Goal: Task Accomplishment & Management: Use online tool/utility

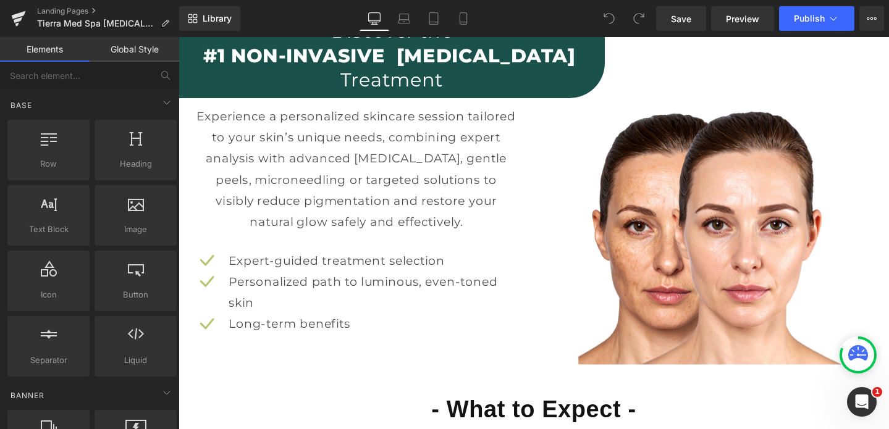
scroll to position [957, 0]
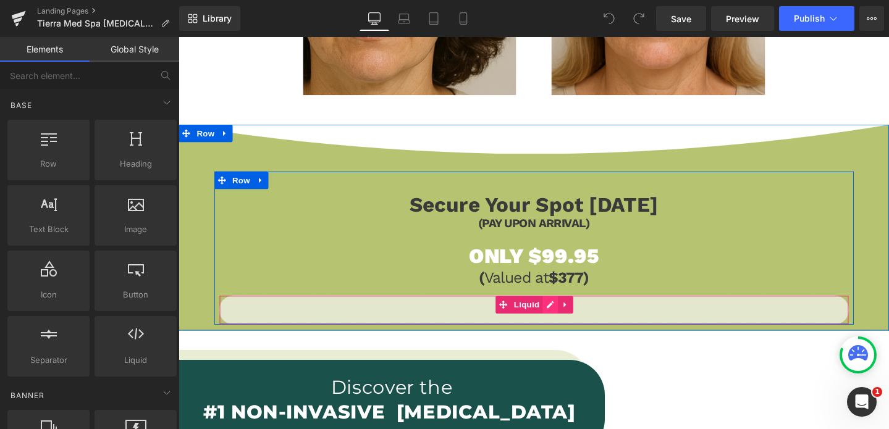
click at [566, 317] on div "Liquid" at bounding box center [552, 324] width 663 height 31
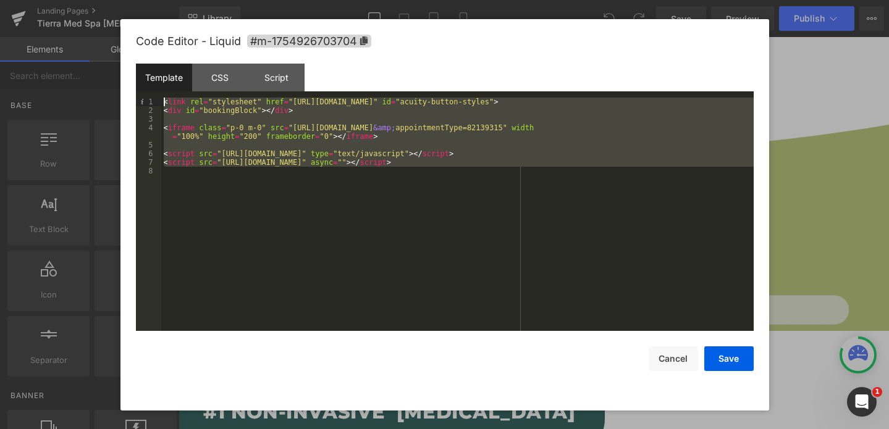
drag, startPoint x: 335, startPoint y: 206, endPoint x: 229, endPoint y: 27, distance: 208.2
click at [231, 27] on div "Code Editor - Liquid #m-1754926703704 Template CSS Script Data 1 2 3 4 5 6 7 8 …" at bounding box center [445, 215] width 618 height 392
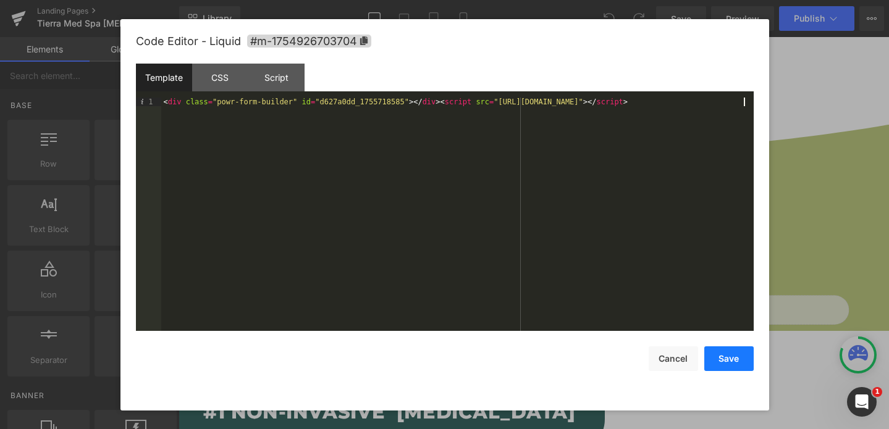
click at [724, 356] on button "Save" at bounding box center [728, 358] width 49 height 25
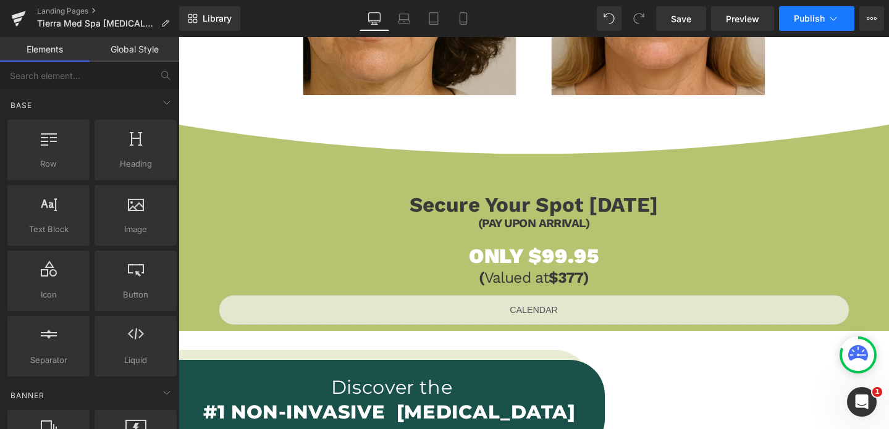
click at [794, 25] on button "Publish" at bounding box center [816, 18] width 75 height 25
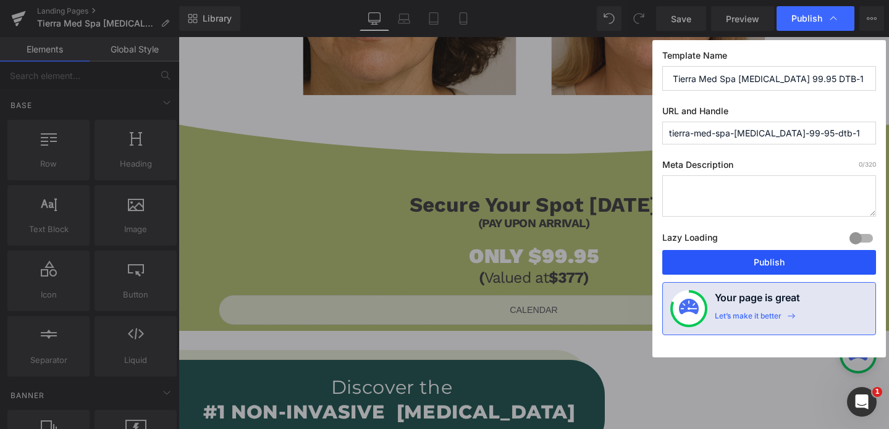
click at [752, 262] on button "Publish" at bounding box center [769, 262] width 214 height 25
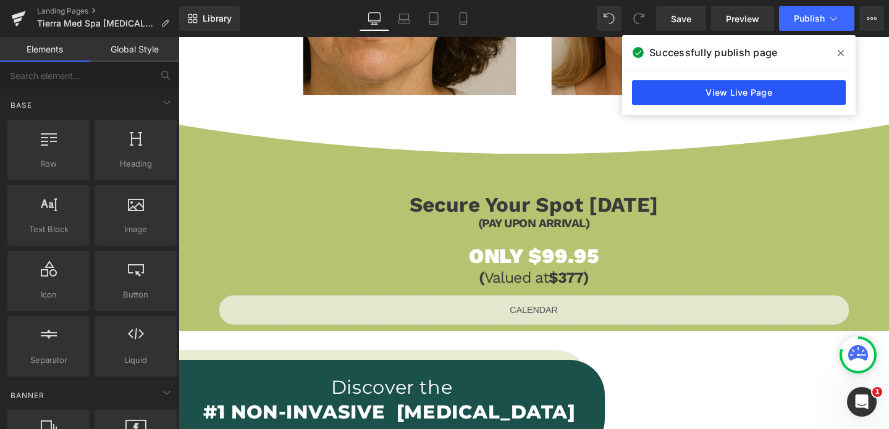
click at [663, 94] on link "View Live Page" at bounding box center [739, 92] width 214 height 25
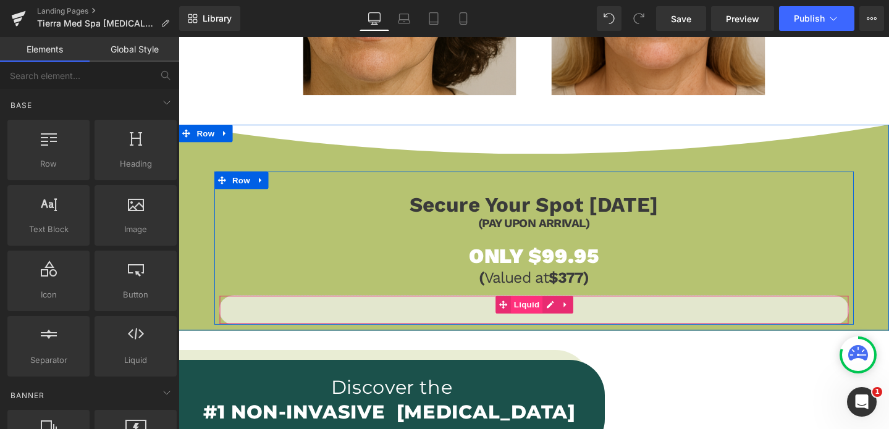
click at [537, 322] on span "Liquid" at bounding box center [544, 318] width 33 height 19
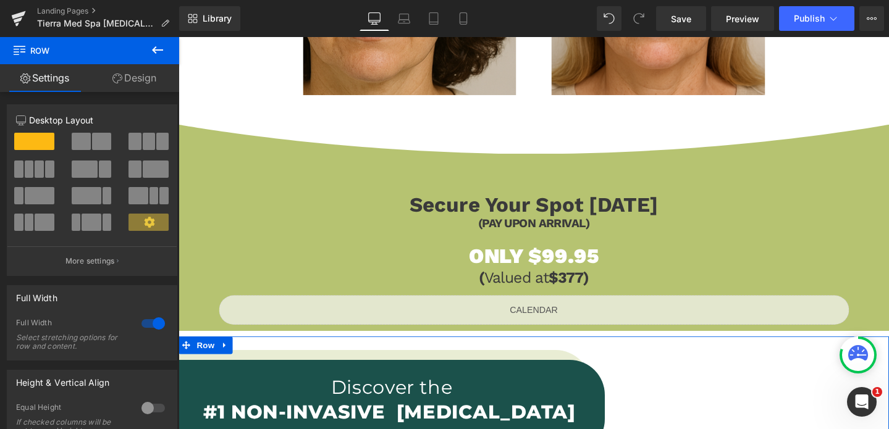
click at [148, 76] on link "Design" at bounding box center [135, 78] width 90 height 28
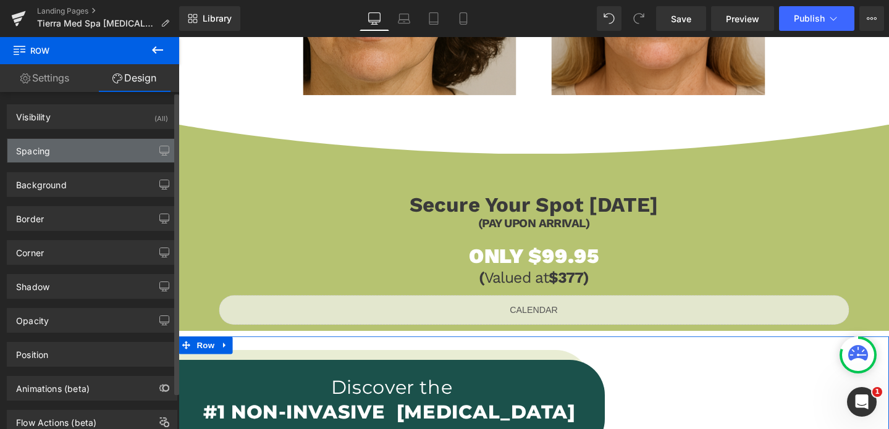
click at [101, 150] on div "Spacing" at bounding box center [91, 150] width 169 height 23
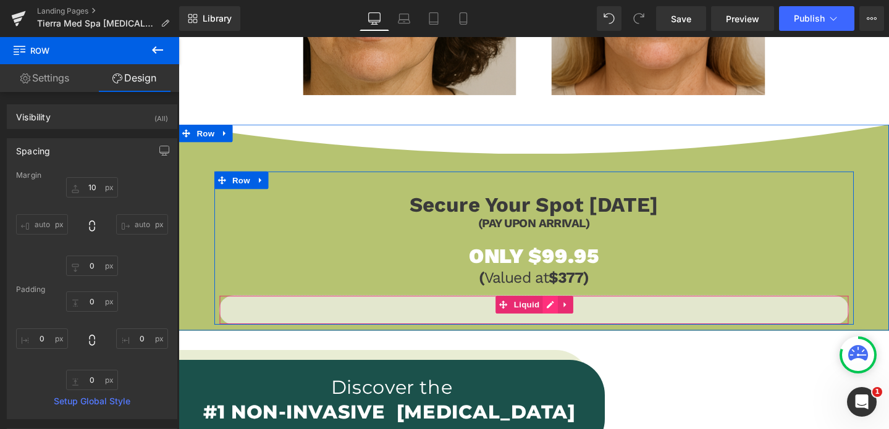
click at [567, 316] on div "Liquid" at bounding box center [552, 324] width 663 height 31
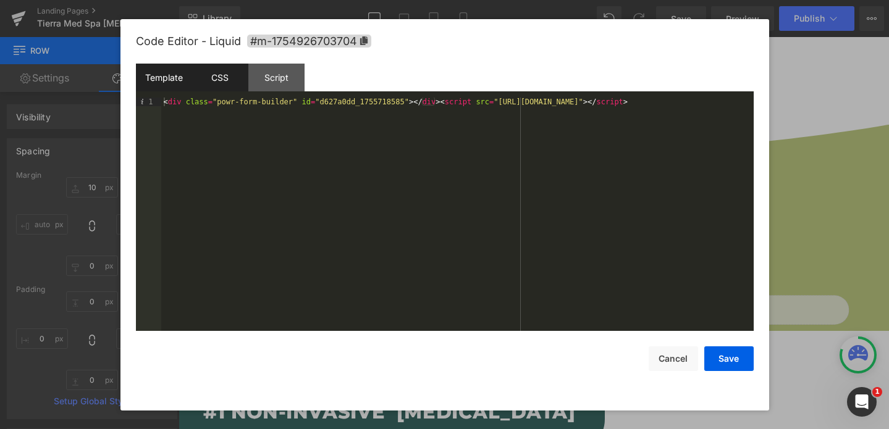
click at [220, 82] on div "CSS" at bounding box center [220, 78] width 56 height 28
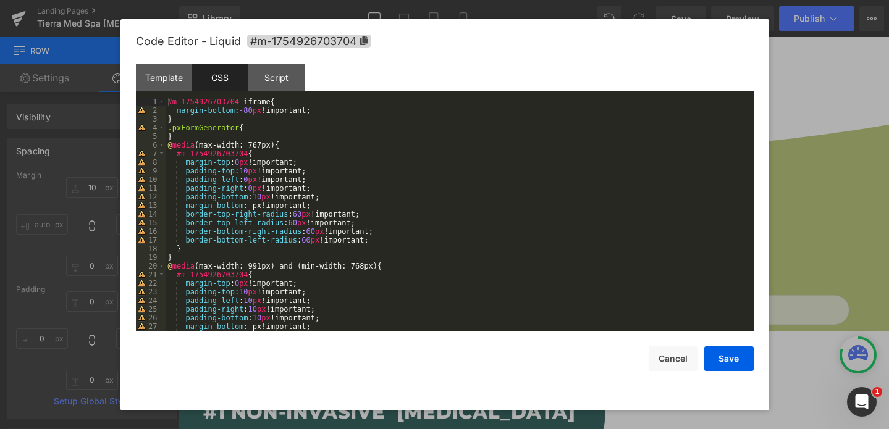
click at [248, 113] on div "#m-1754926703704 iframe { margin-bottom : -80 px !important; } .pxFormGenerator…" at bounding box center [457, 223] width 583 height 251
click at [728, 360] on button "Save" at bounding box center [728, 358] width 49 height 25
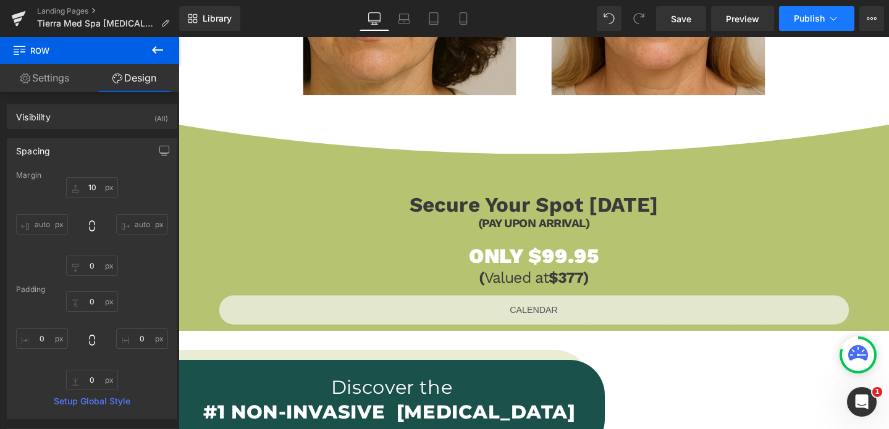
click at [795, 24] on button "Publish" at bounding box center [816, 18] width 75 height 25
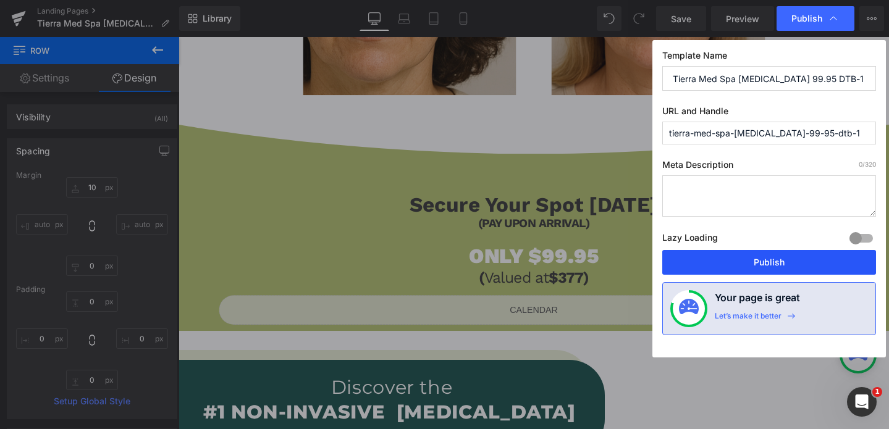
click at [771, 258] on button "Publish" at bounding box center [769, 262] width 214 height 25
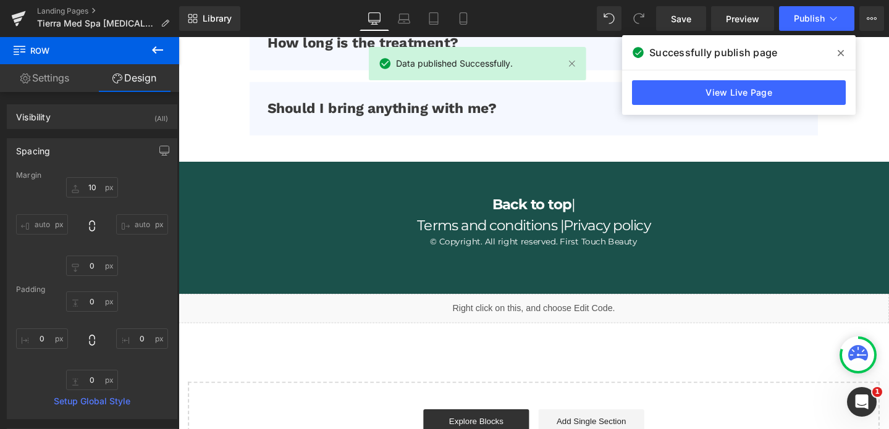
scroll to position [3749, 0]
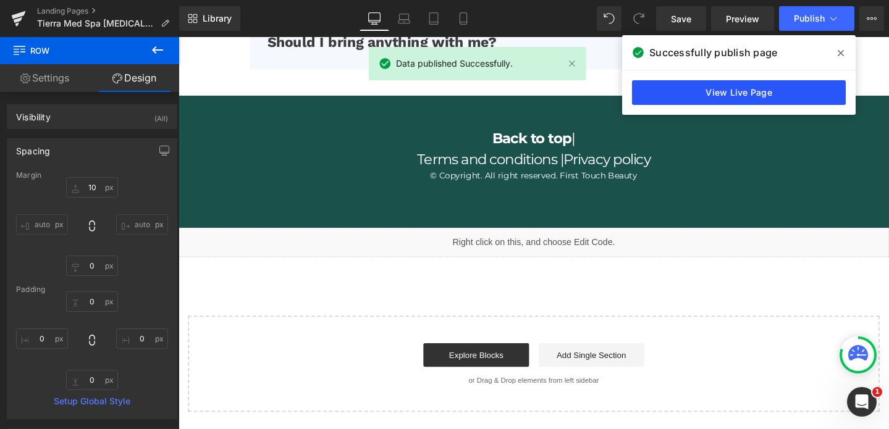
click at [716, 91] on link "View Live Page" at bounding box center [739, 92] width 214 height 25
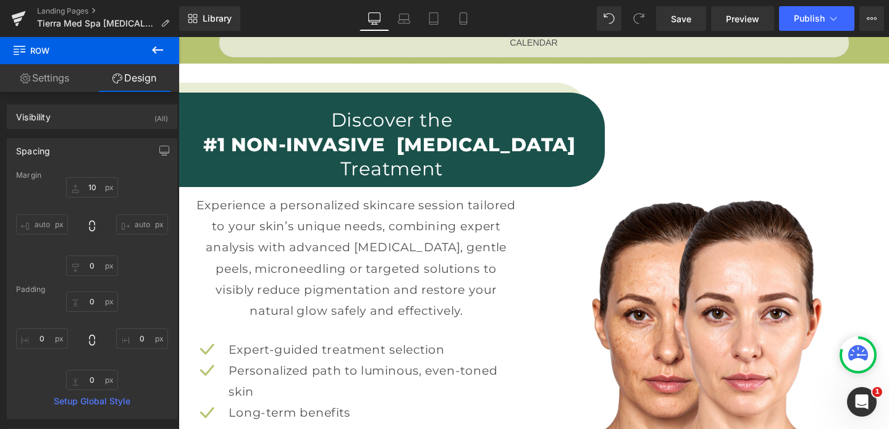
scroll to position [931, 0]
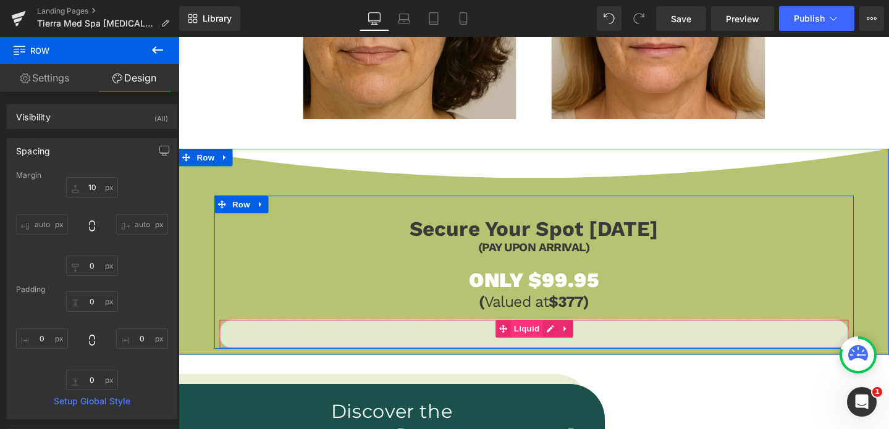
click at [555, 348] on span "Liquid" at bounding box center [544, 344] width 33 height 19
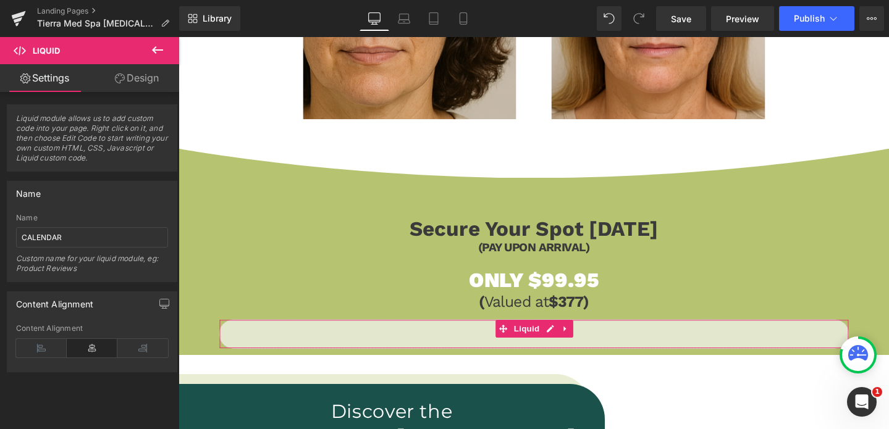
click at [135, 79] on link "Design" at bounding box center [137, 78] width 90 height 28
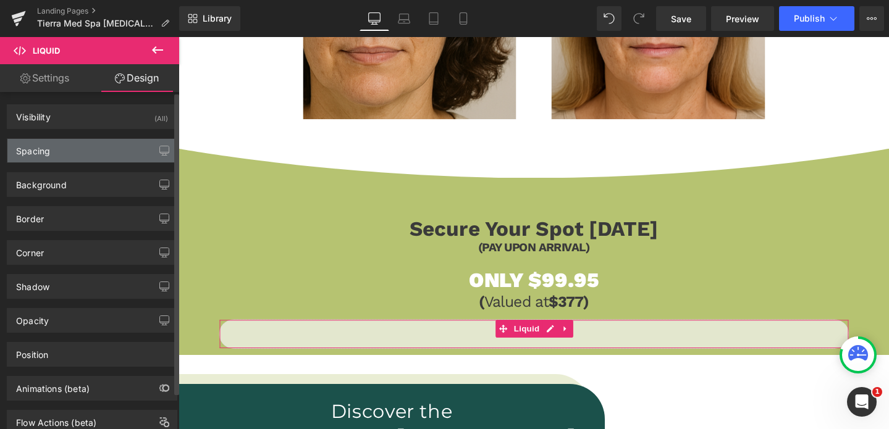
click at [108, 153] on div "Spacing" at bounding box center [91, 150] width 169 height 23
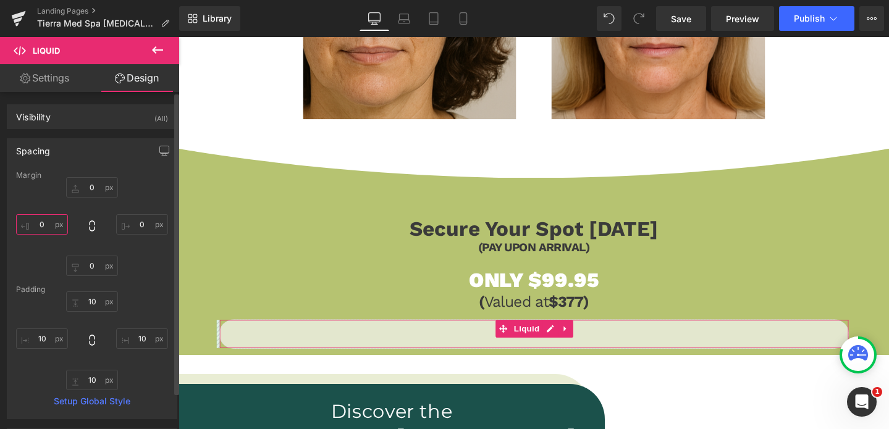
click at [58, 227] on input "0" at bounding box center [42, 224] width 52 height 20
type input "40"
click at [138, 229] on input "0" at bounding box center [142, 224] width 52 height 20
type input "40"
click at [43, 227] on input "40" at bounding box center [42, 224] width 52 height 20
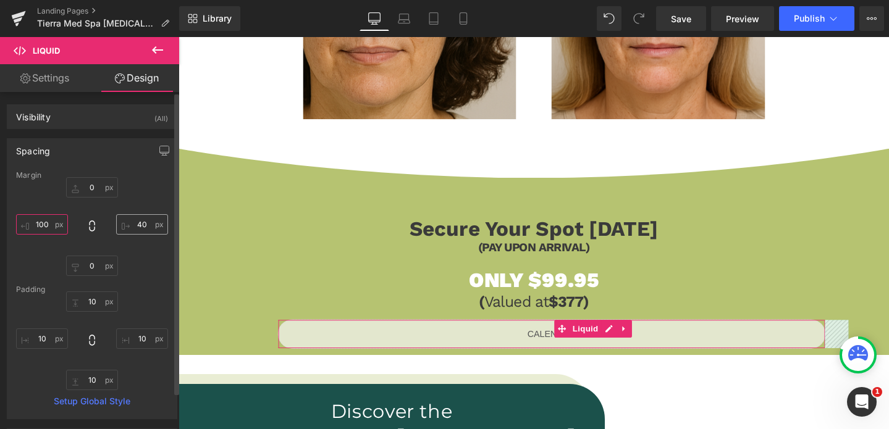
type input "100"
click at [135, 230] on input "40" at bounding box center [142, 224] width 52 height 20
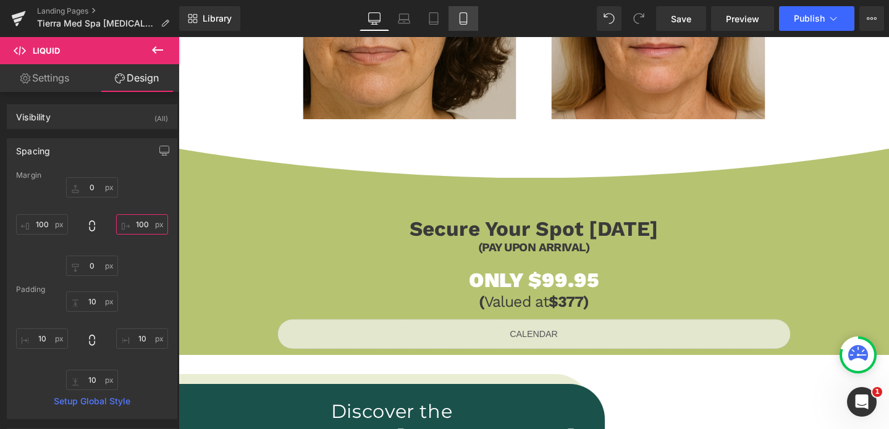
type input "100"
click at [456, 19] on link "Mobile" at bounding box center [463, 18] width 30 height 25
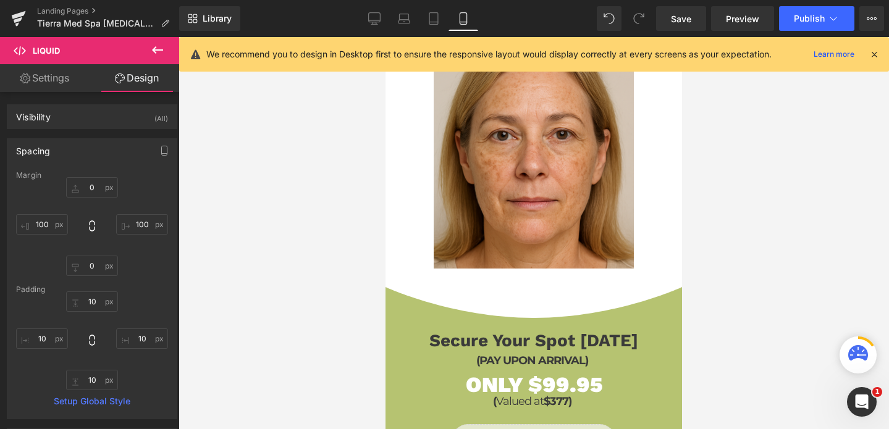
scroll to position [1022, 0]
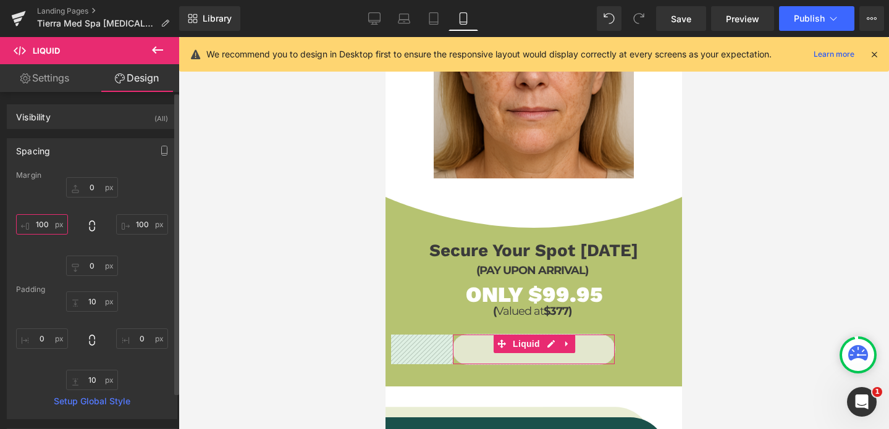
click at [48, 221] on input "100" at bounding box center [42, 224] width 52 height 20
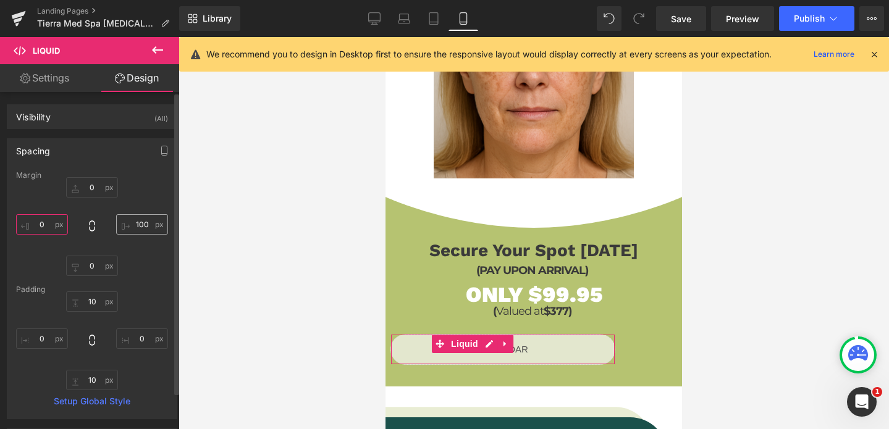
type input "0"
click at [135, 227] on input "100" at bounding box center [142, 224] width 52 height 20
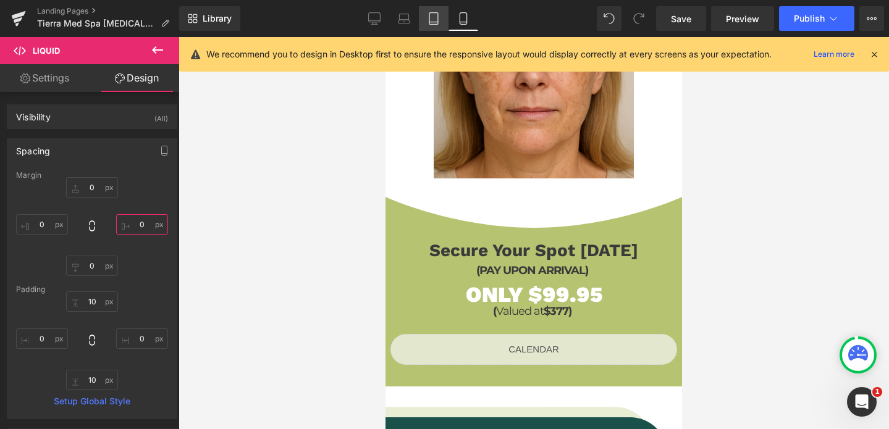
type input "0"
click at [432, 22] on icon at bounding box center [433, 22] width 9 height 0
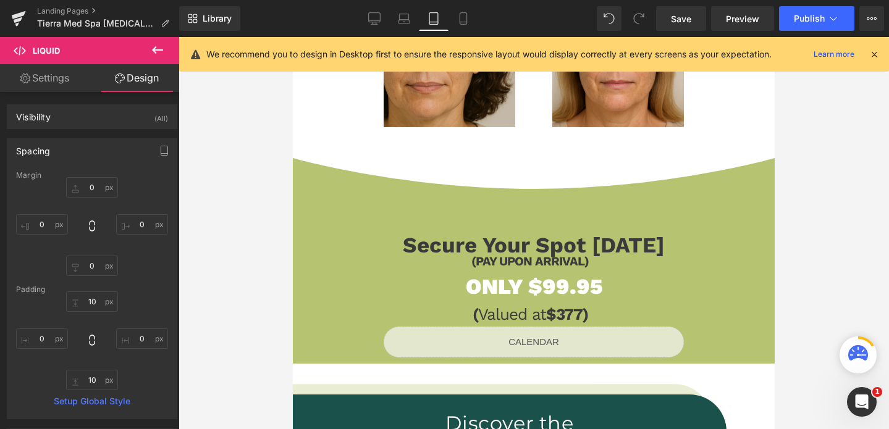
scroll to position [1015, 0]
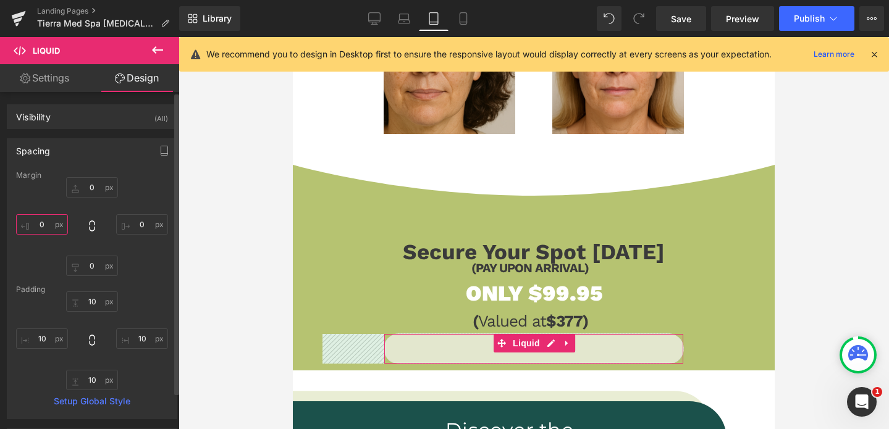
click at [47, 228] on input "0" at bounding box center [42, 224] width 52 height 20
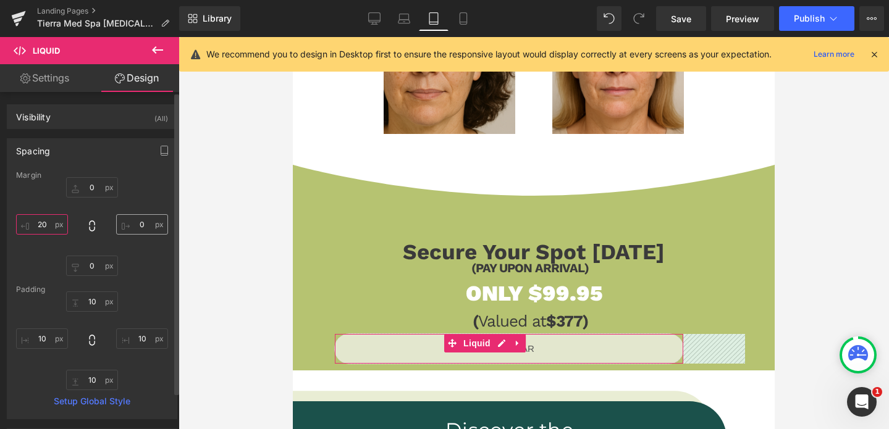
type input "20"
click at [139, 222] on input "0" at bounding box center [142, 224] width 52 height 20
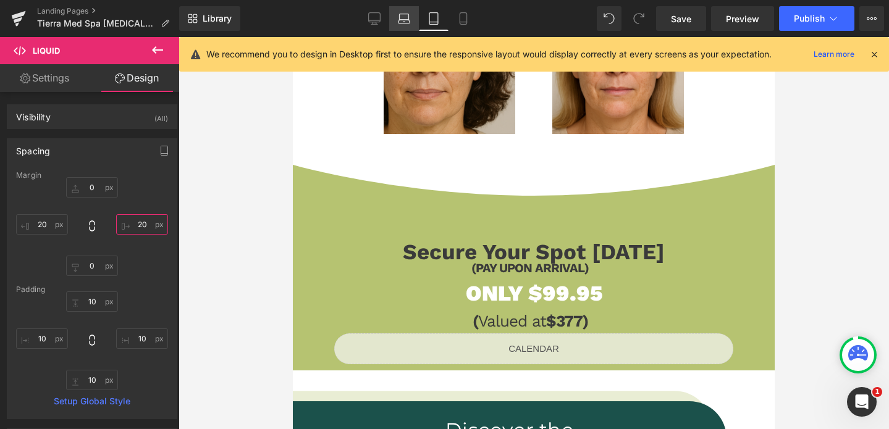
type input "20"
click at [401, 24] on icon at bounding box center [404, 18] width 12 height 12
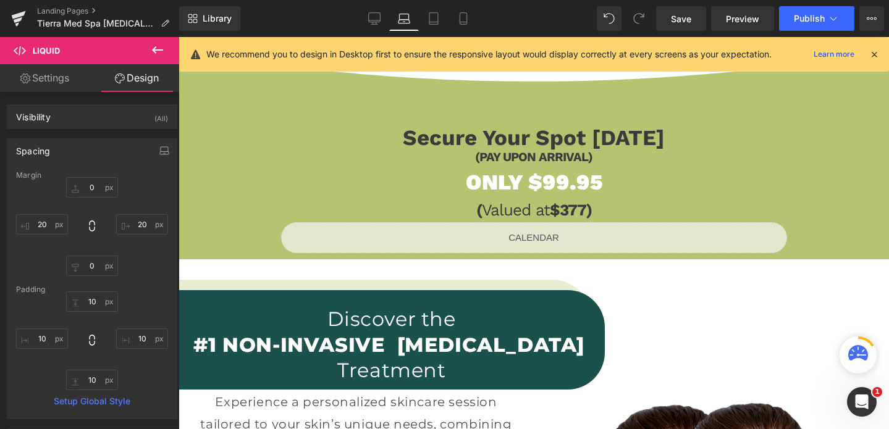
scroll to position [897, 0]
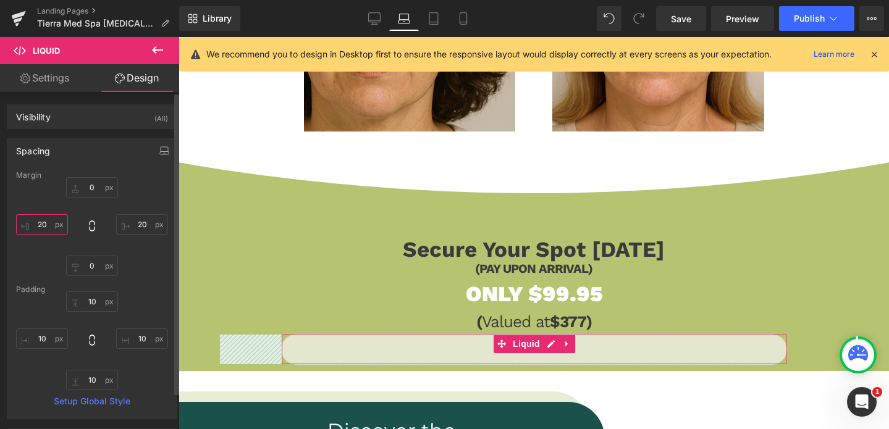
click at [44, 224] on input "20" at bounding box center [42, 224] width 52 height 20
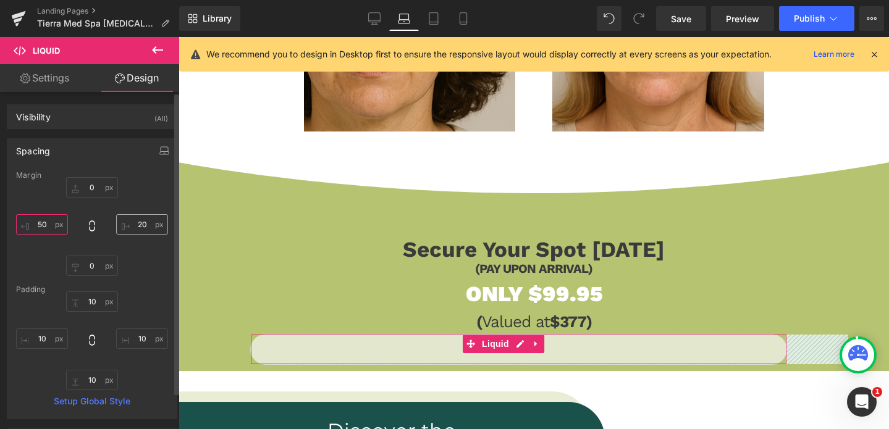
type input "50"
click at [137, 224] on input "20" at bounding box center [142, 224] width 52 height 20
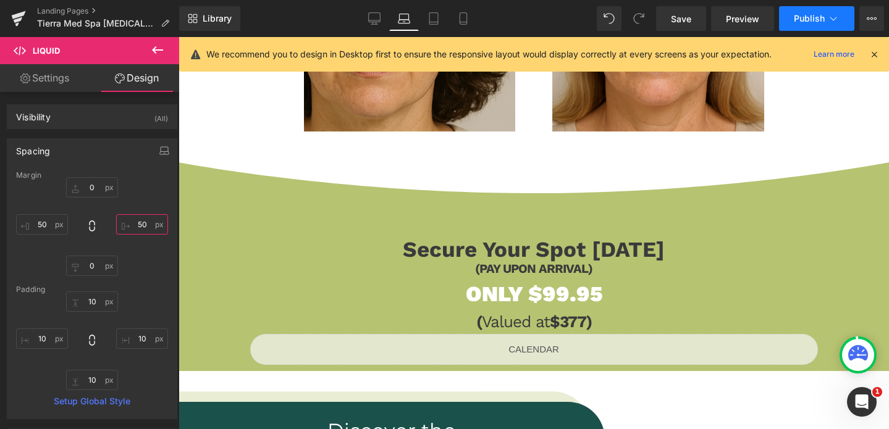
type input "50"
click at [808, 17] on span "Publish" at bounding box center [809, 19] width 31 height 10
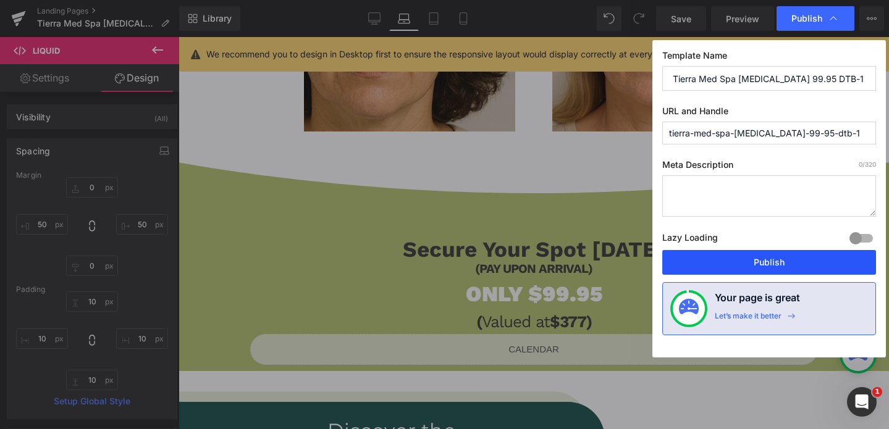
click at [807, 264] on button "Publish" at bounding box center [769, 262] width 214 height 25
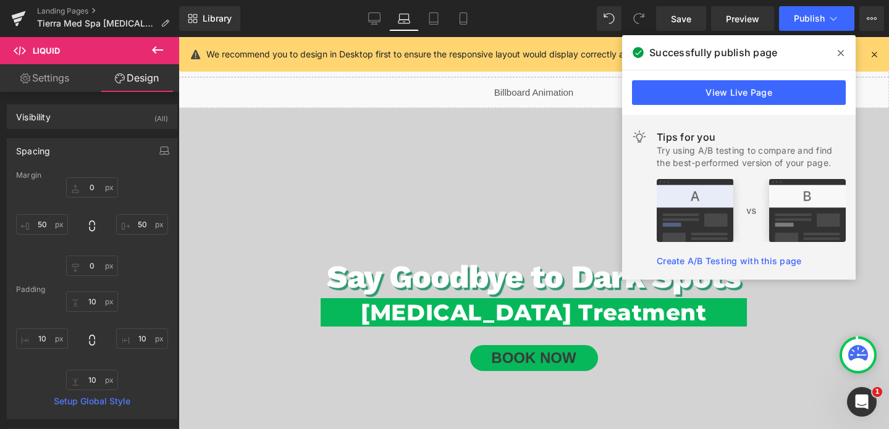
scroll to position [23, 0]
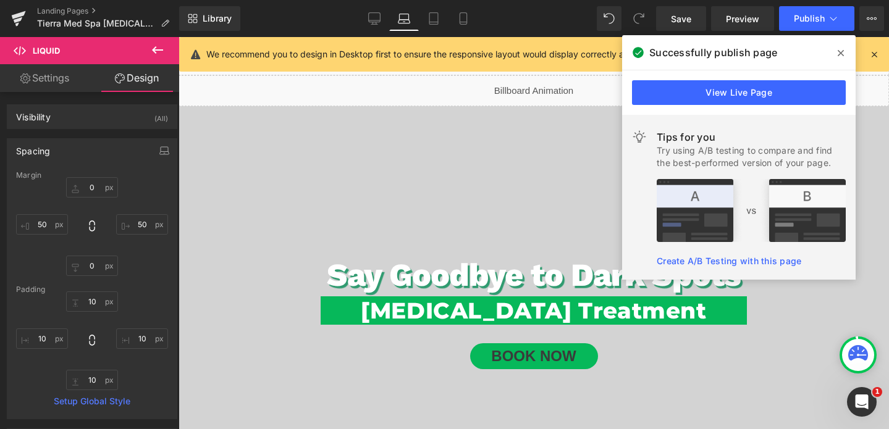
click at [330, 318] on h1 "Hyperpigmentation Treatment" at bounding box center [534, 310] width 426 height 29
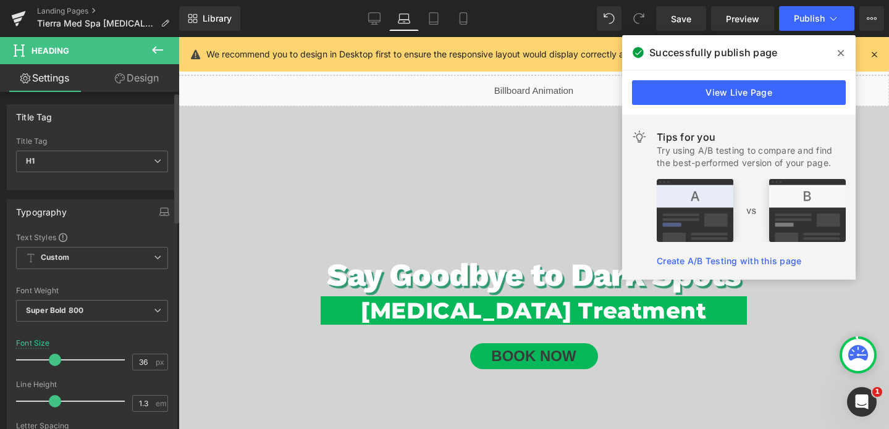
scroll to position [200, 0]
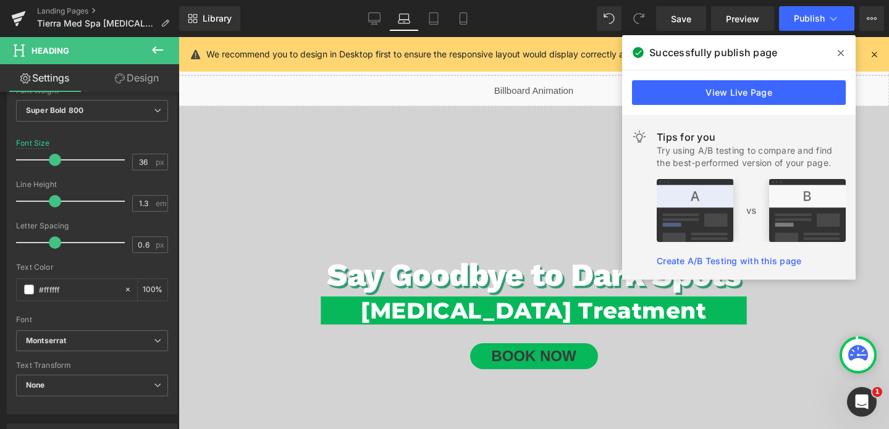
click at [139, 75] on link "Design" at bounding box center [137, 78] width 90 height 28
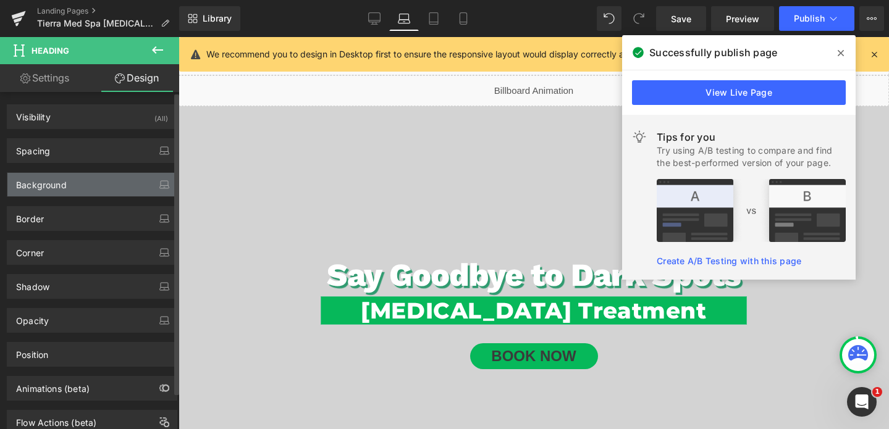
click at [71, 183] on div "Background" at bounding box center [91, 184] width 169 height 23
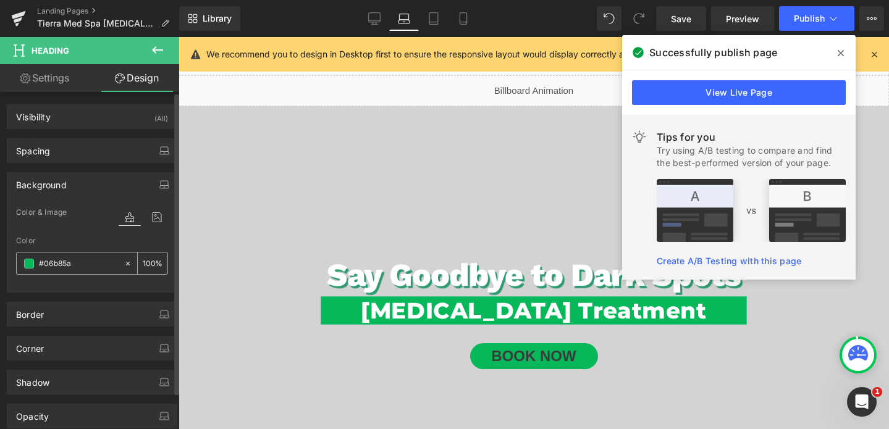
click at [67, 262] on input "#06b85a" at bounding box center [78, 264] width 79 height 14
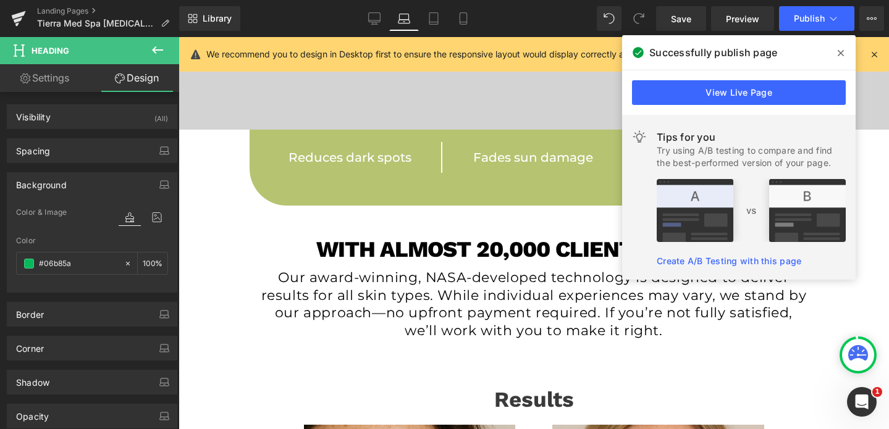
scroll to position [394, 0]
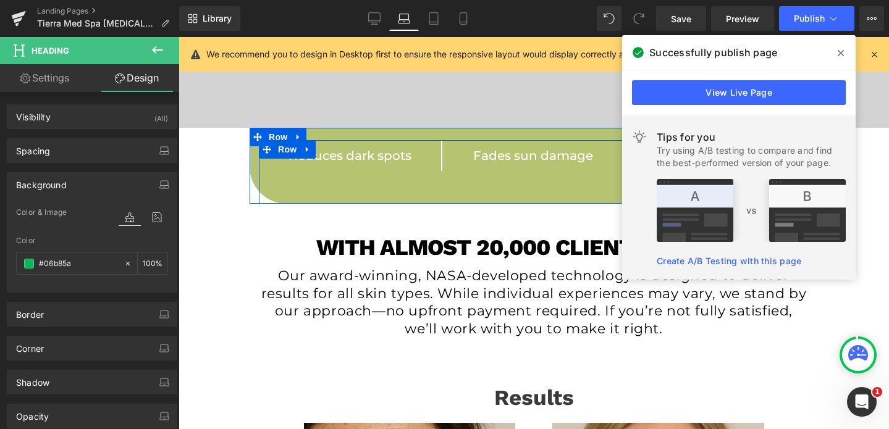
click at [324, 190] on div "Reduces dark spots Text Block Row Fades sun damage Text Block Row Improves skin…" at bounding box center [534, 172] width 550 height 64
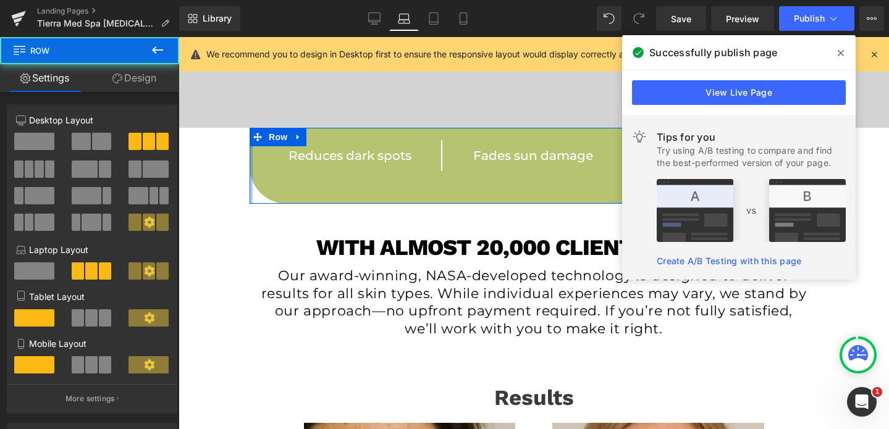
click at [251, 170] on div at bounding box center [251, 166] width 3 height 76
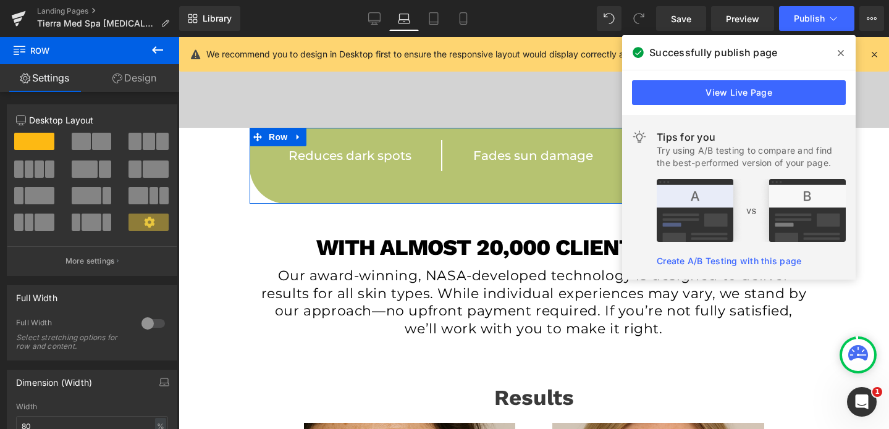
click at [135, 83] on link "Design" at bounding box center [135, 78] width 90 height 28
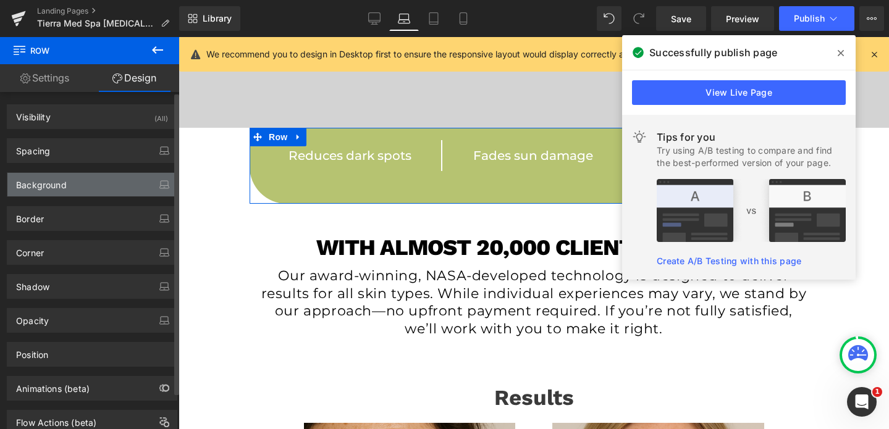
click at [54, 196] on div "Background" at bounding box center [91, 184] width 169 height 23
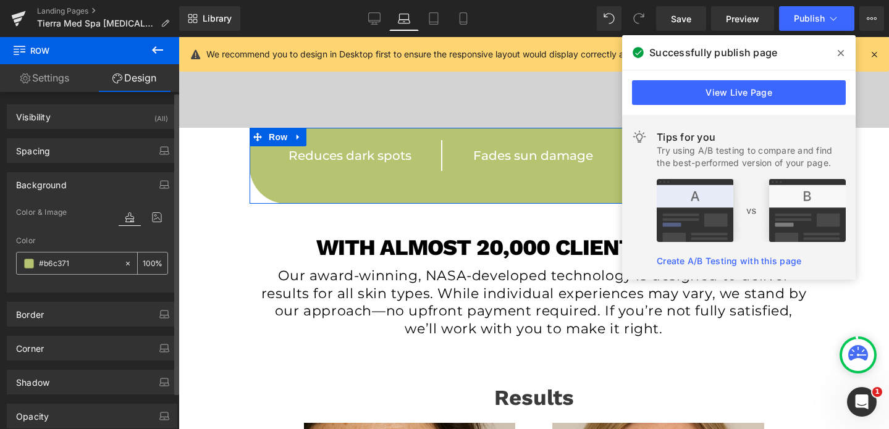
click at [62, 267] on input "#b6c371" at bounding box center [78, 264] width 79 height 14
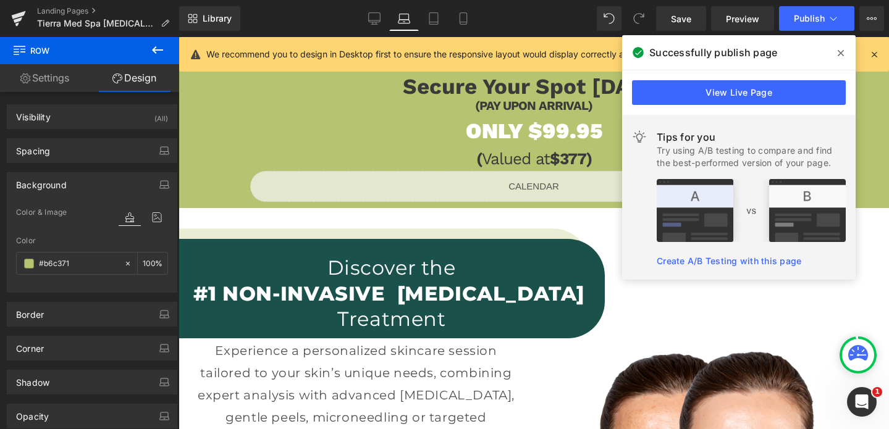
scroll to position [1060, 0]
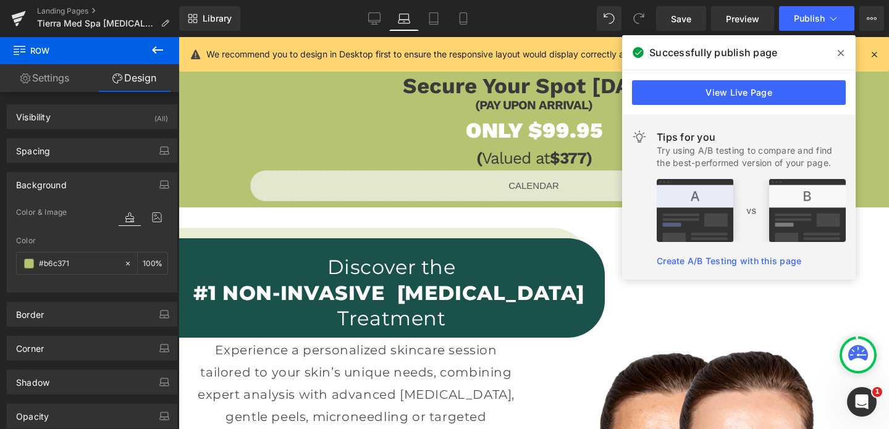
click at [424, 250] on div "Discover the #1 NON-INVASIVE Hyperpigmentation Treatment Heading" at bounding box center [391, 290] width 426 height 96
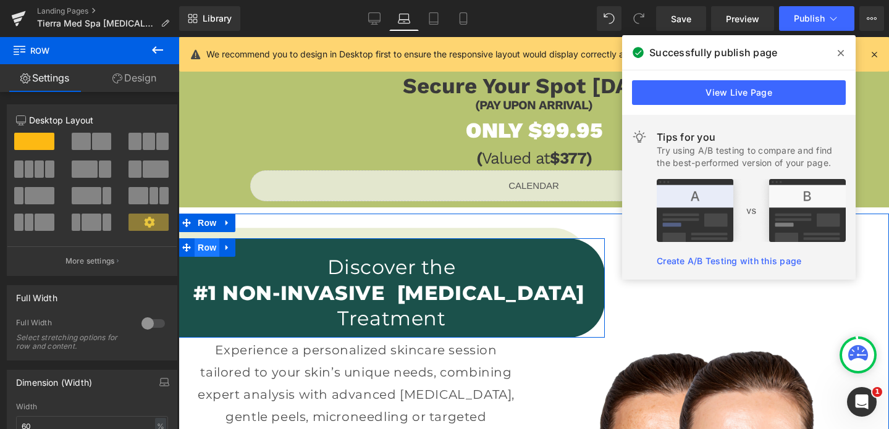
click at [207, 247] on span "Row" at bounding box center [207, 247] width 25 height 19
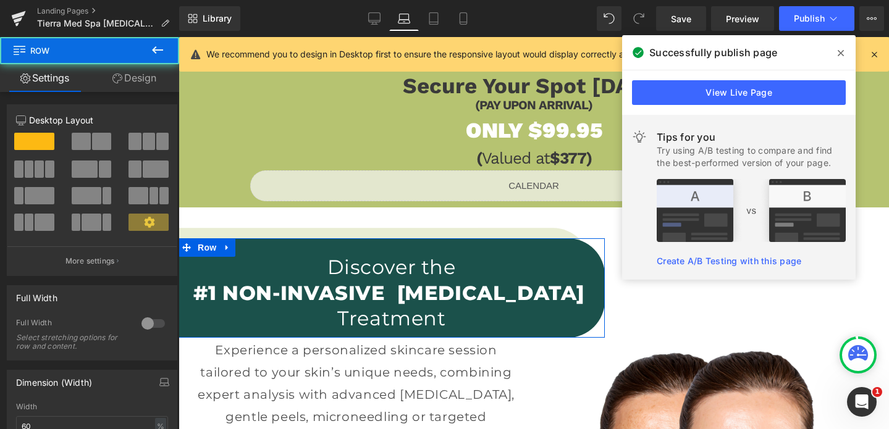
click at [132, 71] on link "Design" at bounding box center [135, 78] width 90 height 28
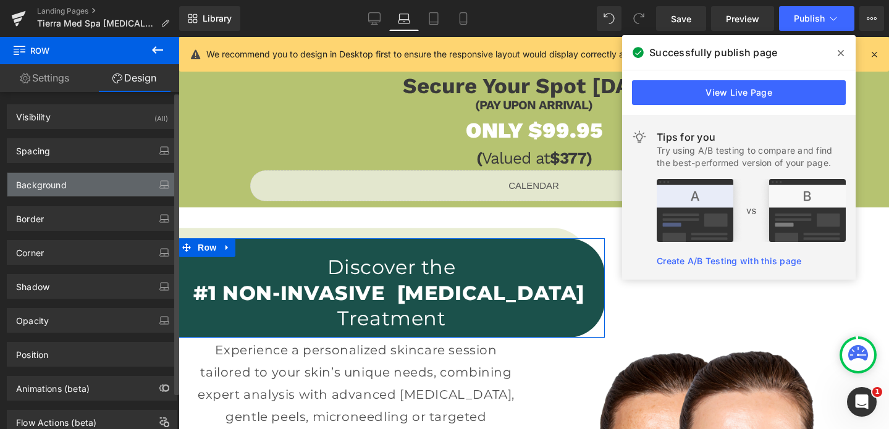
click at [42, 177] on div "Background" at bounding box center [41, 181] width 51 height 17
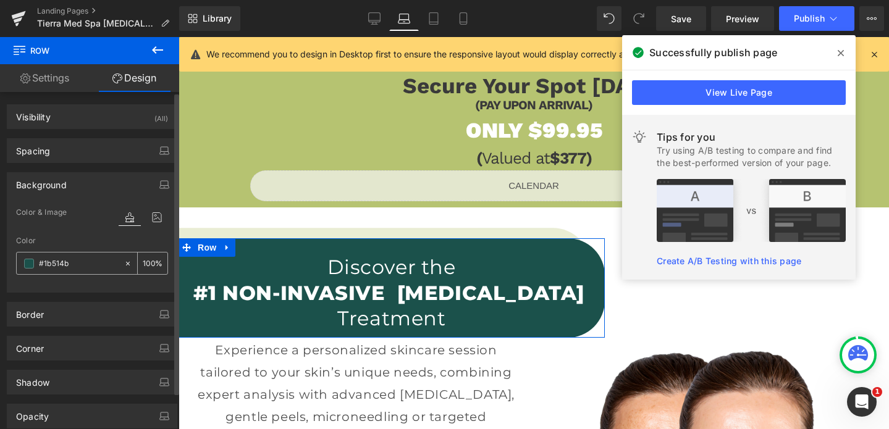
click at [65, 266] on input "#1b514b" at bounding box center [78, 264] width 79 height 14
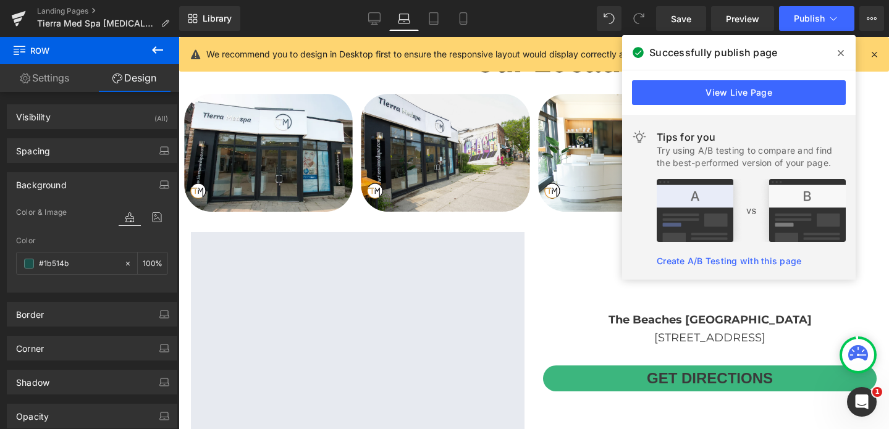
scroll to position [2803, 0]
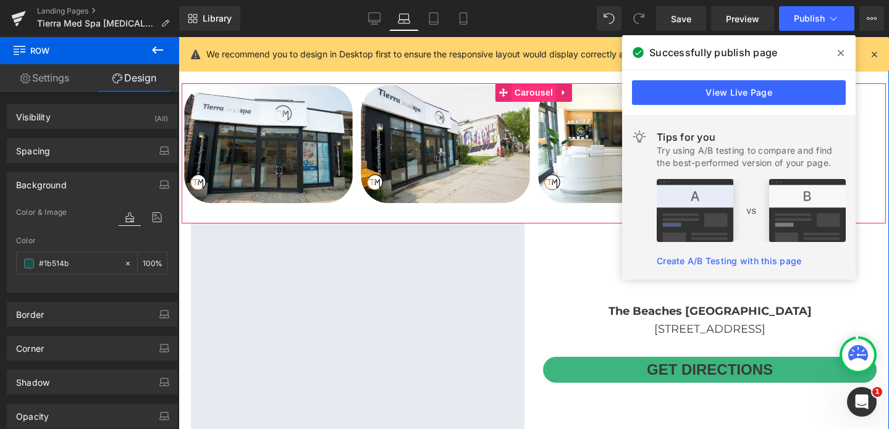
click at [526, 93] on span "Carousel" at bounding box center [533, 92] width 44 height 19
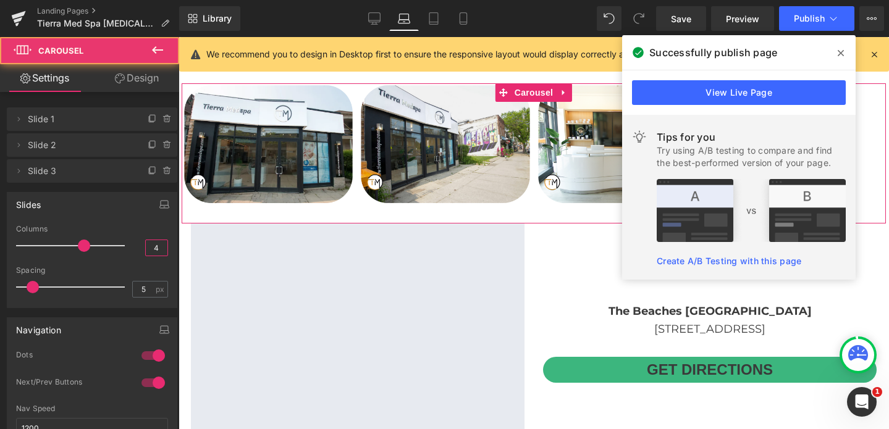
click at [155, 249] on input "4" at bounding box center [157, 247] width 22 height 15
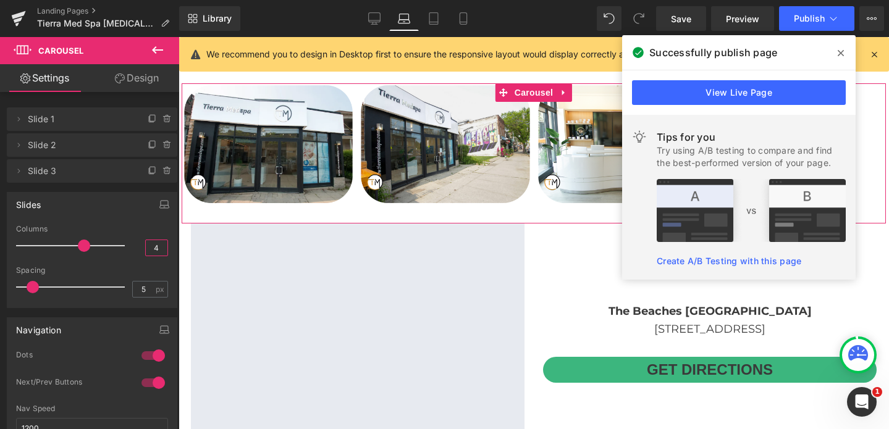
click at [155, 249] on input "4" at bounding box center [157, 247] width 22 height 15
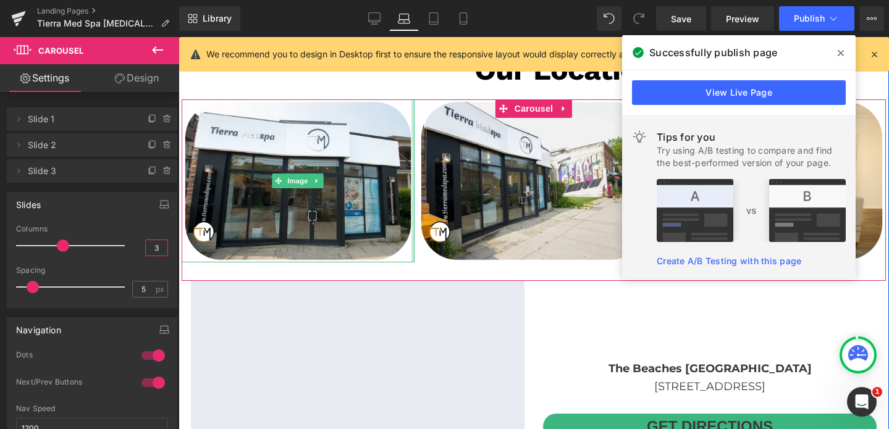
scroll to position [2785, 0]
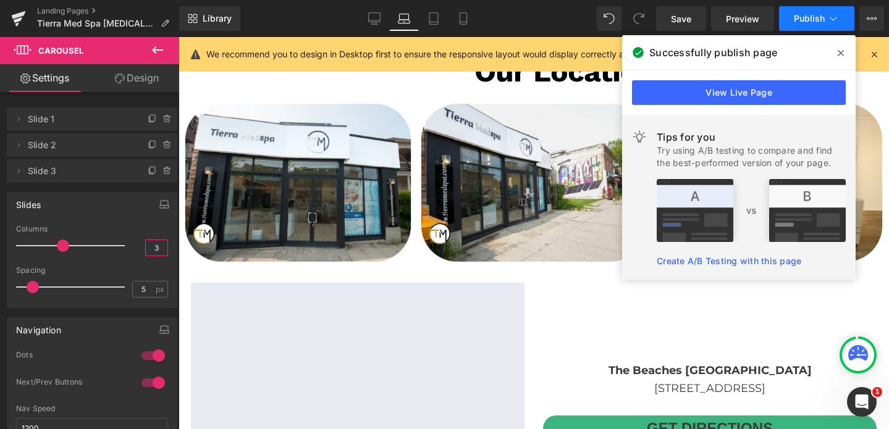
type input "3"
click at [800, 14] on span "Publish" at bounding box center [809, 19] width 31 height 10
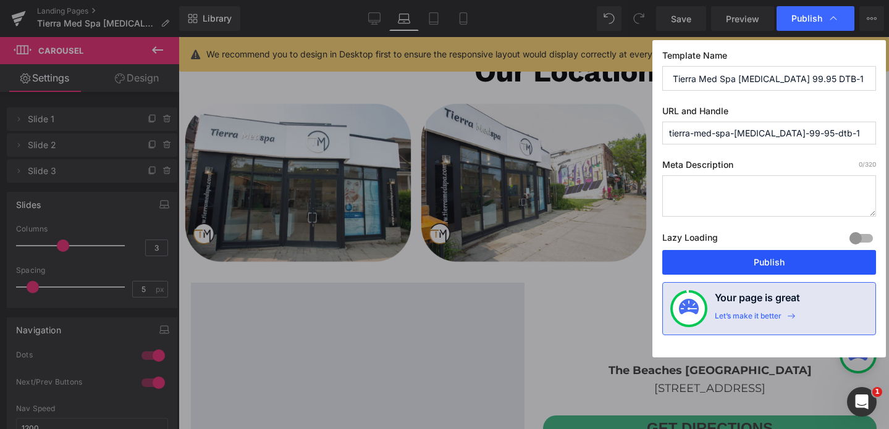
click at [746, 261] on button "Publish" at bounding box center [769, 262] width 214 height 25
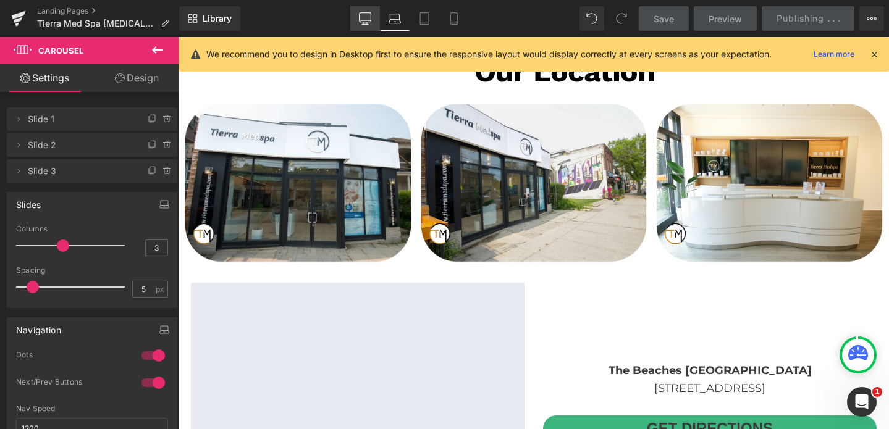
click at [374, 27] on link "Desktop" at bounding box center [365, 18] width 30 height 25
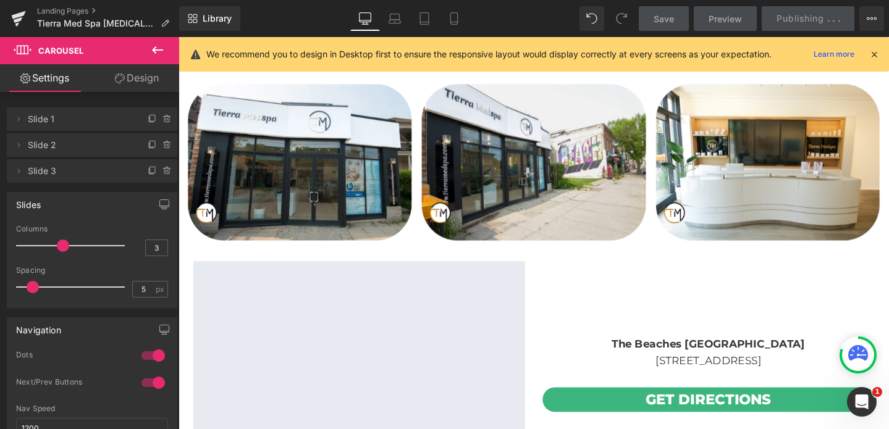
scroll to position [2793, 0]
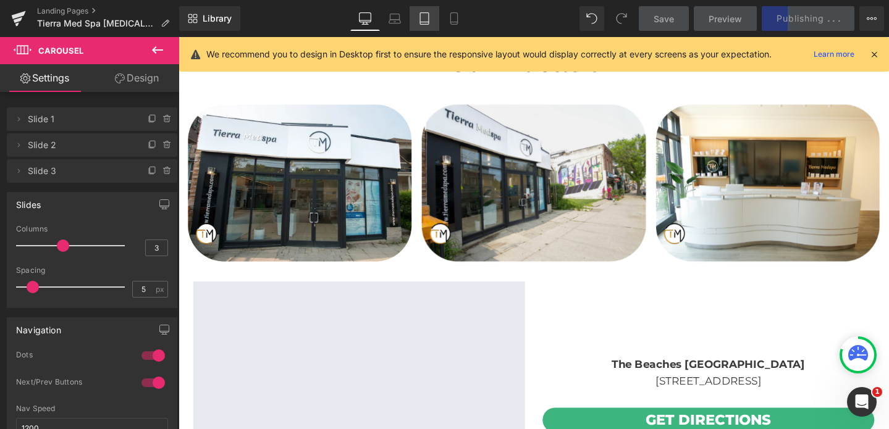
click at [422, 22] on icon at bounding box center [424, 18] width 12 height 12
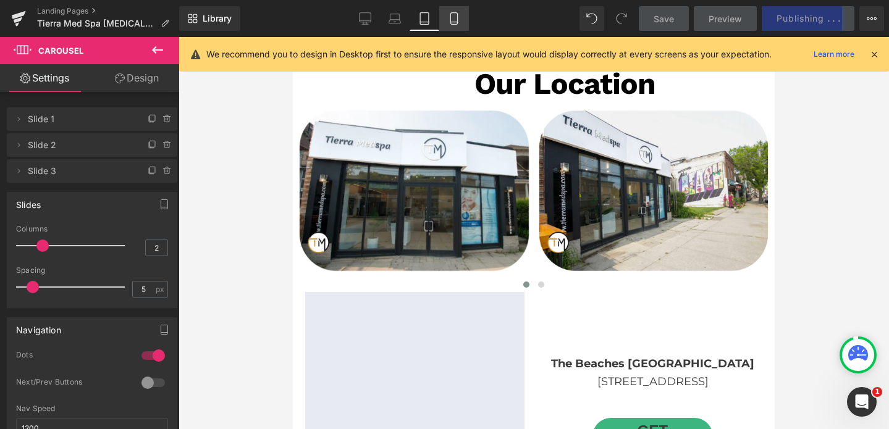
click at [447, 20] on link "Mobile" at bounding box center [454, 18] width 30 height 25
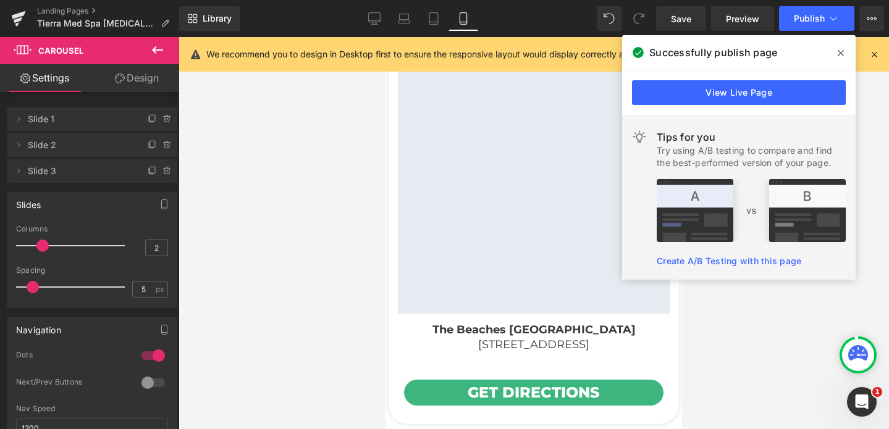
scroll to position [4344, 0]
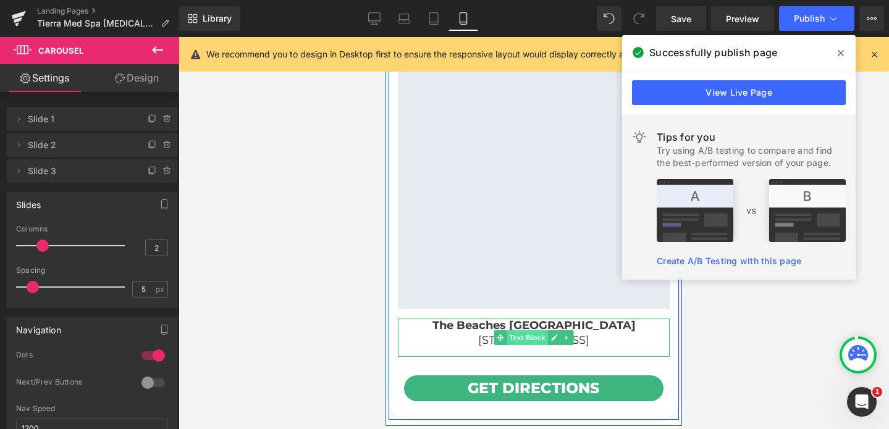
click at [534, 342] on span "Text Block" at bounding box center [526, 337] width 41 height 15
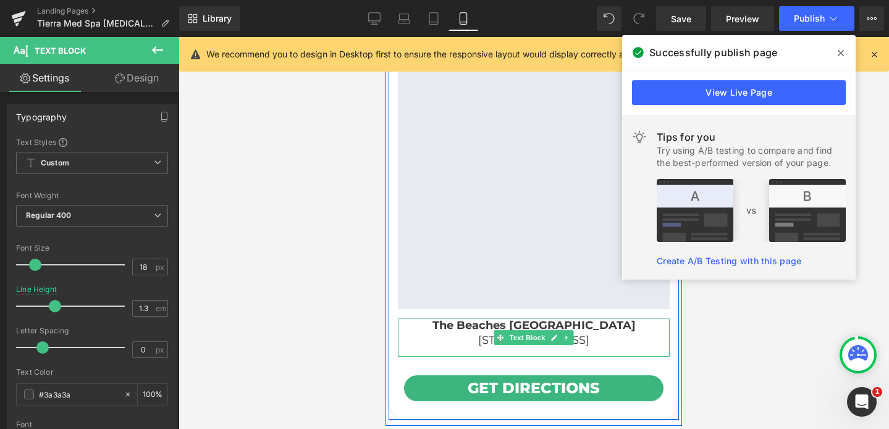
click at [464, 329] on p "The Beaches [GEOGRAPHIC_DATA]" at bounding box center [534, 326] width 272 height 14
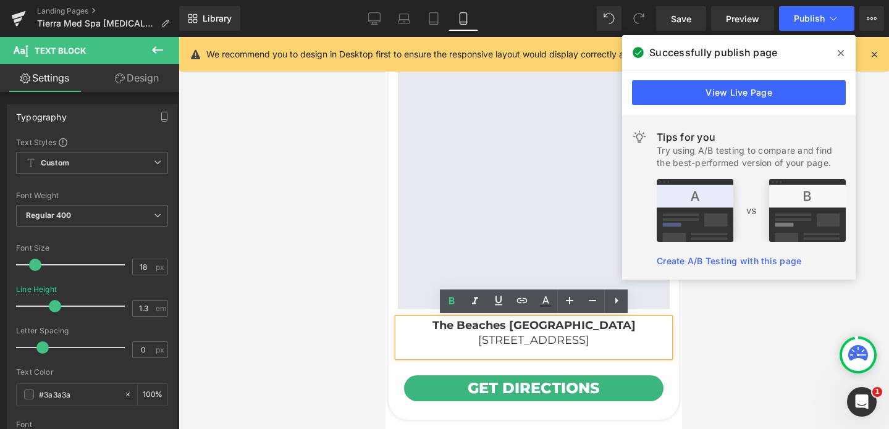
drag, startPoint x: 469, startPoint y: 328, endPoint x: 678, endPoint y: 377, distance: 214.4
click at [678, 377] on div "The Beaches Toronto 1912 Queen St. E. Toronto ON M4L1H5 Text Block Get directio…" at bounding box center [533, 364] width 290 height 111
copy div "The Beaches [GEOGRAPHIC_DATA] [STREET_ADDRESS]"
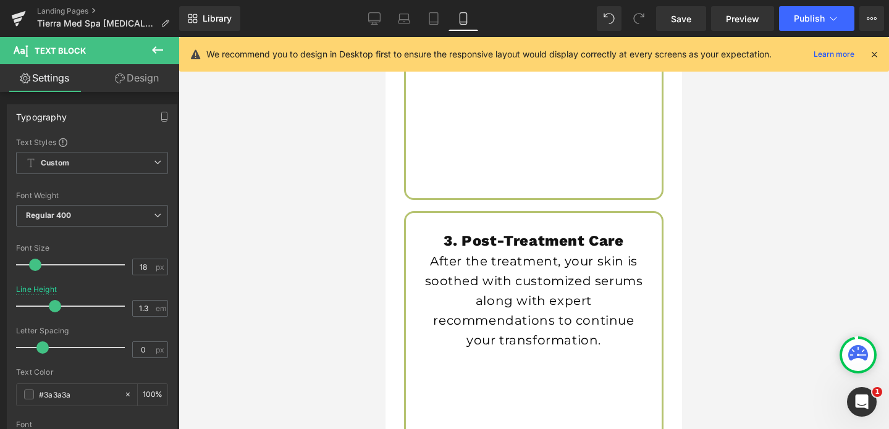
scroll to position [2562, 0]
click at [368, 14] on icon at bounding box center [374, 18] width 12 height 12
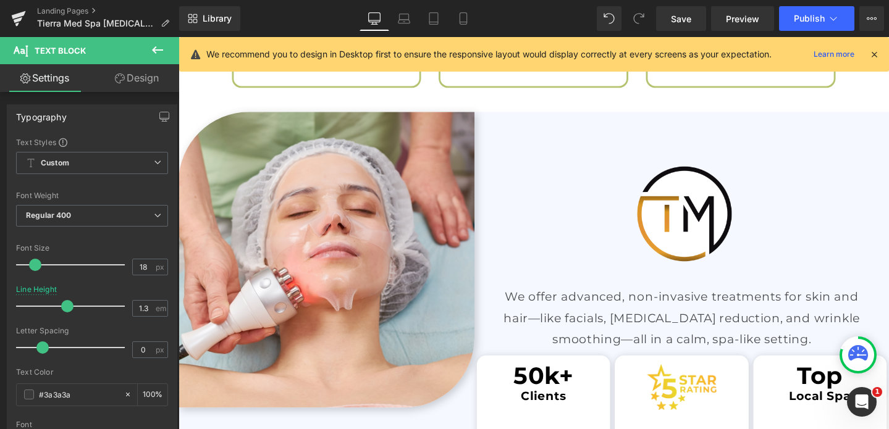
scroll to position [2065, 0]
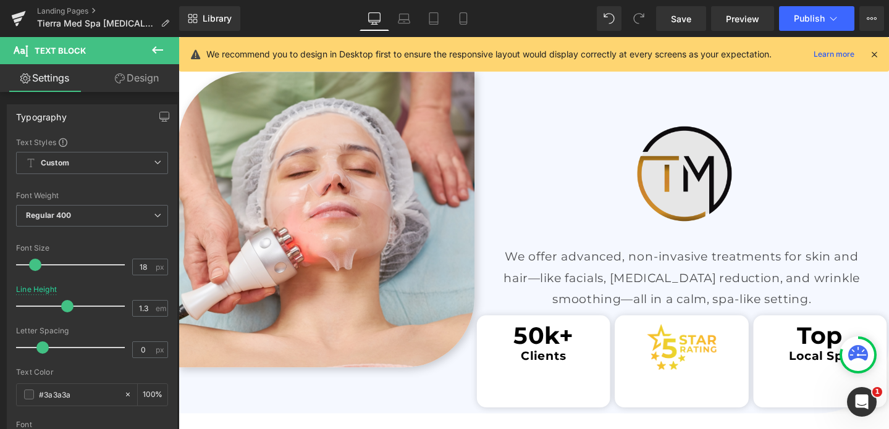
click at [716, 149] on img at bounding box center [708, 180] width 153 height 153
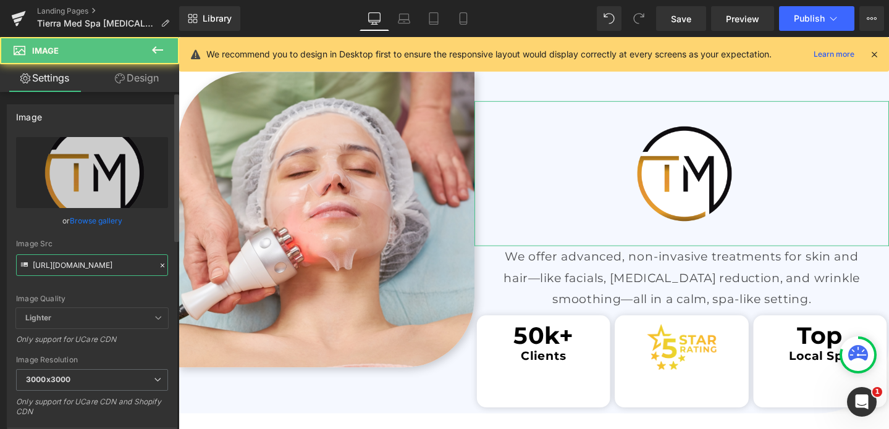
click at [83, 266] on input "[URL][DOMAIN_NAME]" at bounding box center [92, 265] width 152 height 22
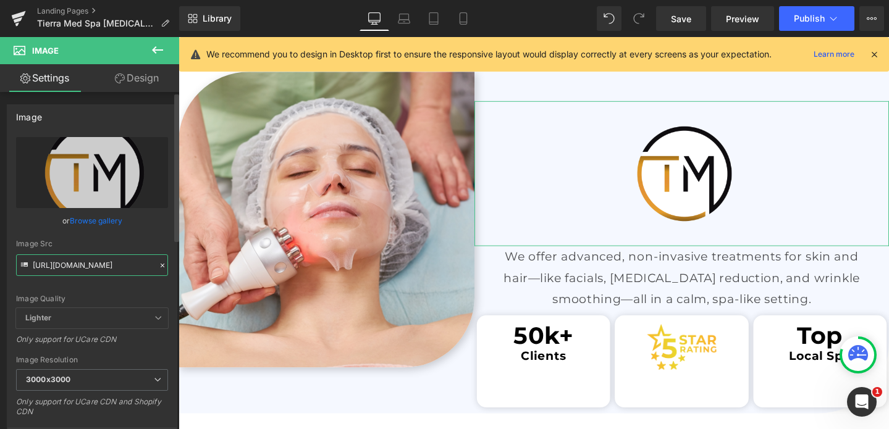
click at [83, 266] on input "[URL][DOMAIN_NAME]" at bounding box center [92, 265] width 152 height 22
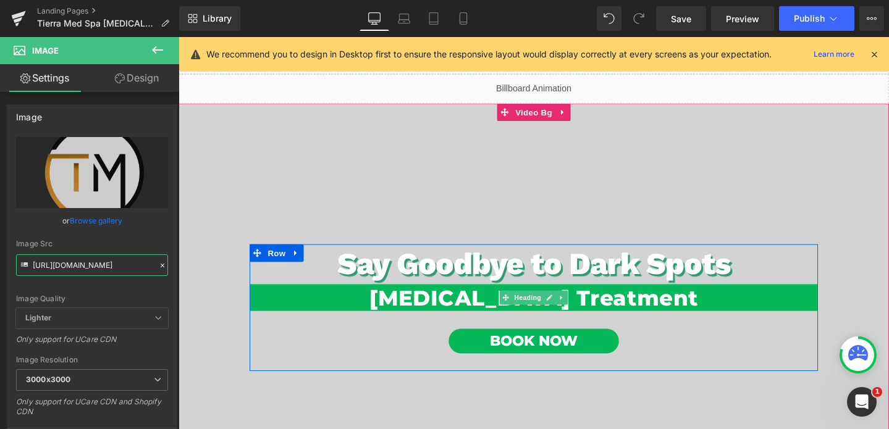
scroll to position [0, 0]
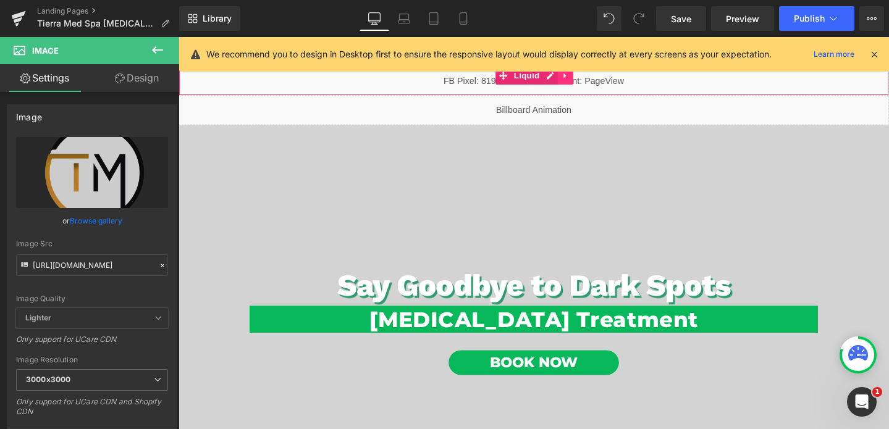
click at [584, 84] on link at bounding box center [585, 78] width 16 height 19
click at [592, 80] on icon at bounding box center [593, 77] width 9 height 9
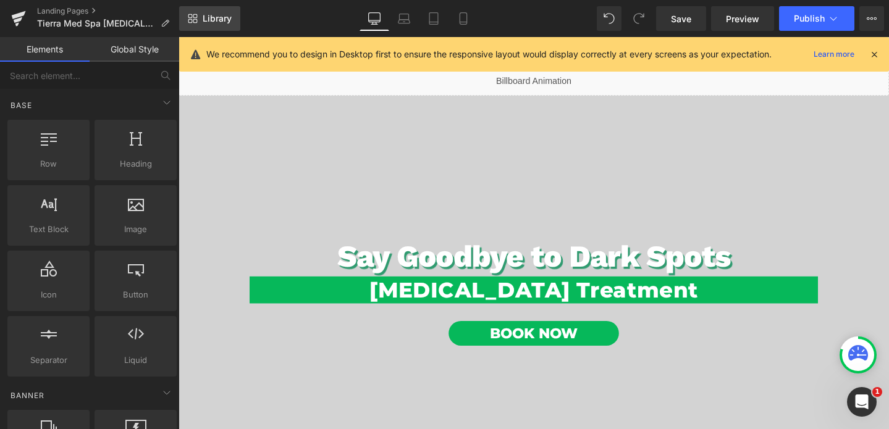
click at [199, 18] on link "Library" at bounding box center [209, 18] width 61 height 25
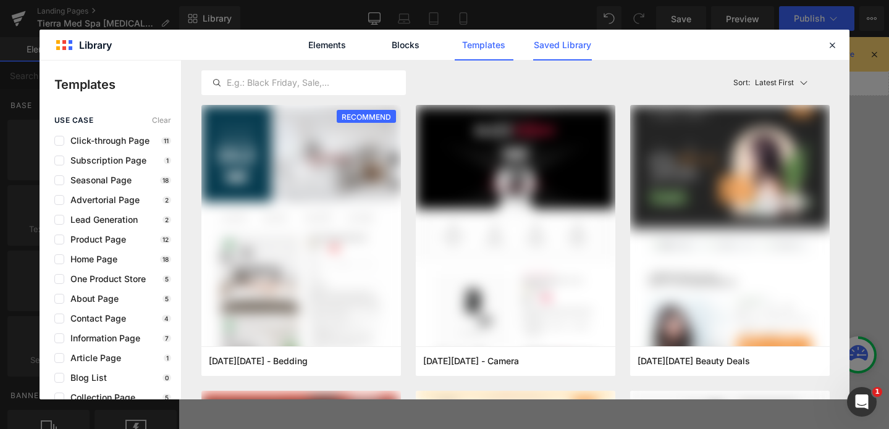
click at [547, 38] on link "Saved Library" at bounding box center [562, 45] width 59 height 31
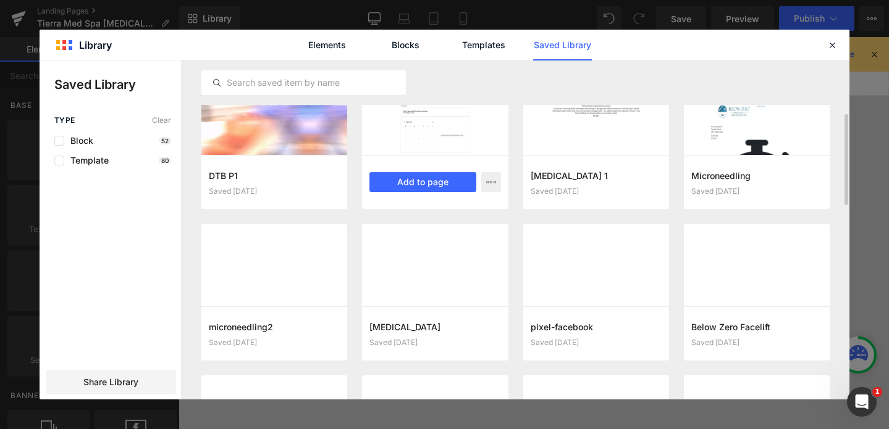
scroll to position [188, 0]
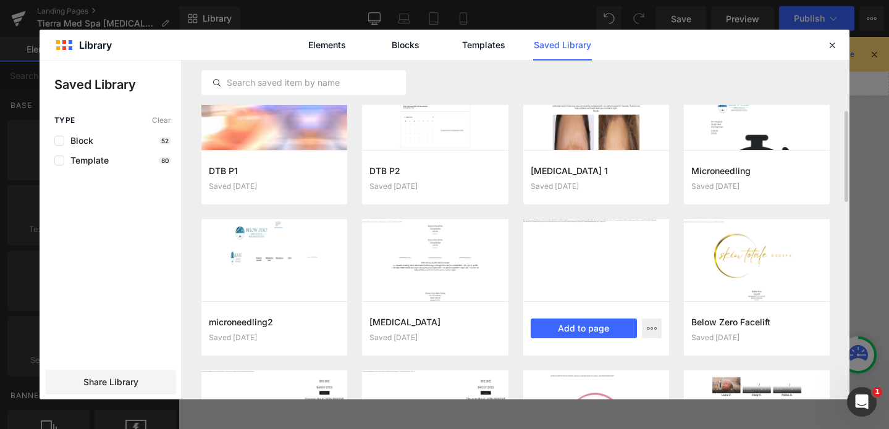
click at [595, 269] on div at bounding box center [596, 260] width 146 height 82
click at [585, 325] on button "Add to page" at bounding box center [584, 329] width 106 height 20
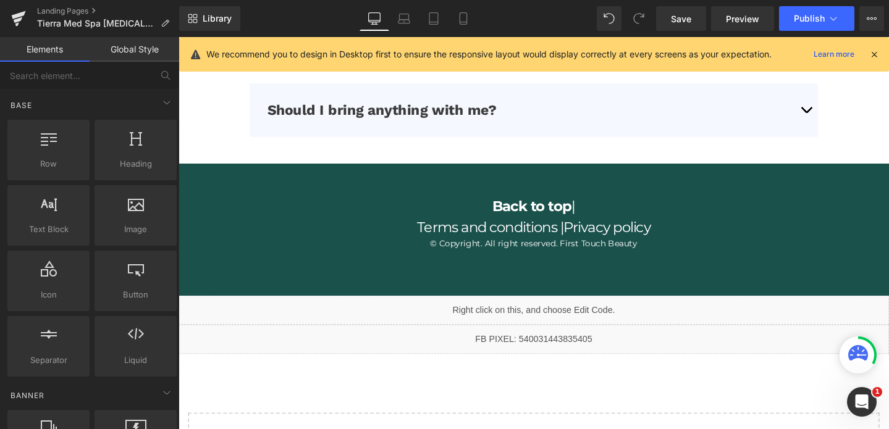
scroll to position [3749, 0]
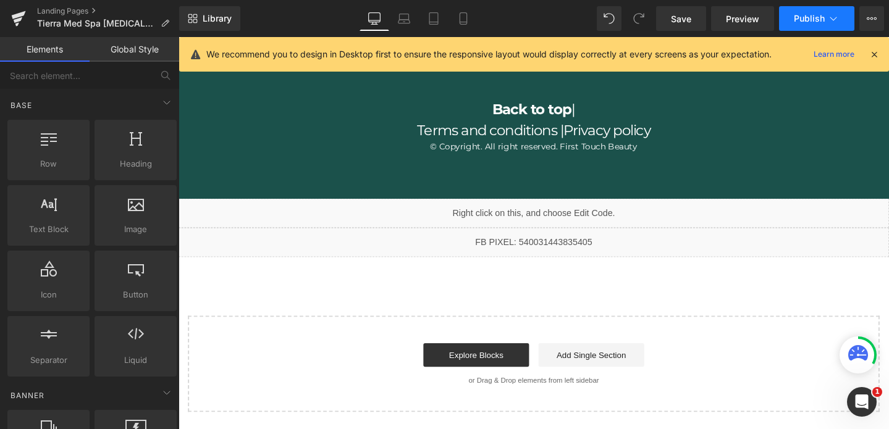
click at [810, 10] on button "Publish" at bounding box center [816, 18] width 75 height 25
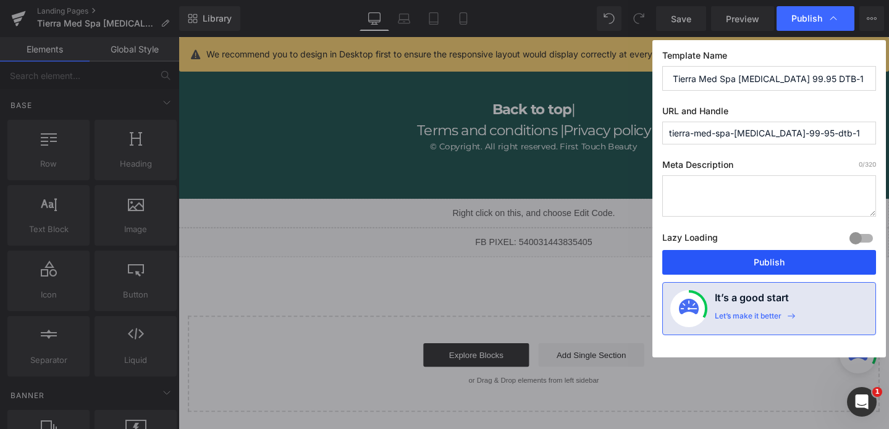
click at [789, 260] on button "Publish" at bounding box center [769, 262] width 214 height 25
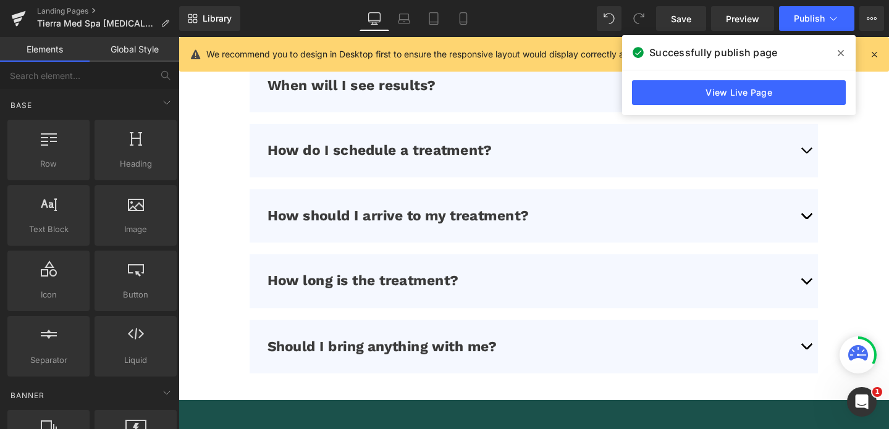
scroll to position [3393, 0]
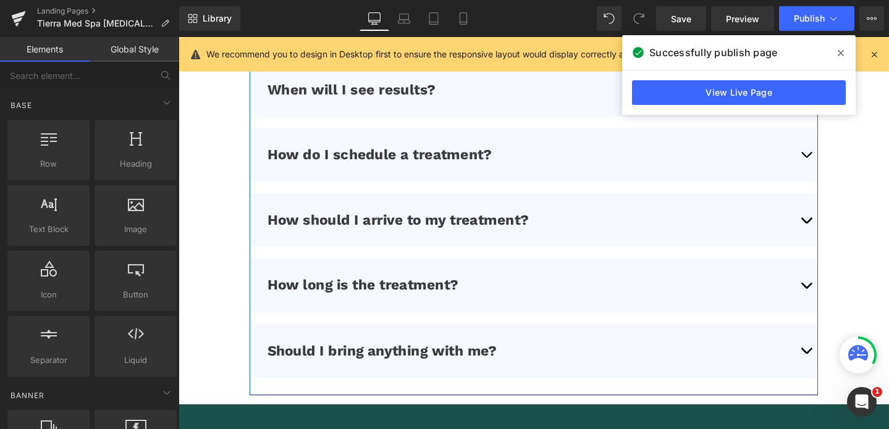
click at [839, 164] on span "button" at bounding box center [839, 164] width 0 height 0
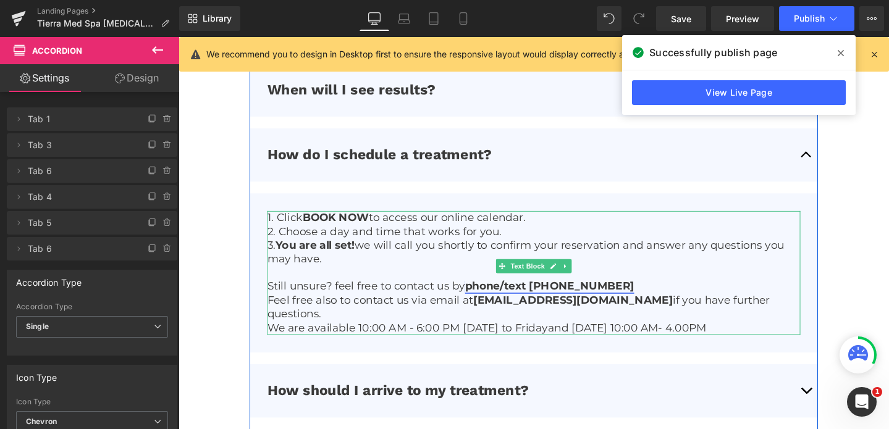
click at [627, 298] on link "phone/text (647) 946-1334" at bounding box center [569, 300] width 178 height 14
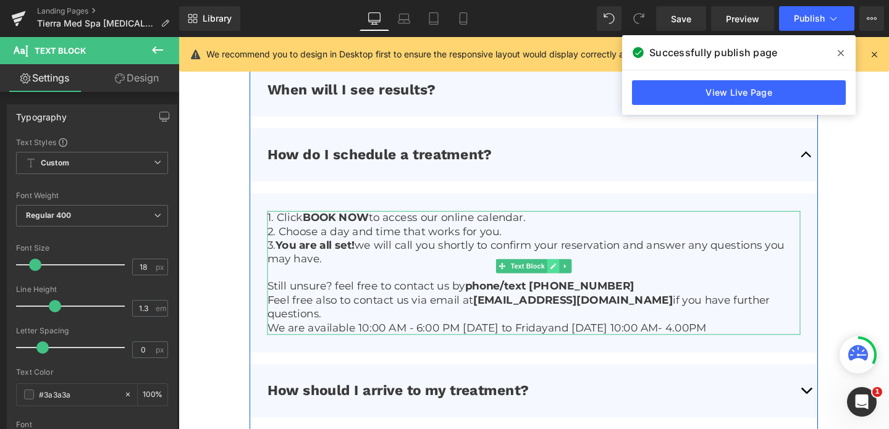
click at [567, 277] on link at bounding box center [572, 278] width 13 height 15
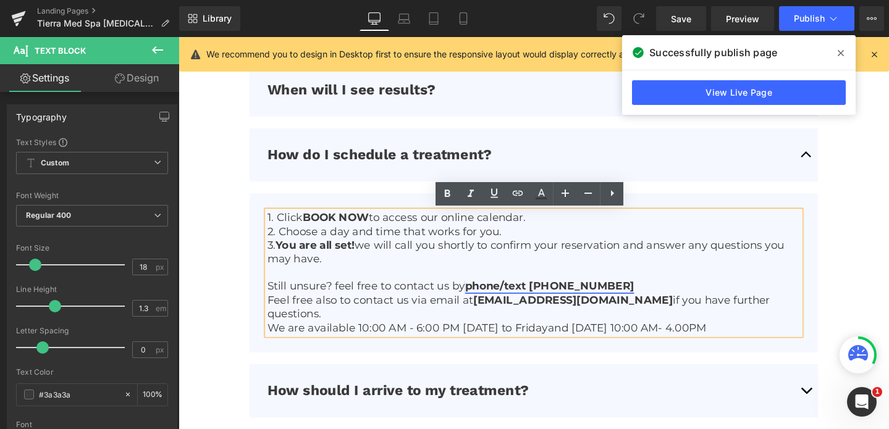
click at [589, 298] on link "phone/text (647) 946-1334" at bounding box center [569, 300] width 178 height 14
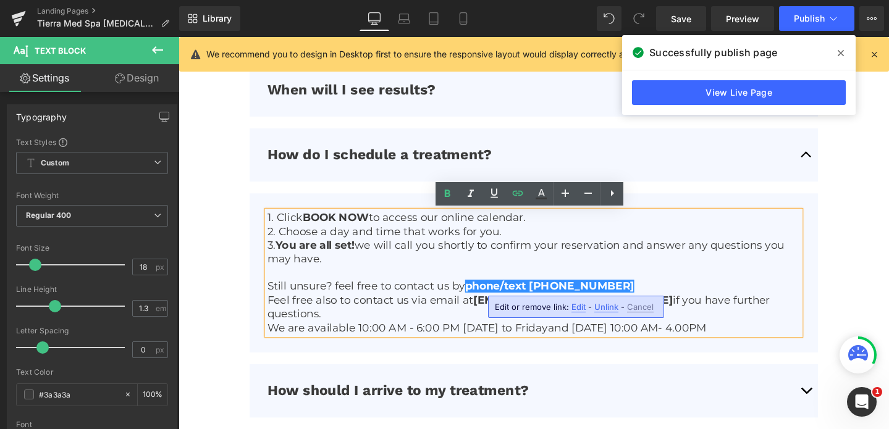
click at [581, 304] on span "Edit" at bounding box center [578, 307] width 14 height 10
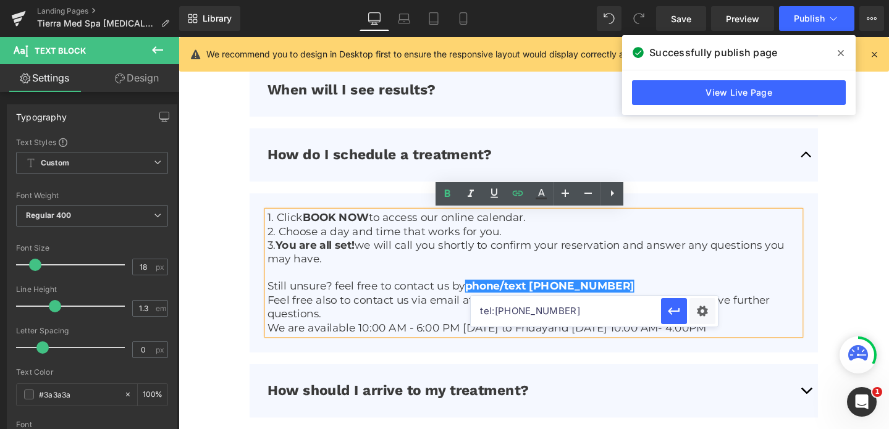
click at [581, 313] on input "tel:[PHONE_NUMBER]" at bounding box center [566, 311] width 190 height 31
click at [716, 88] on link "View Live Page" at bounding box center [739, 92] width 214 height 25
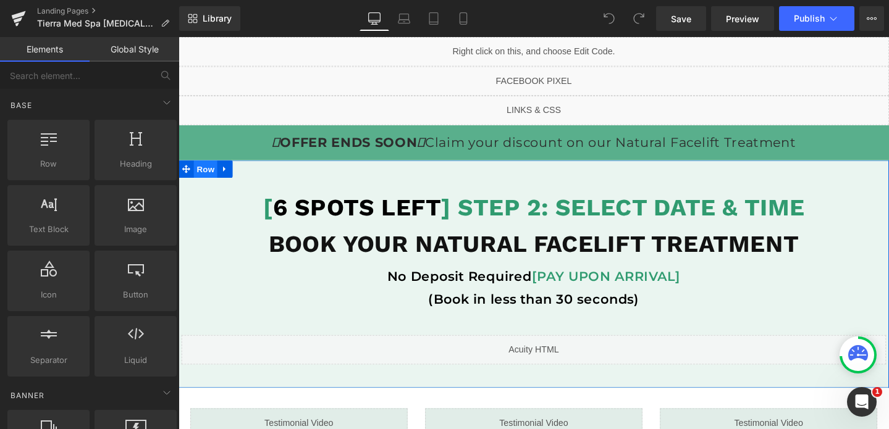
click at [209, 179] on span "Row" at bounding box center [207, 176] width 25 height 19
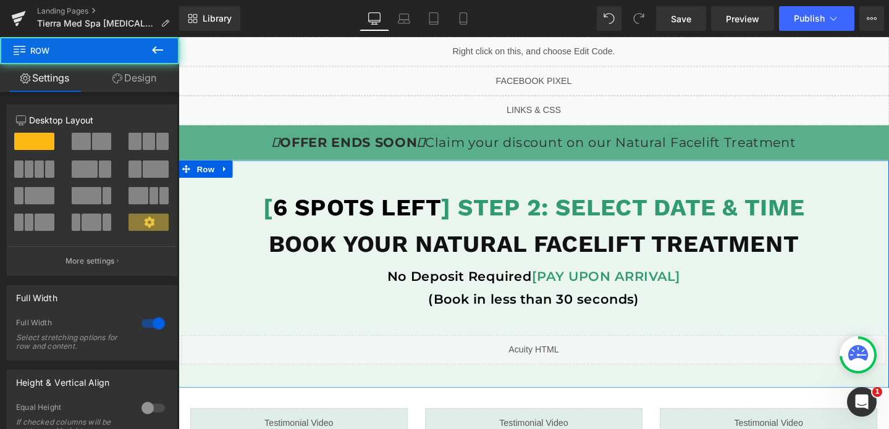
click at [160, 68] on link "Design" at bounding box center [135, 78] width 90 height 28
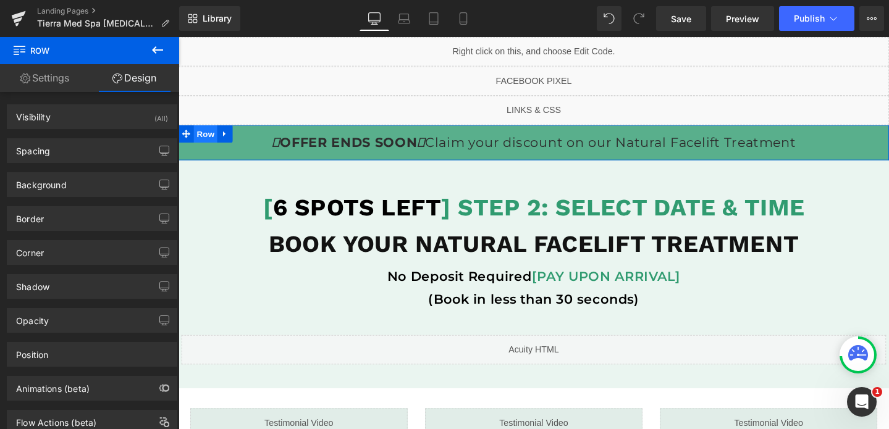
click at [213, 142] on span "Row" at bounding box center [207, 139] width 25 height 19
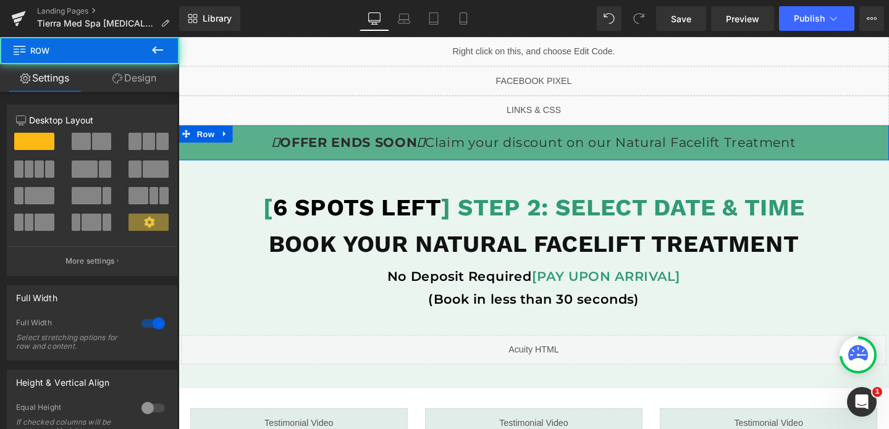
click at [141, 78] on link "Design" at bounding box center [135, 78] width 90 height 28
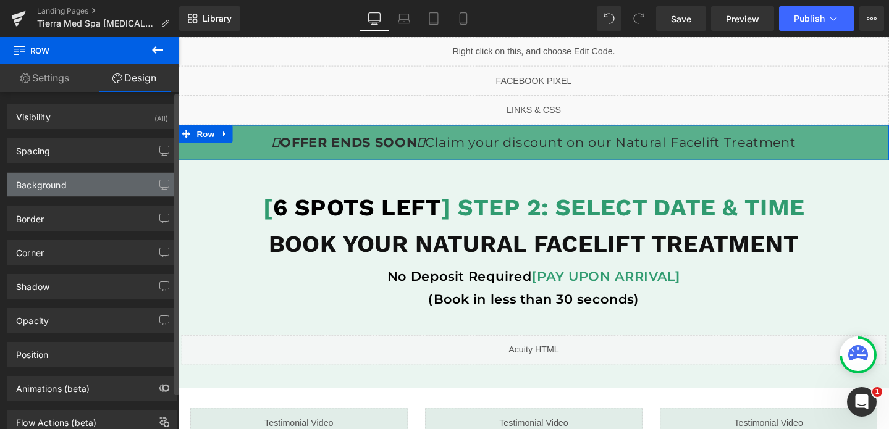
click at [65, 183] on div "Background" at bounding box center [41, 181] width 51 height 17
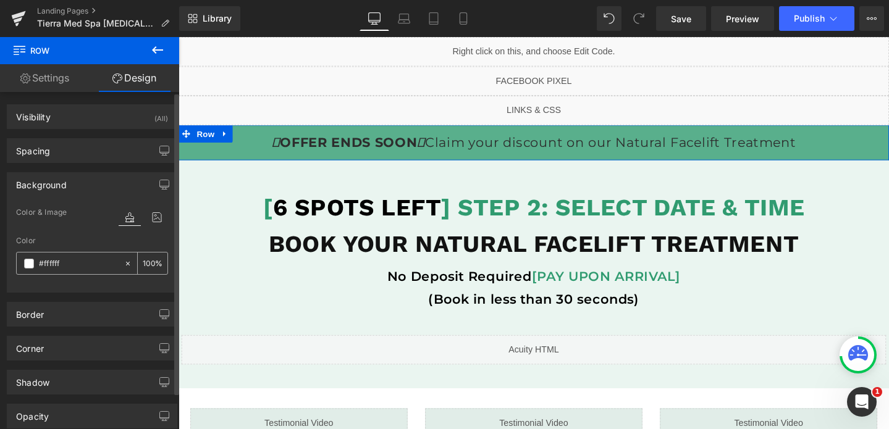
click at [74, 261] on input "#ffffff" at bounding box center [78, 264] width 79 height 14
paste input "06b85a"
type input "#06b85a"
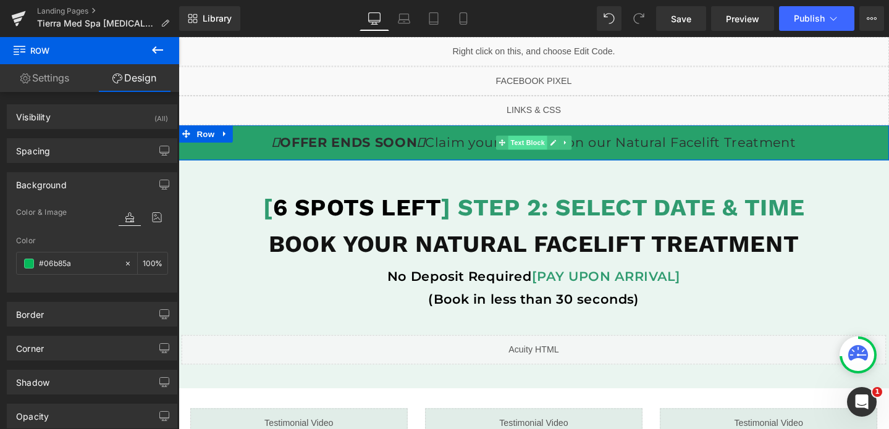
click at [547, 150] on span "Text Block" at bounding box center [545, 148] width 41 height 15
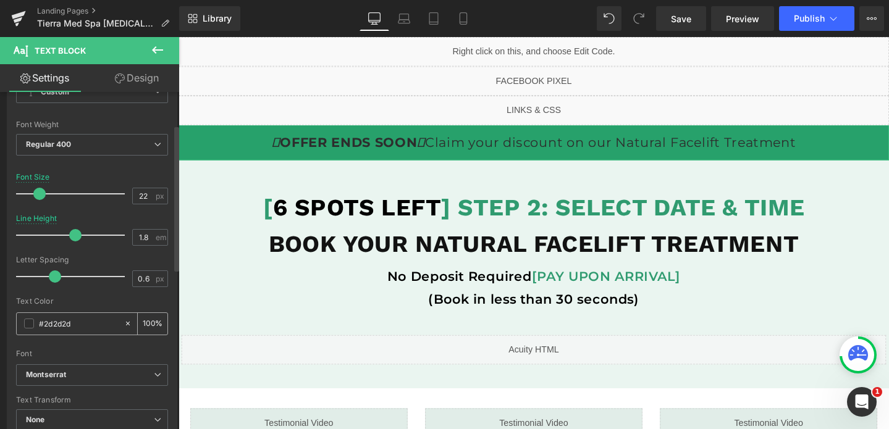
scroll to position [78, 0]
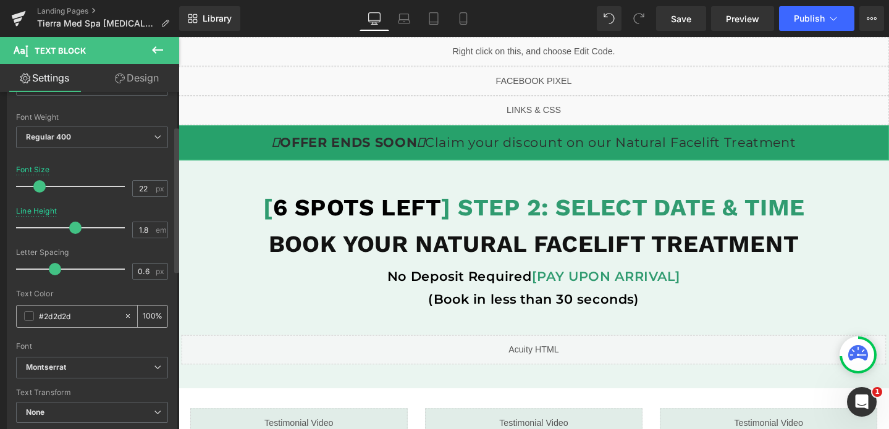
click at [91, 313] on input "#2d2d2d" at bounding box center [78, 316] width 79 height 14
type input "f"
type input "0"
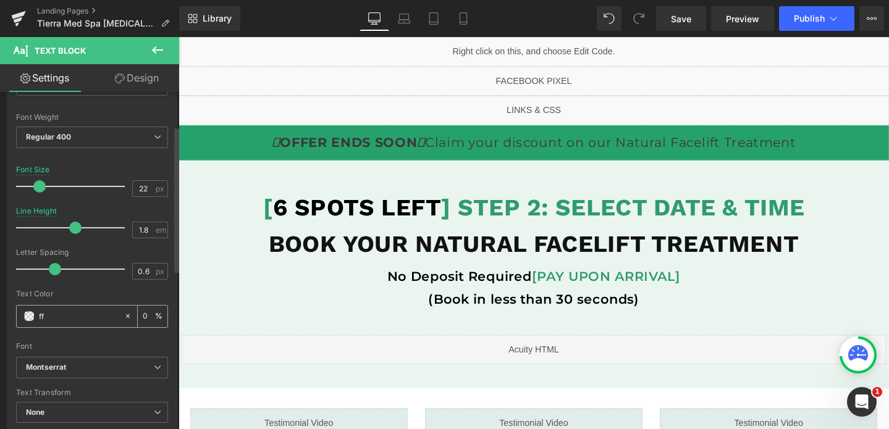
type input "fff"
type input "100"
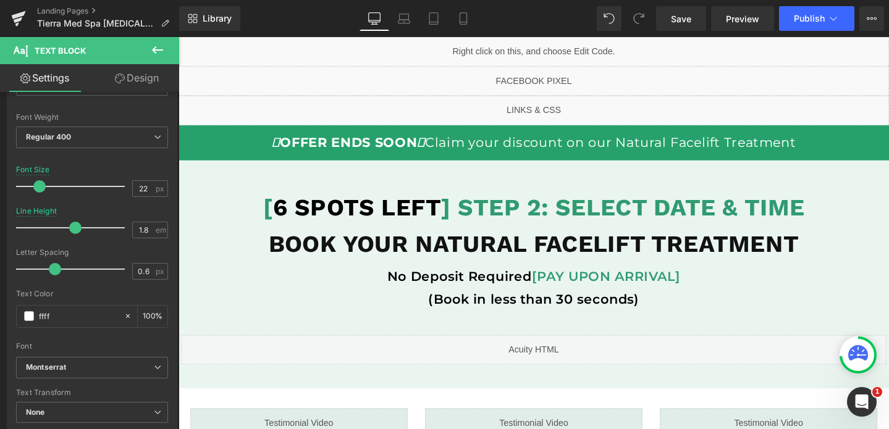
type input "#ffffff"
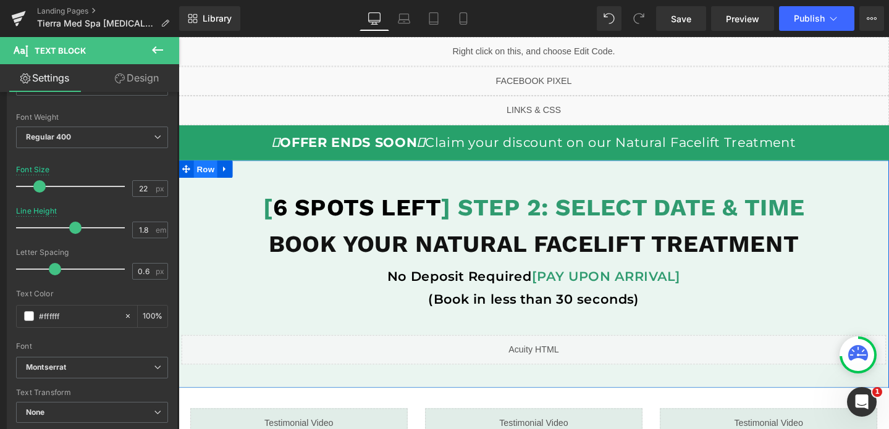
click at [208, 175] on span "Row" at bounding box center [207, 176] width 25 height 19
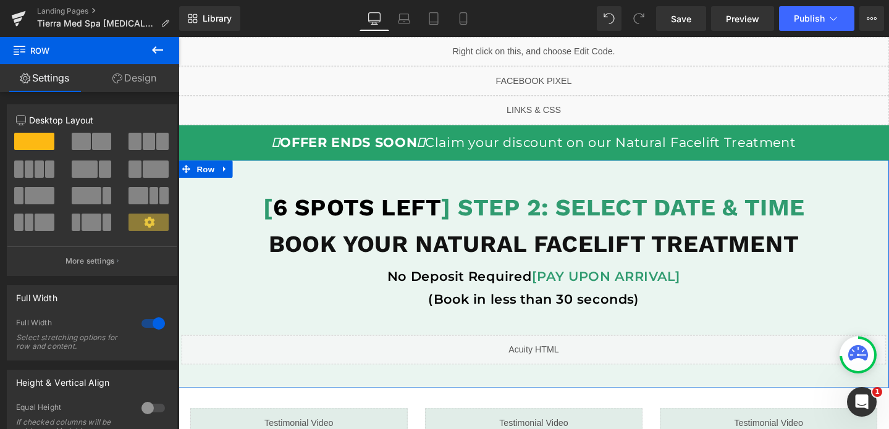
click at [153, 78] on link "Design" at bounding box center [135, 78] width 90 height 28
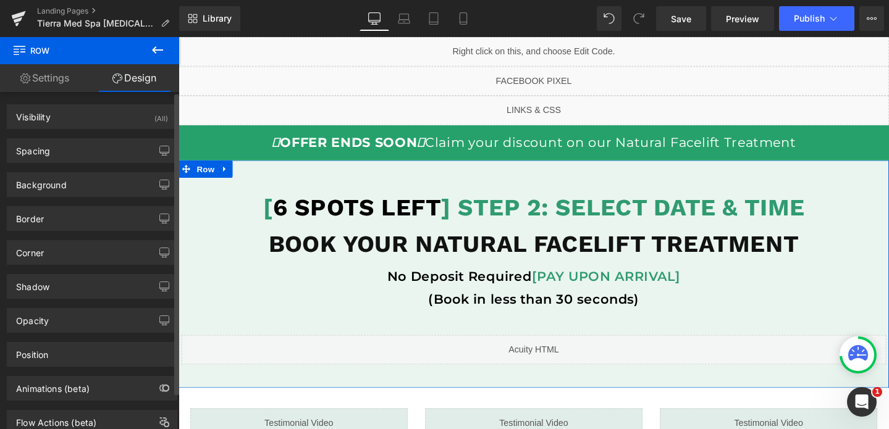
click at [58, 197] on div "Border Border Style Custom Custom Setup Global Style Custom Setup Global Style …" at bounding box center [92, 214] width 185 height 34
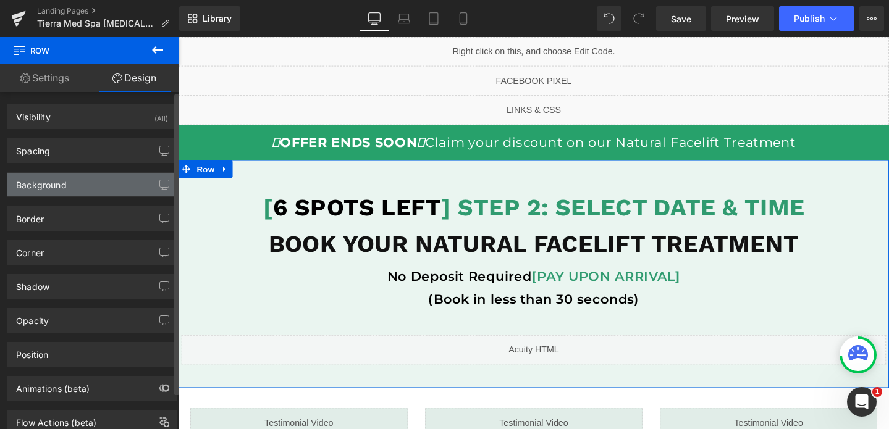
click at [65, 185] on div "Background" at bounding box center [41, 181] width 51 height 17
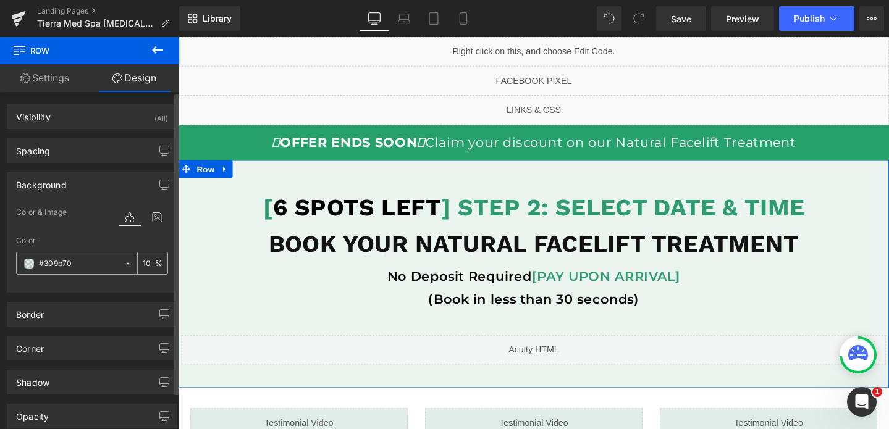
click at [69, 262] on input "#309b70" at bounding box center [78, 264] width 79 height 14
paste input "b6c371"
type input "#b6c371"
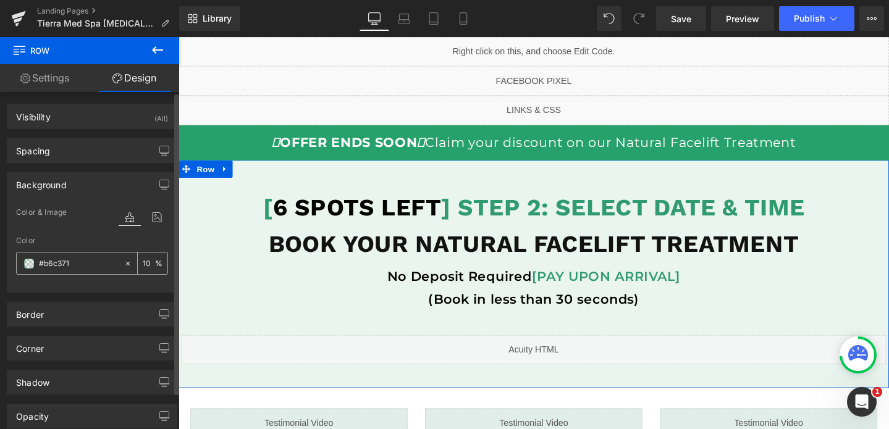
type input "100"
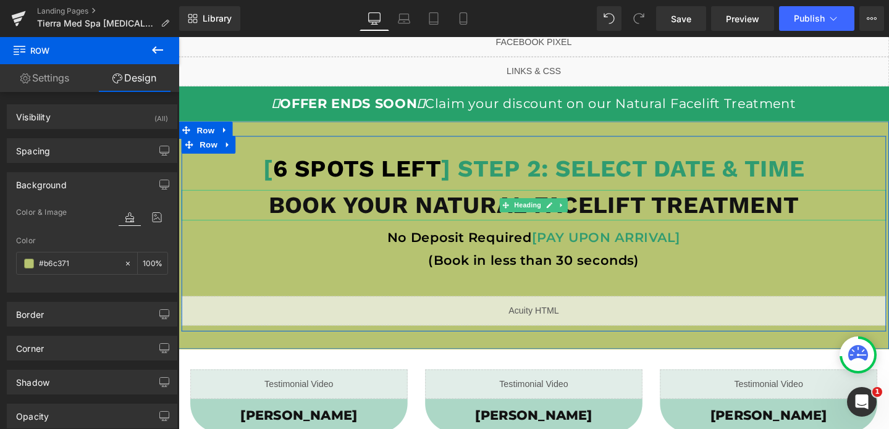
scroll to position [80, 0]
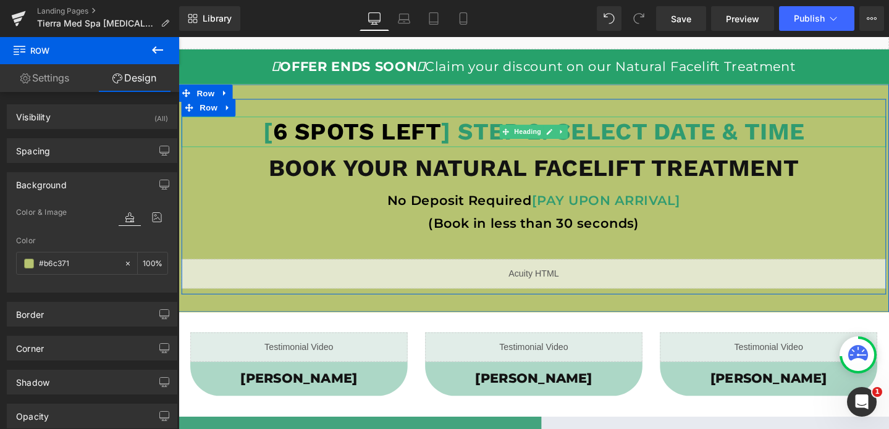
click at [478, 140] on strong "[ 6 SPOTS LEFT ] STEP 2: SELECT DATE & TIME" at bounding box center [551, 136] width 569 height 29
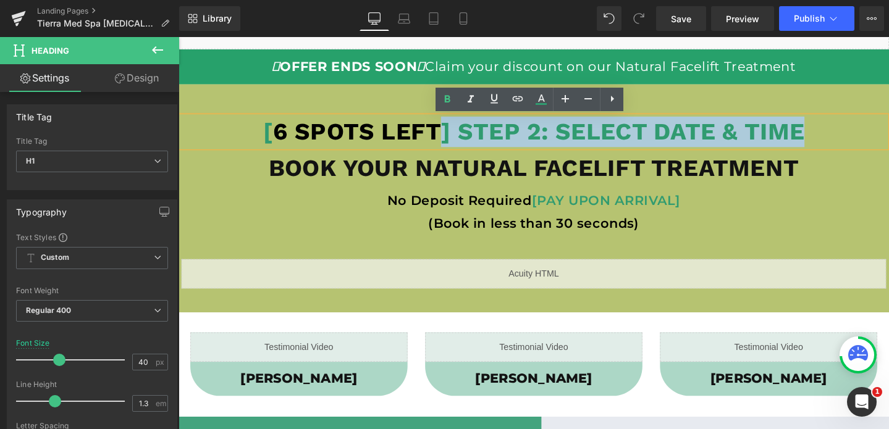
drag, startPoint x: 454, startPoint y: 141, endPoint x: 832, endPoint y: 145, distance: 378.0
click at [832, 145] on strong "[ 6 SPOTS LEFT ] STEP 2: SELECT DATE & TIME" at bounding box center [551, 136] width 569 height 29
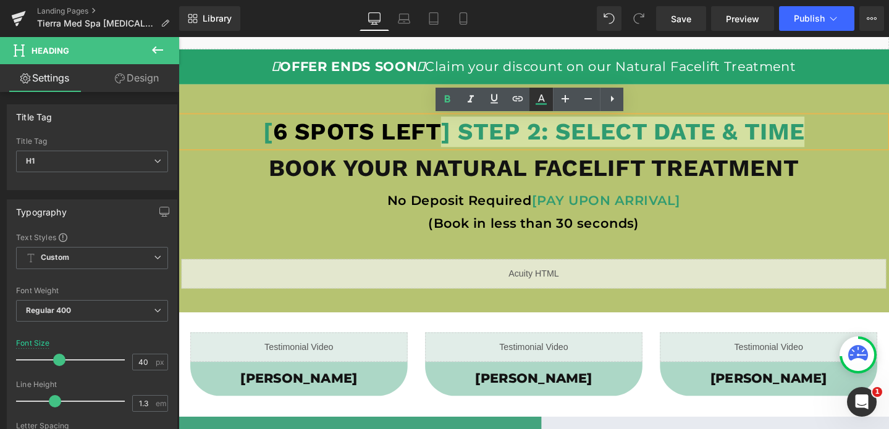
click at [541, 101] on icon at bounding box center [541, 99] width 15 height 15
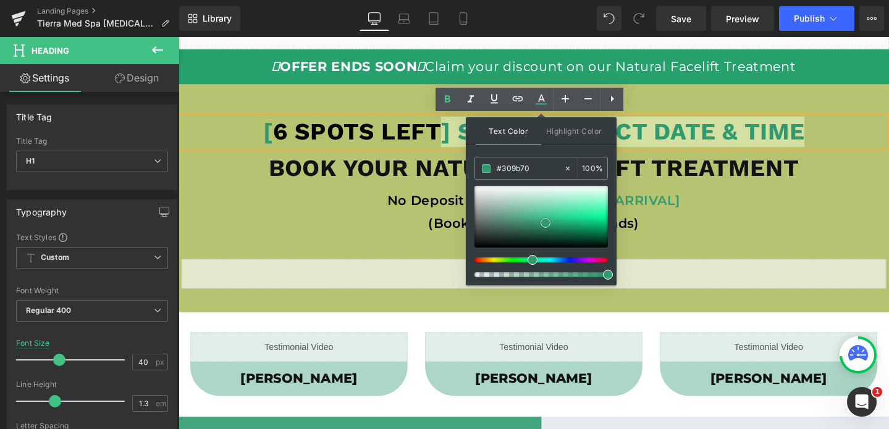
type input "#e5efeb"
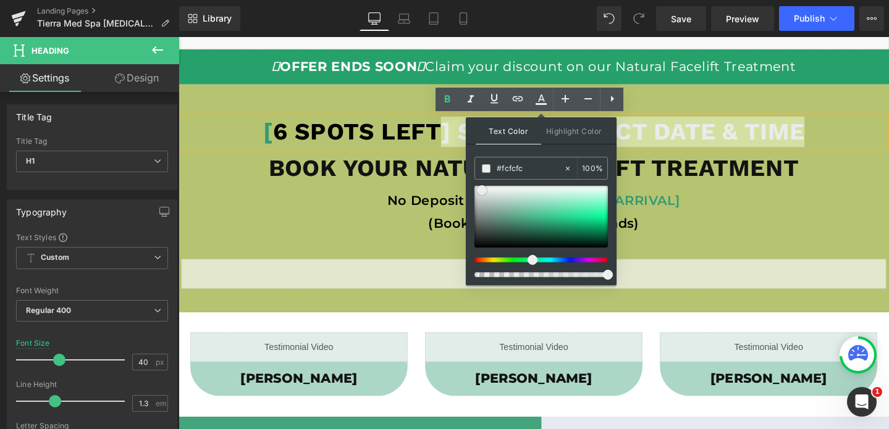
type input "#ffffff"
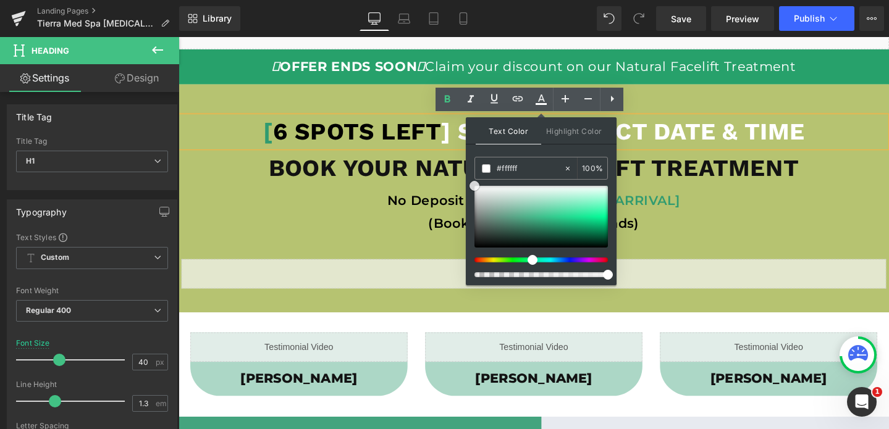
drag, startPoint x: 508, startPoint y: 191, endPoint x: 467, endPoint y: 184, distance: 41.3
click at [467, 184] on div "Text Color Highlight Color rgba(255, 255, 255, 1) #ffffff 100 % transparent tra…" at bounding box center [541, 201] width 151 height 168
click at [390, 182] on b "BOOK YOUR NATURAL FACELIFT TREATMENT" at bounding box center [553, 175] width 558 height 29
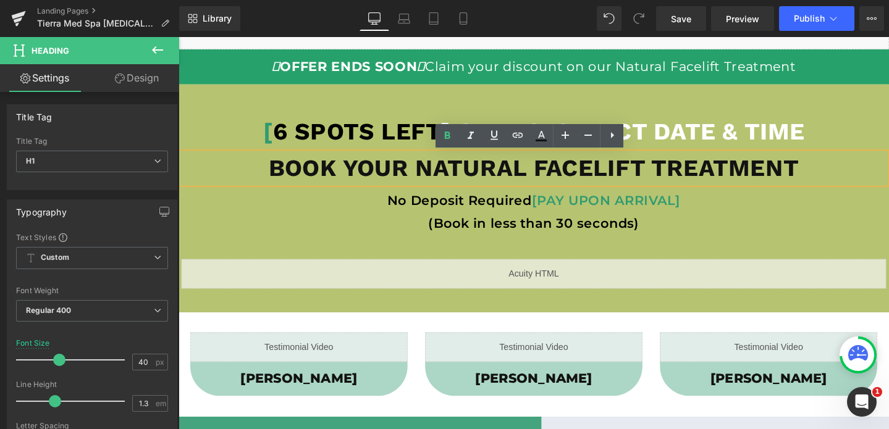
click at [410, 177] on b "BOOK YOUR NATURAL FACELIFT TREATMENT" at bounding box center [553, 175] width 558 height 29
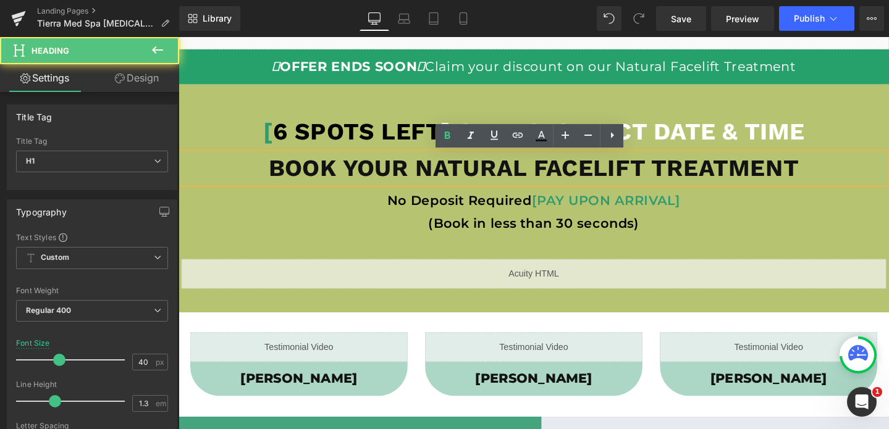
click at [484, 105] on div "[ 6 SPOTS LEFT ] STEP 2: SELECT DATE & TIME Heading BOOK YOUR NATURAL FACELIFT …" at bounding box center [552, 206] width 741 height 206
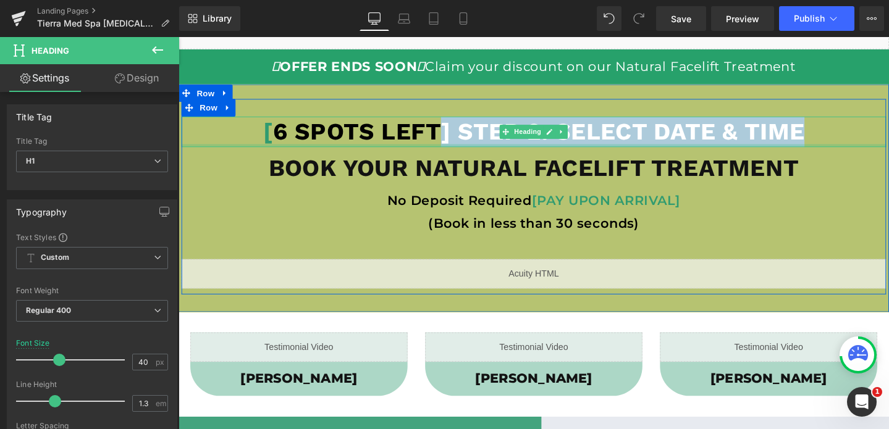
drag, startPoint x: 453, startPoint y: 136, endPoint x: 846, endPoint y: 151, distance: 392.5
click at [846, 151] on div "[ 6 SPOTS LEFT ] STEP 2: SELECT DATE & TIME Heading" at bounding box center [552, 137] width 741 height 32
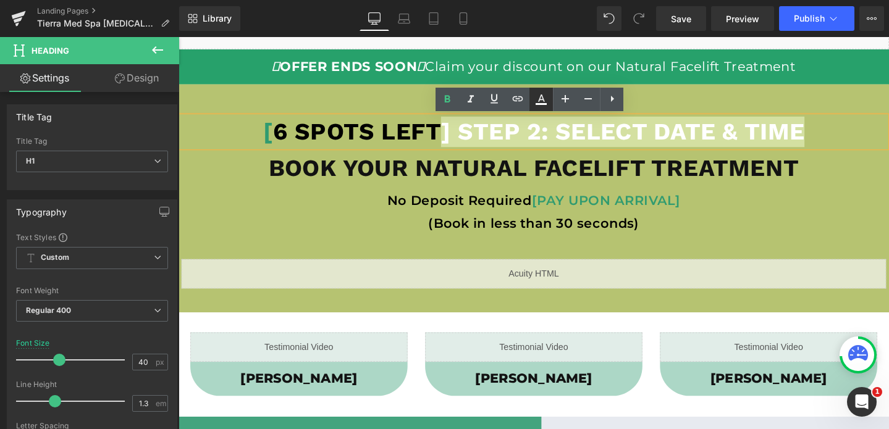
click at [537, 98] on icon at bounding box center [541, 99] width 15 height 15
type input "100"
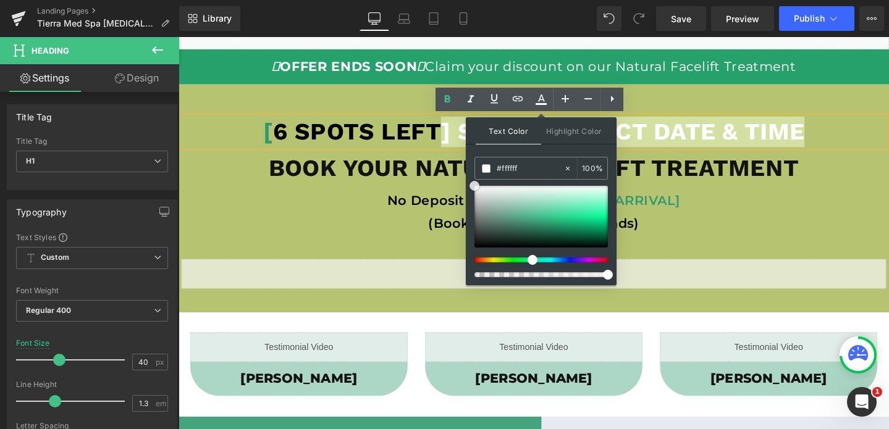
click at [598, 230] on div at bounding box center [540, 217] width 133 height 62
type input "#058e8e"
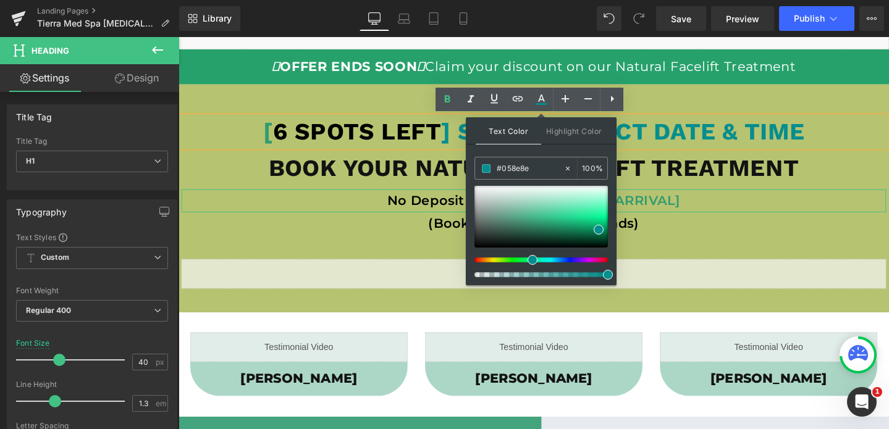
click at [703, 214] on span "[PAY UPON ARRIVAL]" at bounding box center [628, 209] width 156 height 17
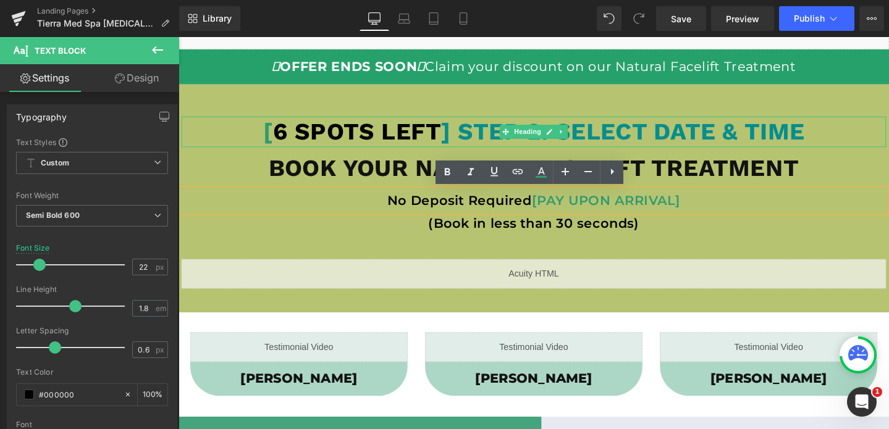
click at [467, 140] on span "] STEP 2: SELECT DATE & TIME" at bounding box center [646, 136] width 382 height 29
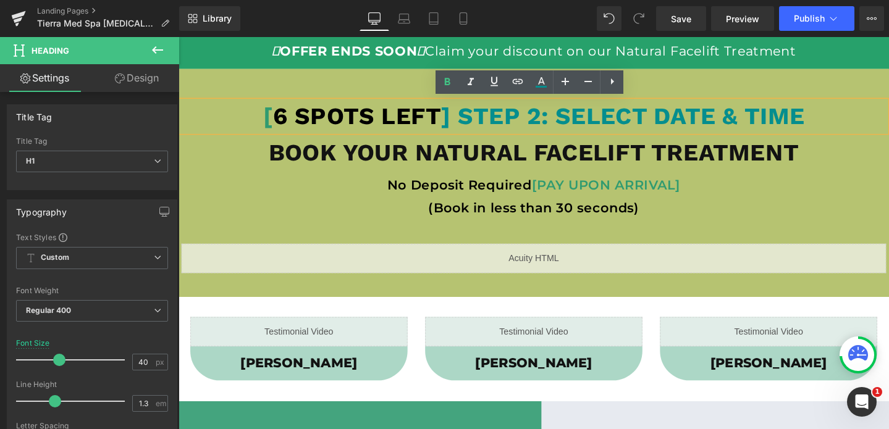
scroll to position [83, 0]
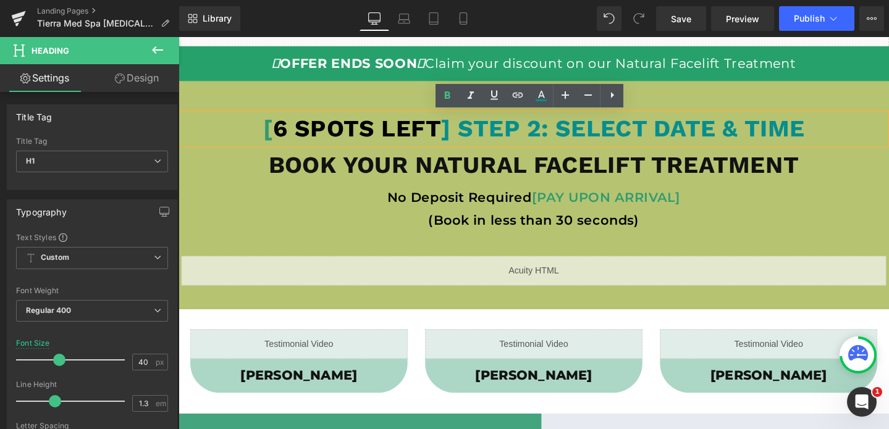
click at [540, 133] on span "] STEP 2: SELECT DATE & TIME" at bounding box center [646, 133] width 382 height 29
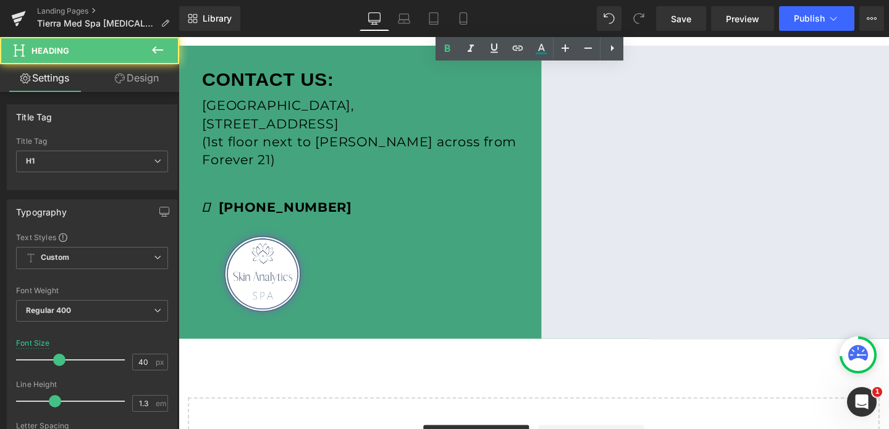
scroll to position [543, 0]
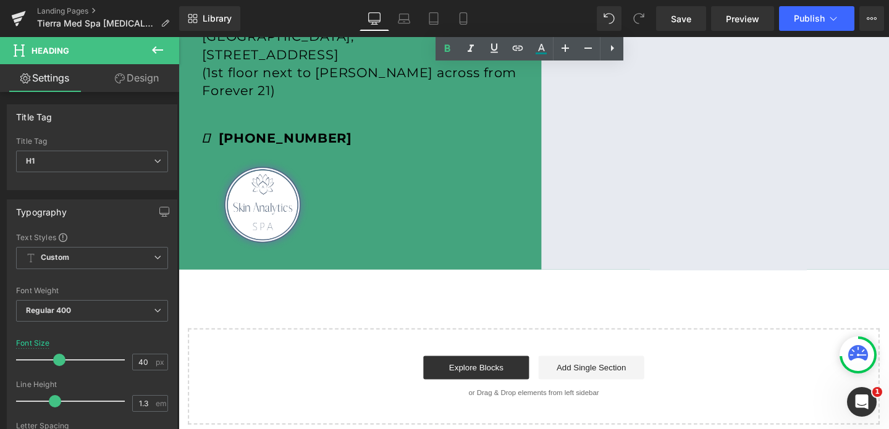
click at [464, 189] on div at bounding box center [377, 213] width 366 height 103
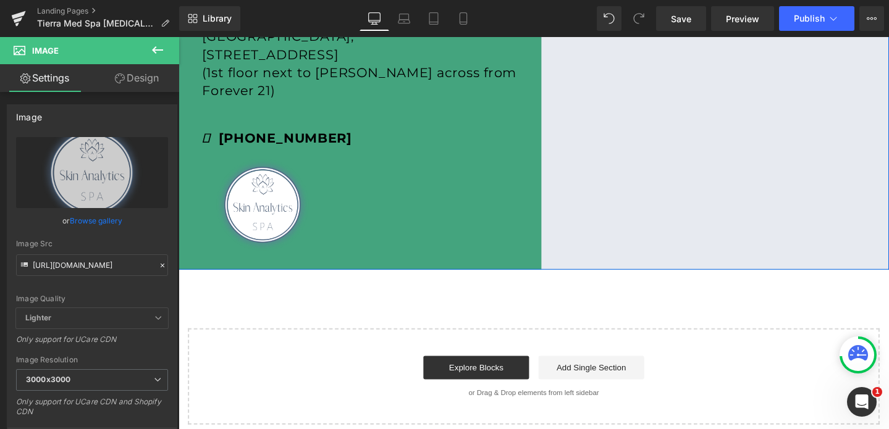
click at [200, 274] on div "CONTACT US: [GEOGRAPHIC_DATA][STREET_ADDRESS] (1st floor next to Macy's across …" at bounding box center [551, 127] width 747 height 309
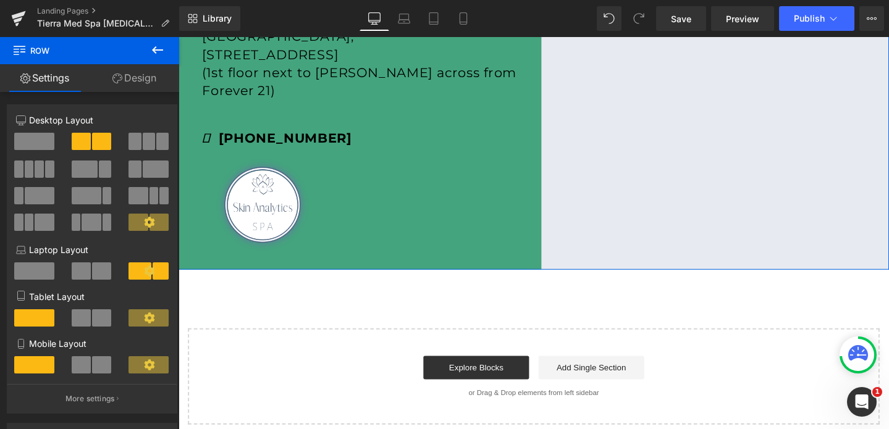
click at [133, 78] on link "Design" at bounding box center [135, 78] width 90 height 28
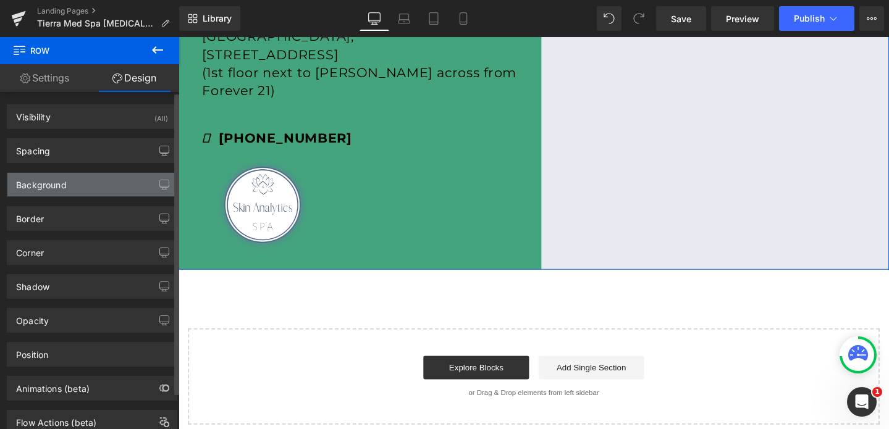
click at [75, 176] on div "Background" at bounding box center [91, 184] width 169 height 23
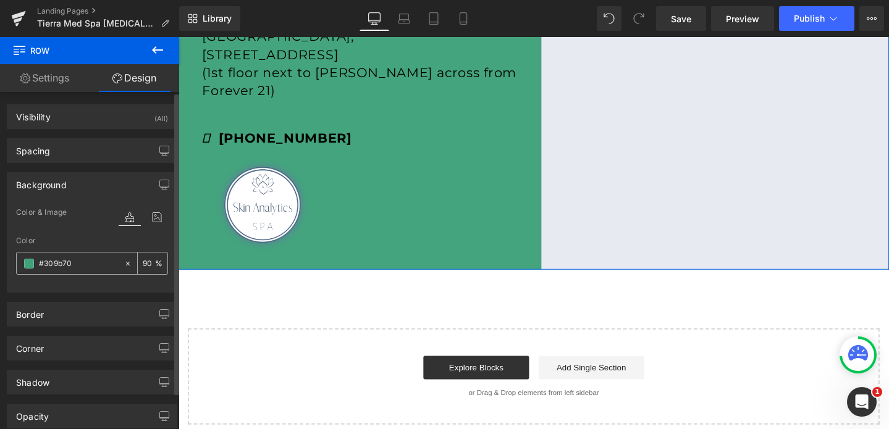
click at [67, 260] on input "#309b70" at bounding box center [78, 264] width 79 height 14
paste input "1b514b"
type input "#1b514b"
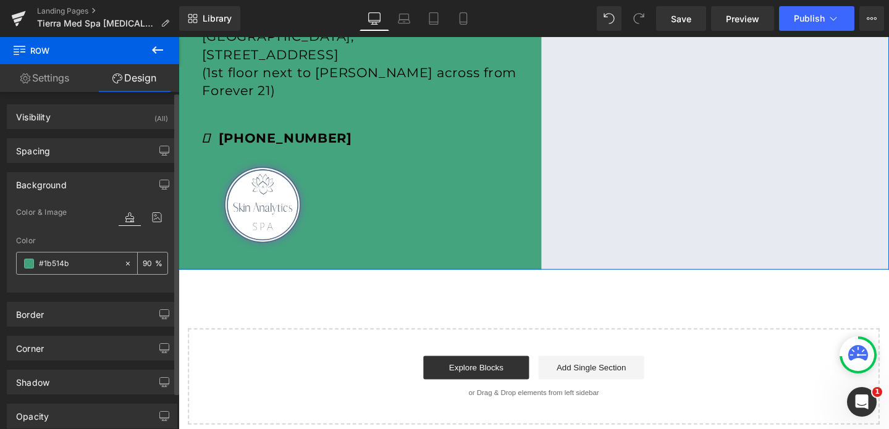
type input "100"
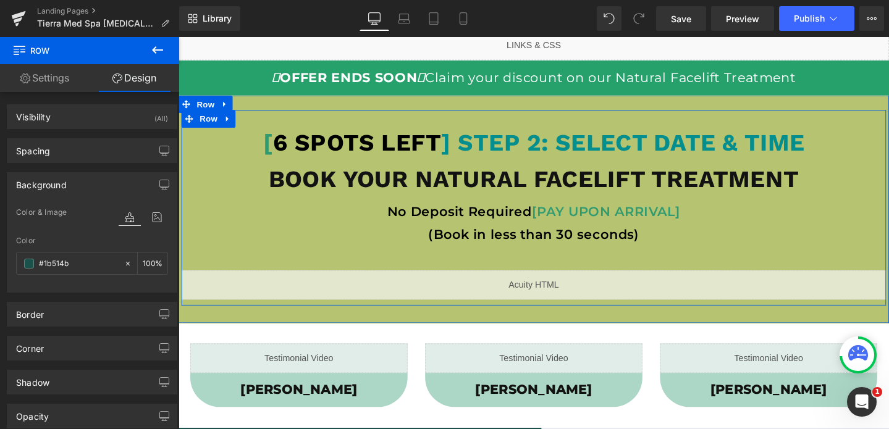
scroll to position [38, 0]
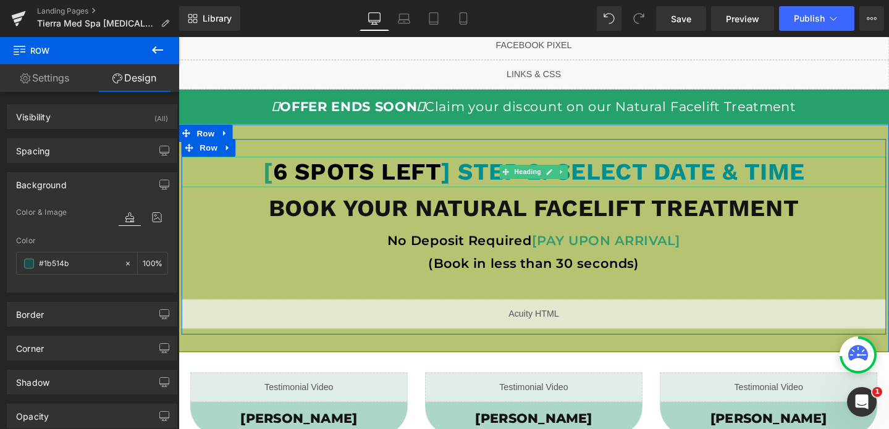
click at [505, 175] on span "] STEP 2: SELECT DATE & TIME" at bounding box center [646, 178] width 382 height 29
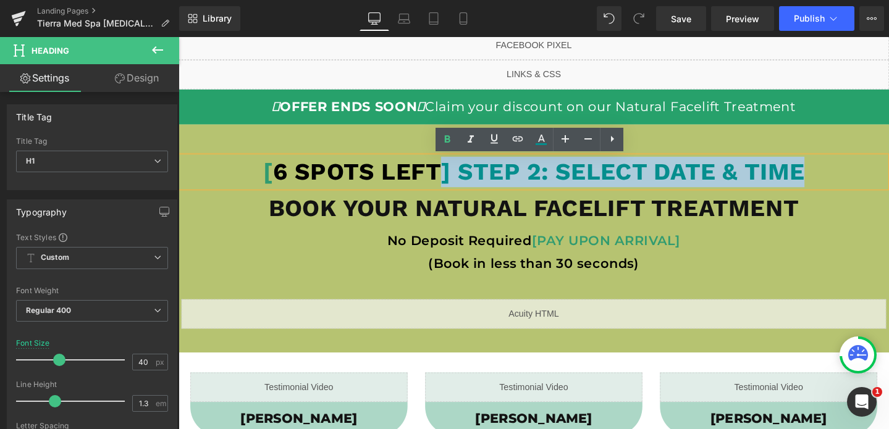
drag, startPoint x: 453, startPoint y: 183, endPoint x: 912, endPoint y: 190, distance: 459.6
click at [888, 190] on h1 "[ 6 SPOTS LEFT ] STEP 2: SELECT DATE & TIME" at bounding box center [552, 179] width 741 height 32
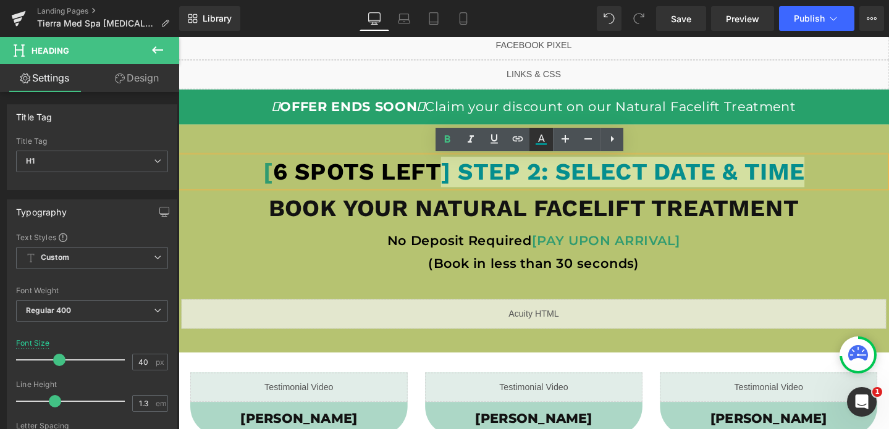
click at [541, 137] on icon at bounding box center [541, 139] width 15 height 15
type input "100"
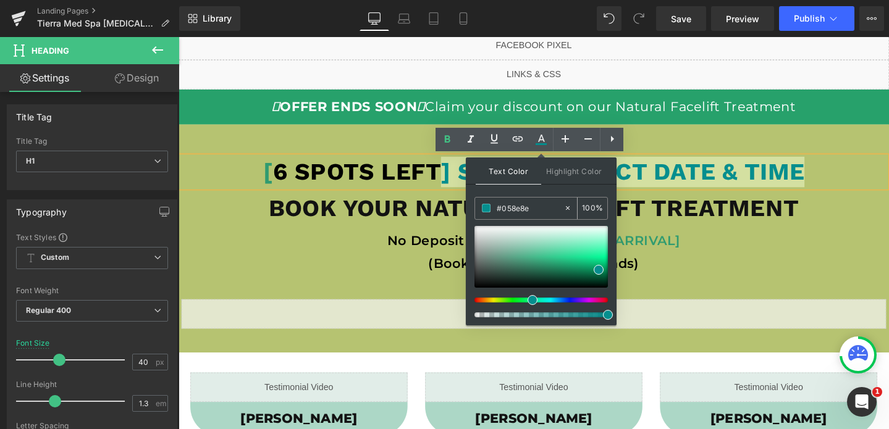
click at [529, 205] on input "#058e8e" at bounding box center [530, 208] width 67 height 14
paste input "1b514b"
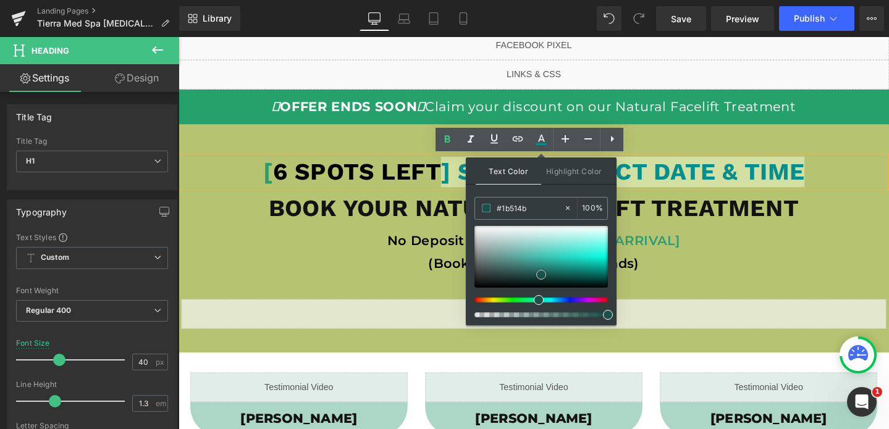
click at [539, 277] on span at bounding box center [541, 275] width 10 height 10
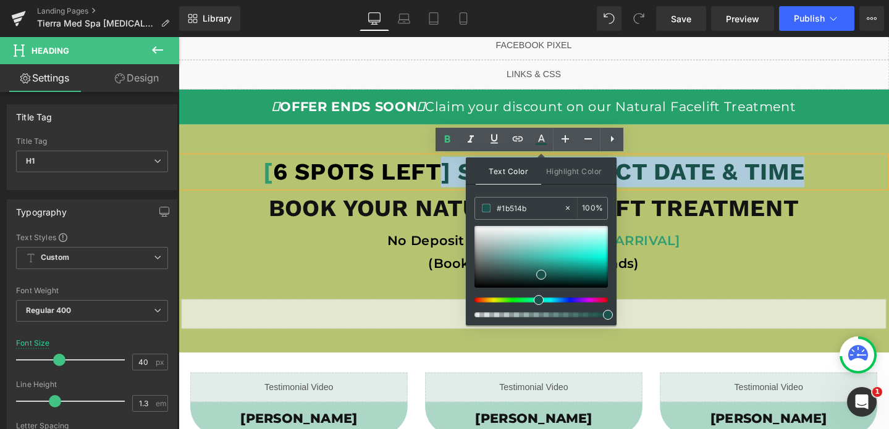
click at [381, 195] on div "[ 6 SPOTS LEFT ] STEP 2: SELECT DATE & TIME" at bounding box center [552, 179] width 741 height 32
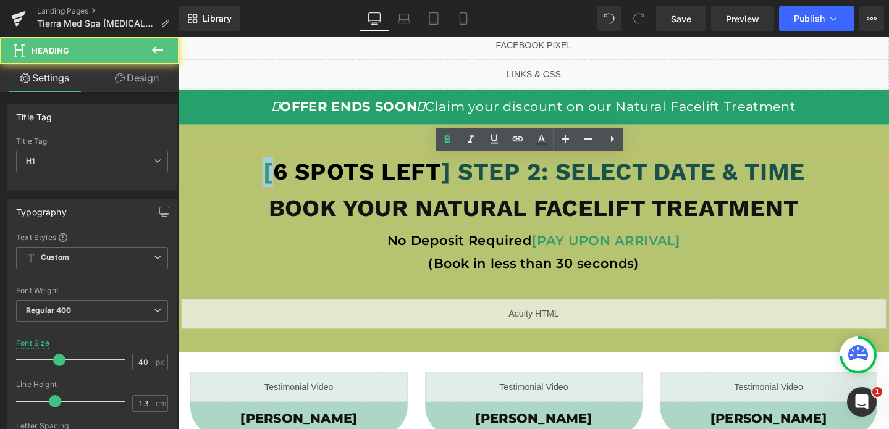
drag, startPoint x: 275, startPoint y: 175, endPoint x: 261, endPoint y: 175, distance: 13.6
click at [261, 175] on h1 "[ 6 SPOTS LEFT ] STEP 2: SELECT DATE & TIME" at bounding box center [552, 179] width 741 height 32
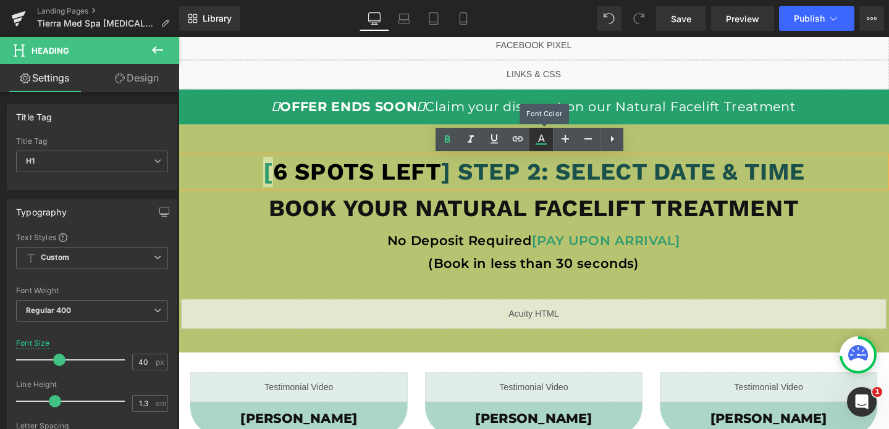
click at [537, 141] on icon at bounding box center [541, 139] width 15 height 15
type input "#309b70"
type input "100"
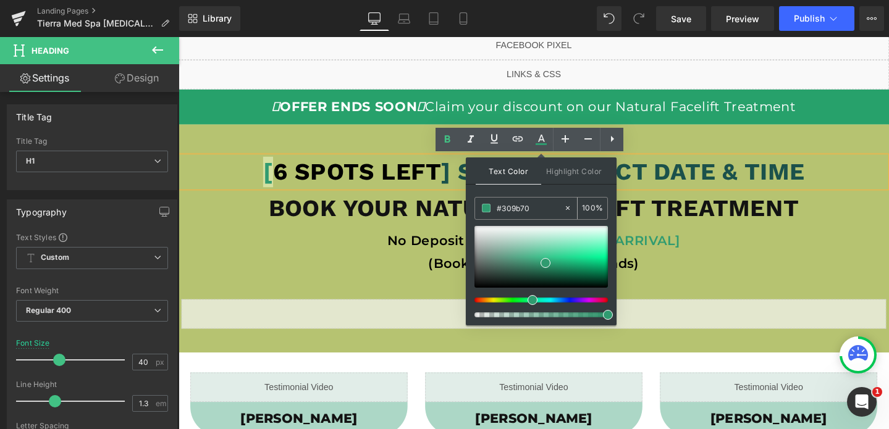
click at [534, 208] on input "#309b70" at bounding box center [530, 208] width 67 height 14
paste input "1b514b"
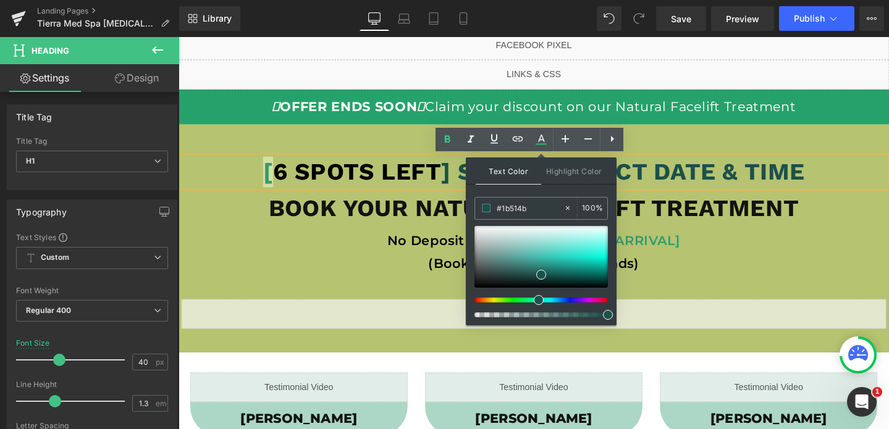
type input "#1b514b"
click at [540, 275] on span at bounding box center [541, 275] width 10 height 10
click at [716, 252] on p "No Deposit Required [PAY UPON ARRIVAL]" at bounding box center [552, 252] width 741 height 25
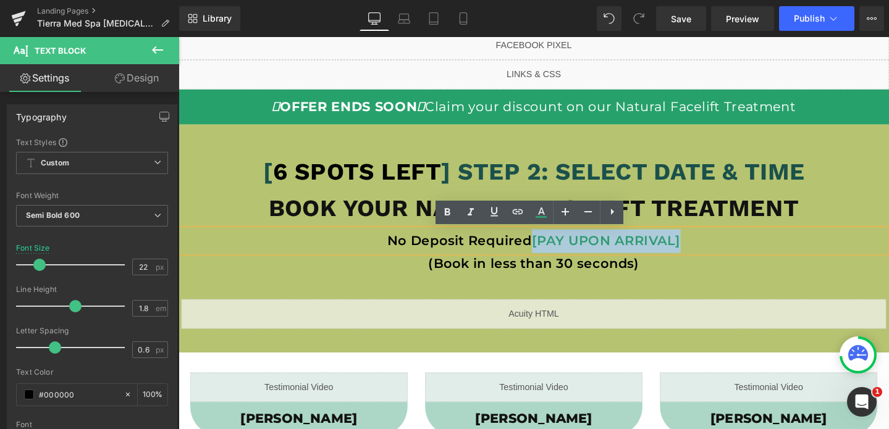
drag, startPoint x: 716, startPoint y: 252, endPoint x: 550, endPoint y: 259, distance: 166.3
click at [550, 259] on p "No Deposit Required [PAY UPON ARRIVAL]" at bounding box center [552, 252] width 741 height 25
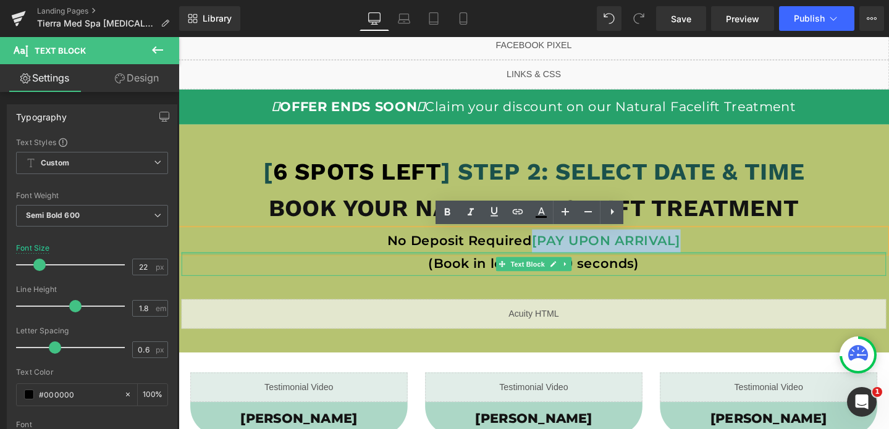
click at [552, 264] on div at bounding box center [552, 265] width 741 height 3
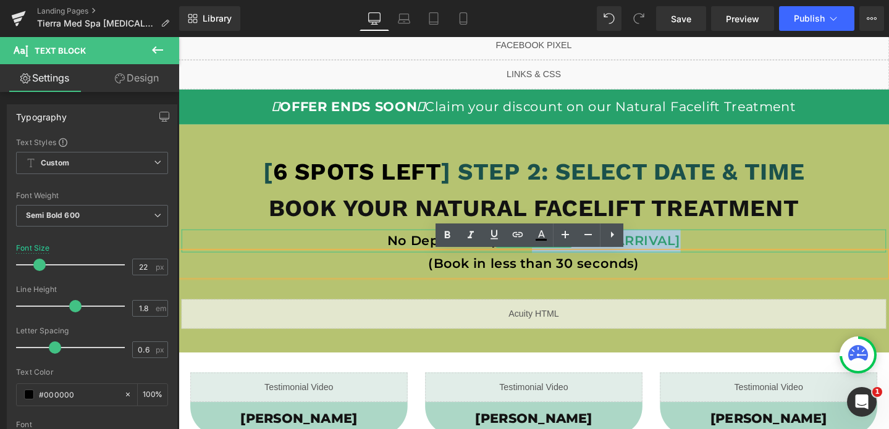
click at [729, 250] on p "No Deposit Required [PAY UPON ARRIVAL]" at bounding box center [552, 252] width 741 height 25
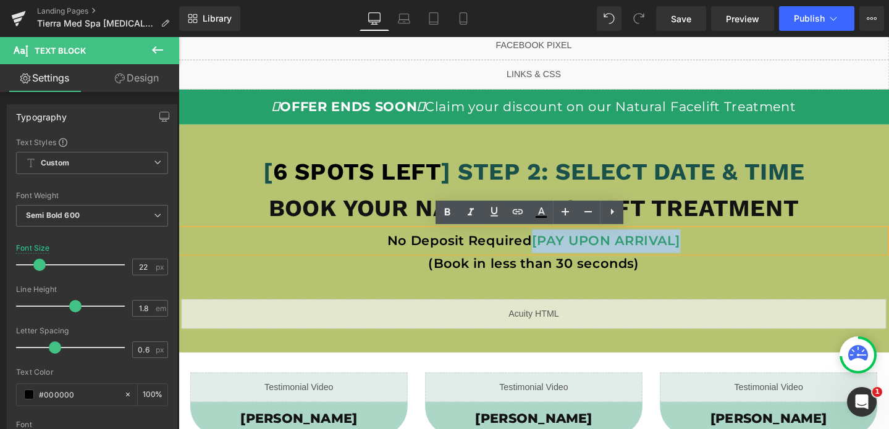
drag, startPoint x: 713, startPoint y: 253, endPoint x: 551, endPoint y: 252, distance: 162.4
click at [551, 252] on p "No Deposit Required [PAY UPON ARRIVAL]" at bounding box center [552, 252] width 741 height 25
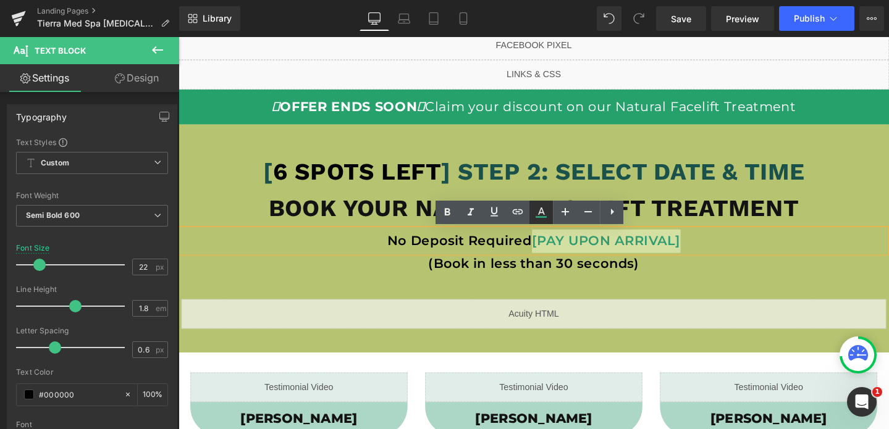
click at [535, 217] on icon at bounding box center [541, 212] width 15 height 15
type input "#309b70"
type input "100"
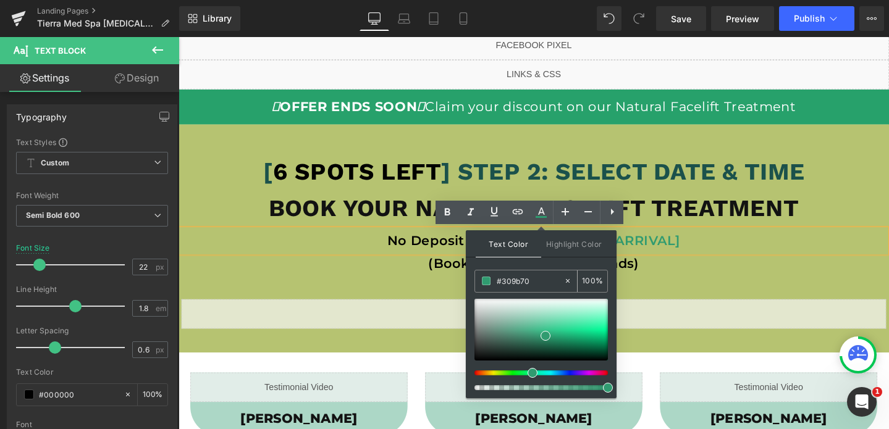
click at [526, 279] on input "#309b70" at bounding box center [530, 281] width 67 height 14
paste input "1b514b"
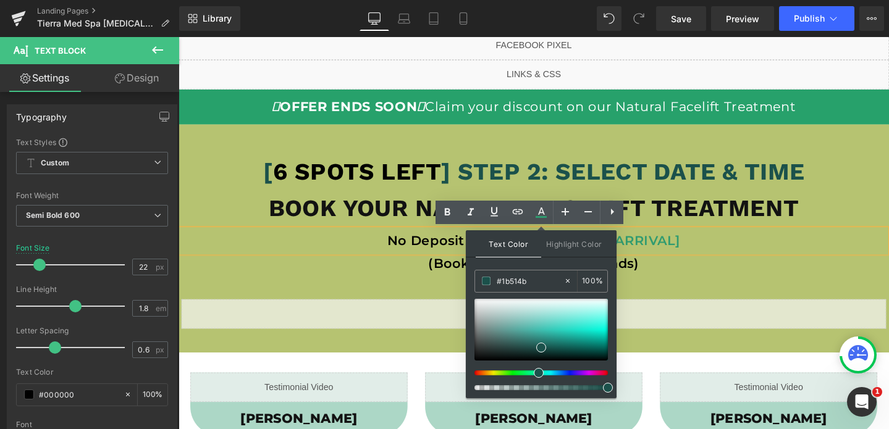
type input "#1b514b"
click at [540, 346] on span at bounding box center [541, 348] width 10 height 10
click at [723, 274] on p "(Book in less than 30 seconds)" at bounding box center [552, 276] width 741 height 25
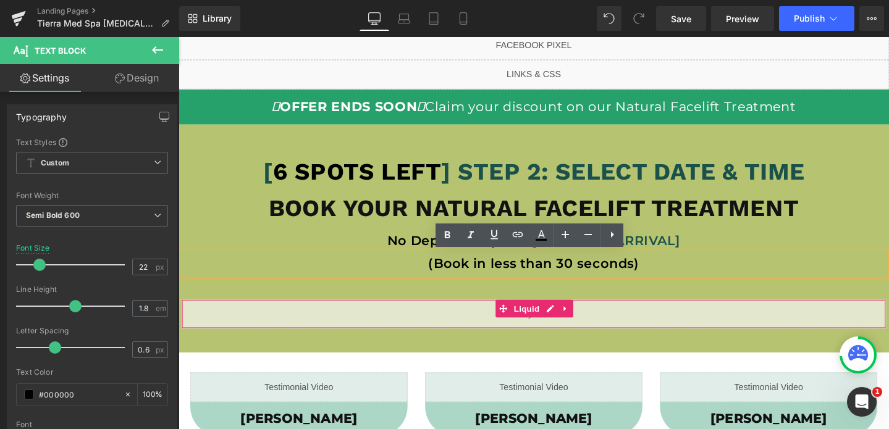
click at [694, 327] on div "Liquid" at bounding box center [552, 328] width 741 height 31
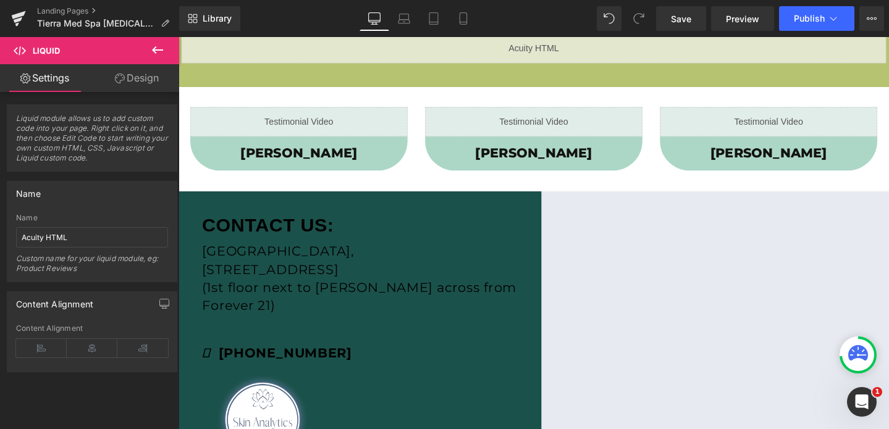
scroll to position [335, 0]
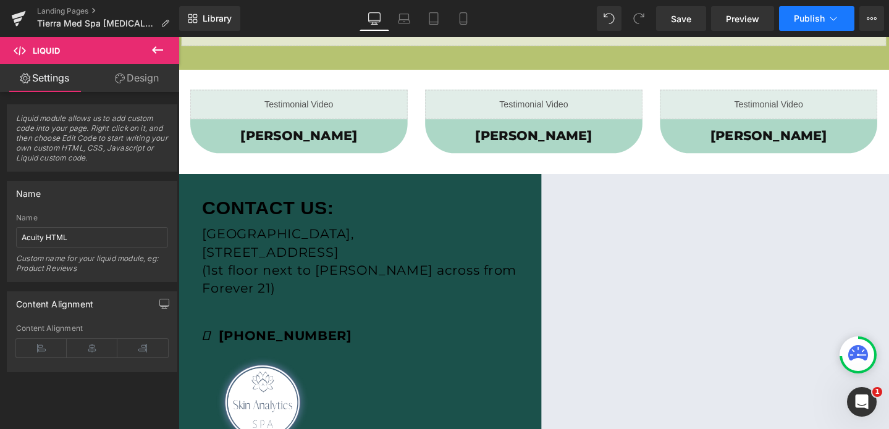
click at [808, 22] on span "Publish" at bounding box center [809, 19] width 31 height 10
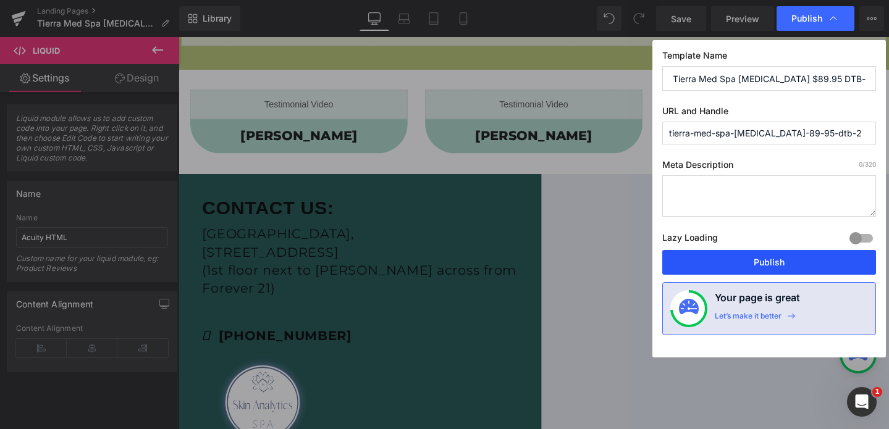
click at [779, 259] on button "Publish" at bounding box center [769, 262] width 214 height 25
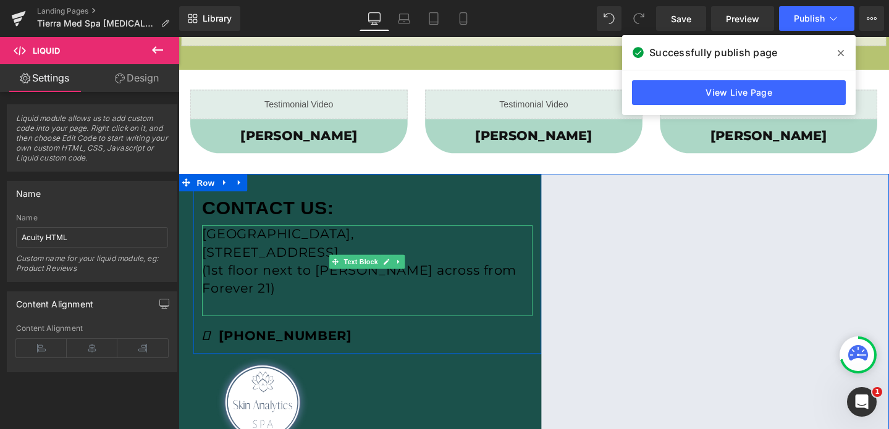
click at [347, 259] on span "[STREET_ADDRESS]" at bounding box center [275, 263] width 144 height 17
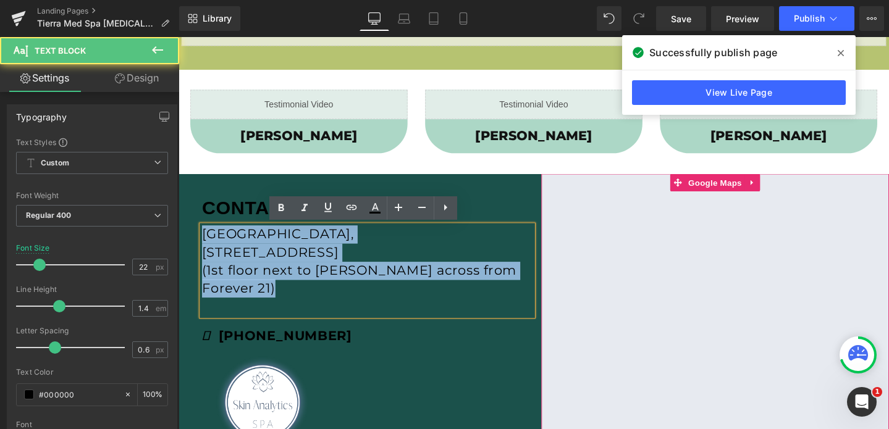
drag, startPoint x: 205, startPoint y: 238, endPoint x: 613, endPoint y: 318, distance: 415.3
click at [613, 318] on div "CONTACT US: [GEOGRAPHIC_DATA][STREET_ADDRESS] (1st floor next to Macy's across …" at bounding box center [551, 335] width 747 height 309
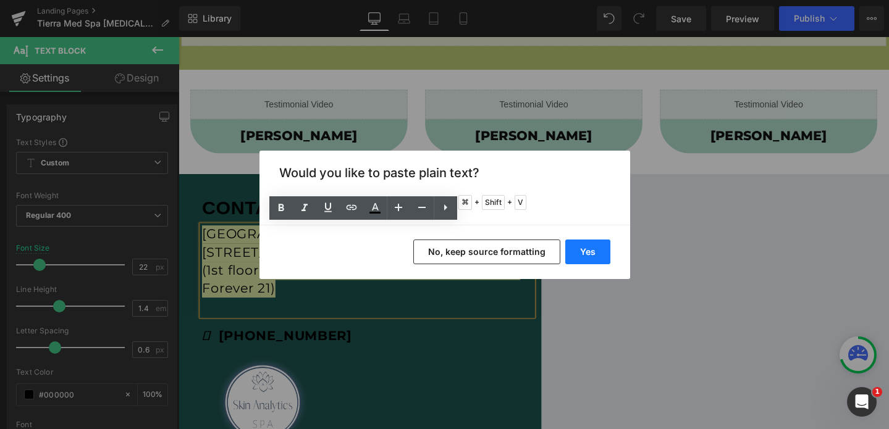
click at [584, 260] on button "Yes" at bounding box center [587, 252] width 45 height 25
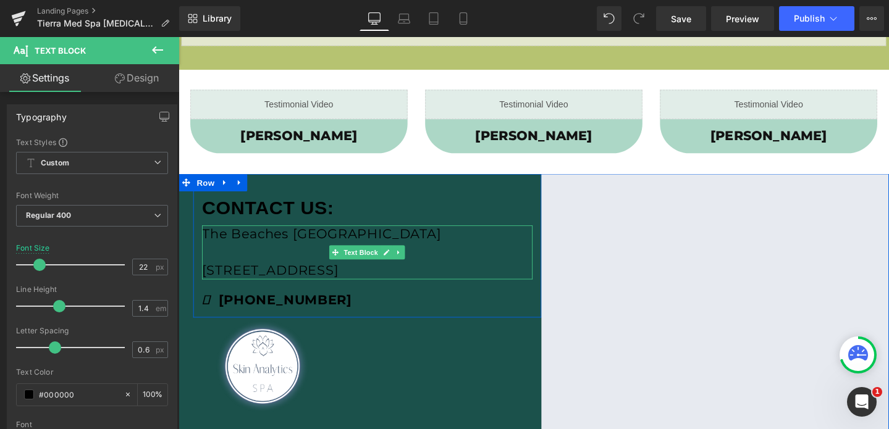
click at [209, 288] on p "[STREET_ADDRESS]" at bounding box center [377, 283] width 348 height 19
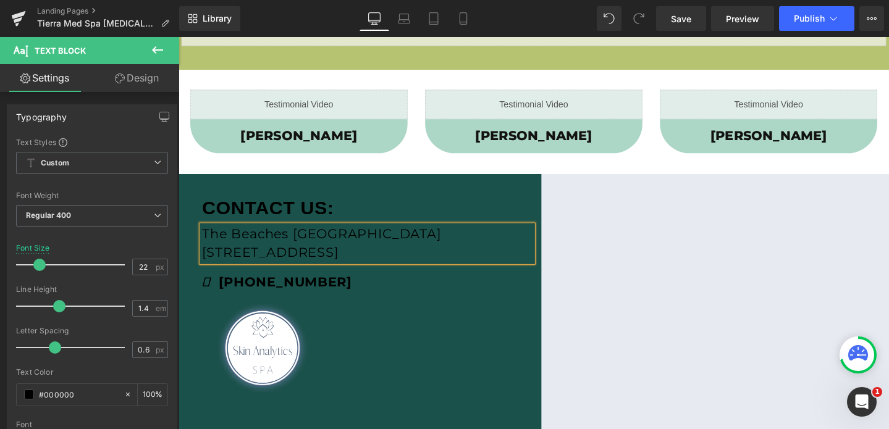
click at [244, 254] on p "[STREET_ADDRESS]" at bounding box center [377, 263] width 348 height 19
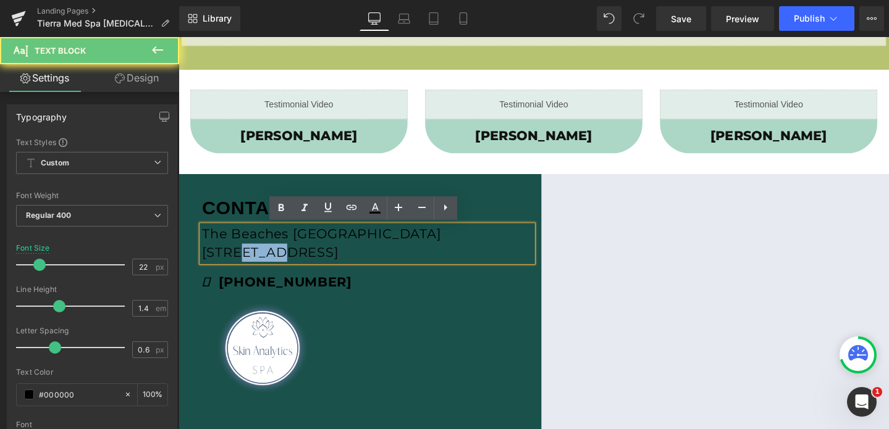
click at [244, 254] on p "[STREET_ADDRESS]" at bounding box center [377, 263] width 348 height 19
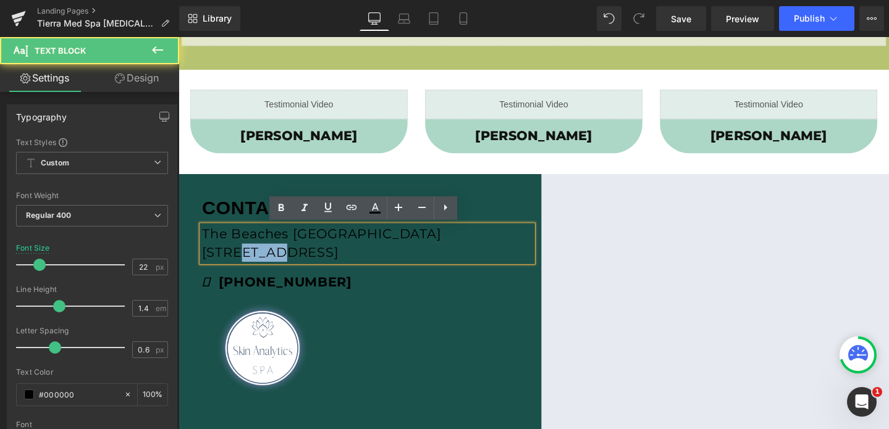
drag, startPoint x: 204, startPoint y: 245, endPoint x: 405, endPoint y: 278, distance: 204.1
click at [405, 278] on div "CONTACT US: Text [GEOGRAPHIC_DATA] [STREET_ADDRESS] Text Block [PHONE_NUMBER] T…" at bounding box center [377, 252] width 366 height 107
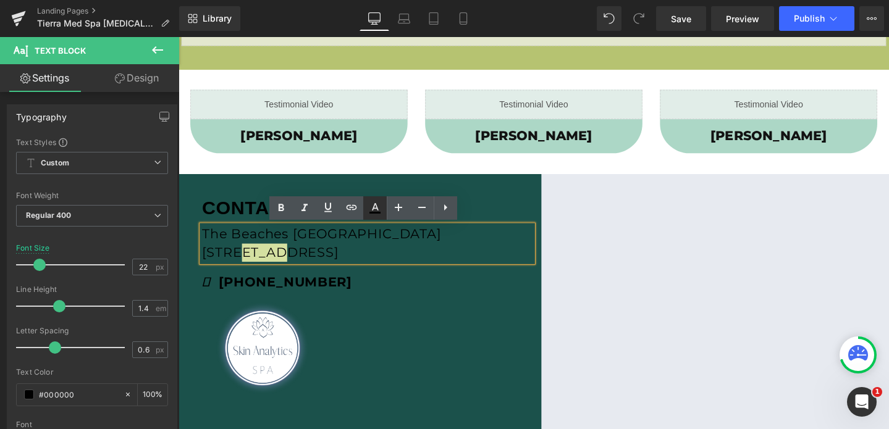
click at [377, 214] on icon at bounding box center [374, 208] width 15 height 15
type input "#000000"
type input "100"
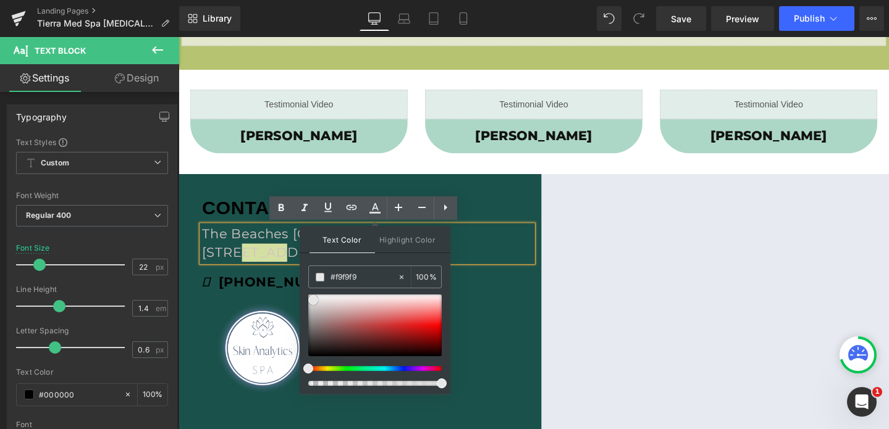
type input "#ffffff"
drag, startPoint x: 519, startPoint y: 345, endPoint x: 303, endPoint y: 306, distance: 219.1
click at [217, 206] on strong "CONTACT US:" at bounding box center [272, 217] width 139 height 22
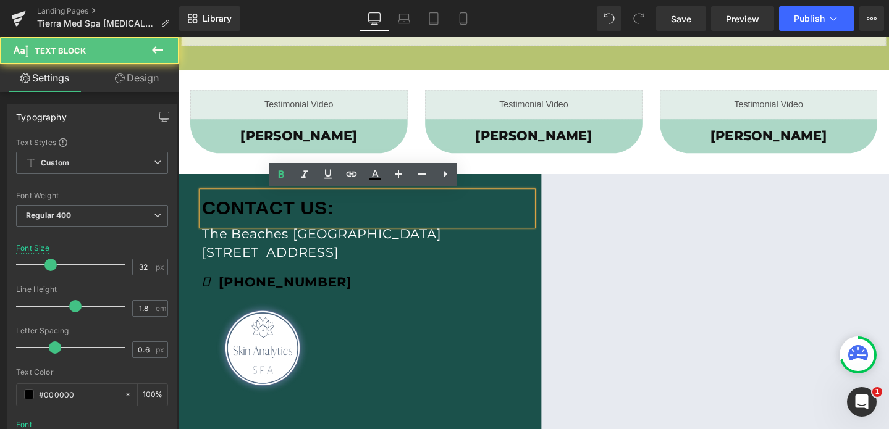
click at [229, 216] on strong "CONTACT US:" at bounding box center [272, 217] width 139 height 22
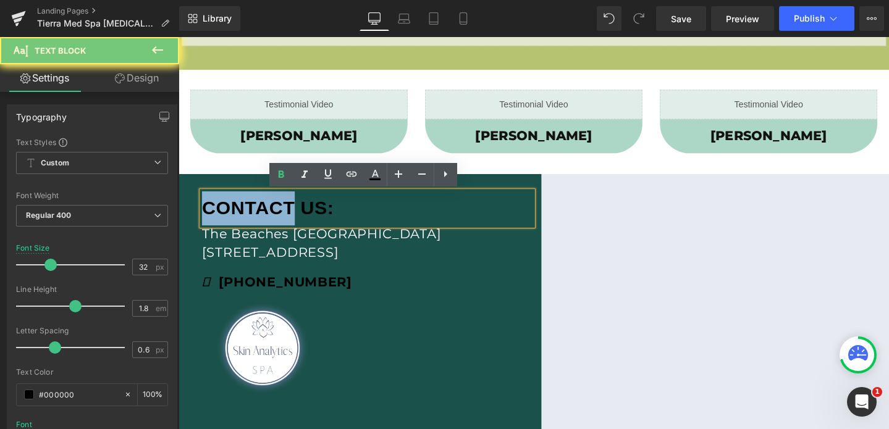
click at [229, 216] on strong "CONTACT US:" at bounding box center [272, 217] width 139 height 22
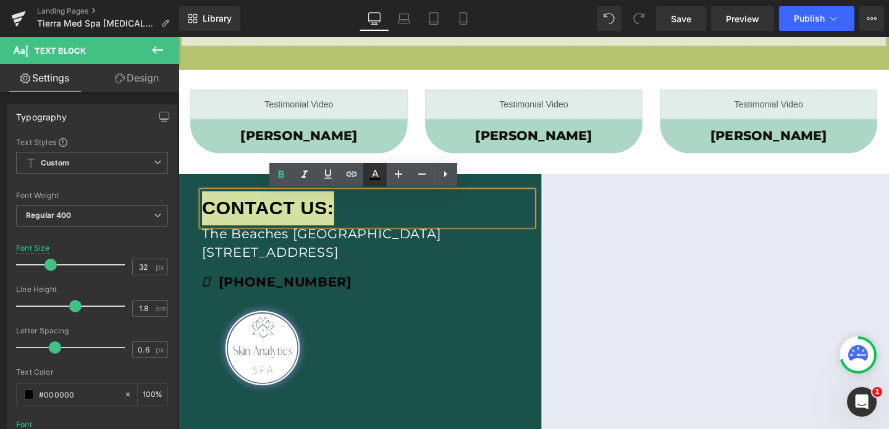
click at [371, 172] on icon at bounding box center [374, 174] width 15 height 15
type input "#000000"
type input "100"
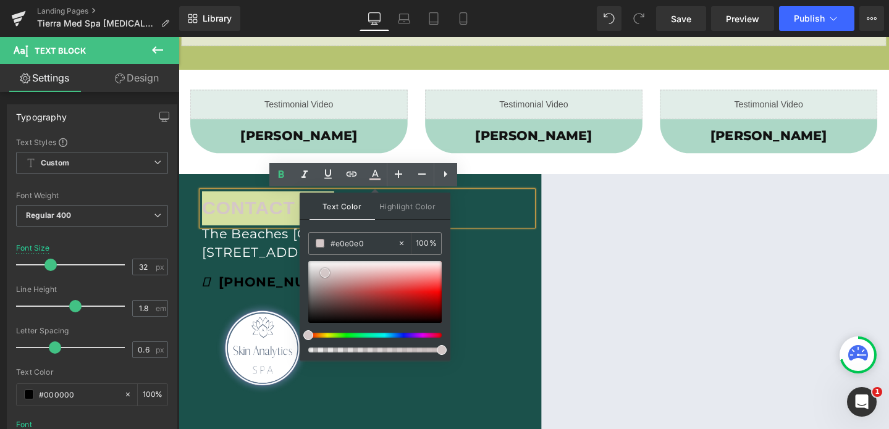
type input "#f2f2f2"
drag, startPoint x: 505, startPoint y: 310, endPoint x: 303, endPoint y: 274, distance: 204.6
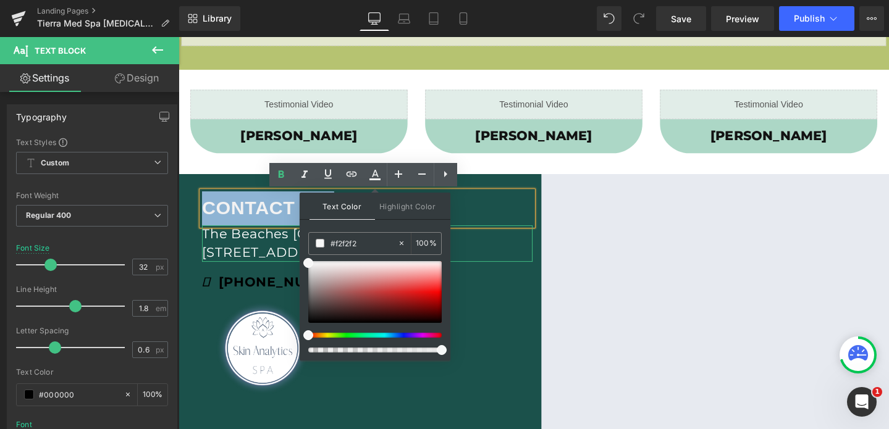
click at [514, 250] on p "The Beaches [GEOGRAPHIC_DATA]" at bounding box center [377, 244] width 348 height 19
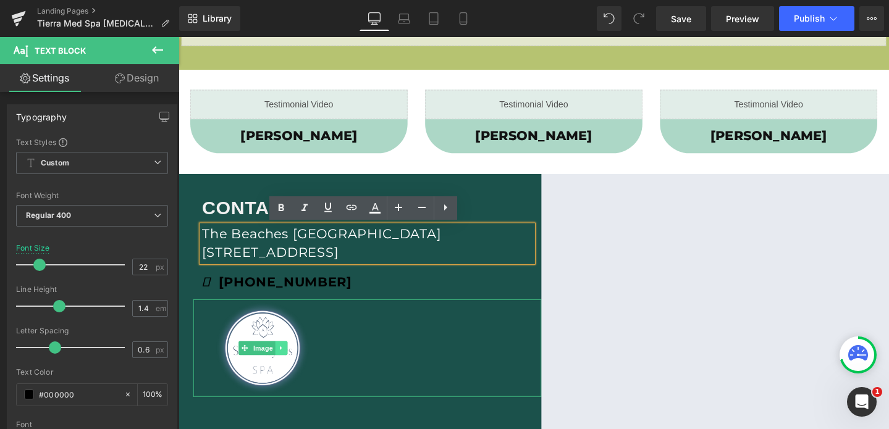
click at [288, 371] on link at bounding box center [286, 364] width 13 height 15
click at [272, 335] on img at bounding box center [267, 364] width 146 height 103
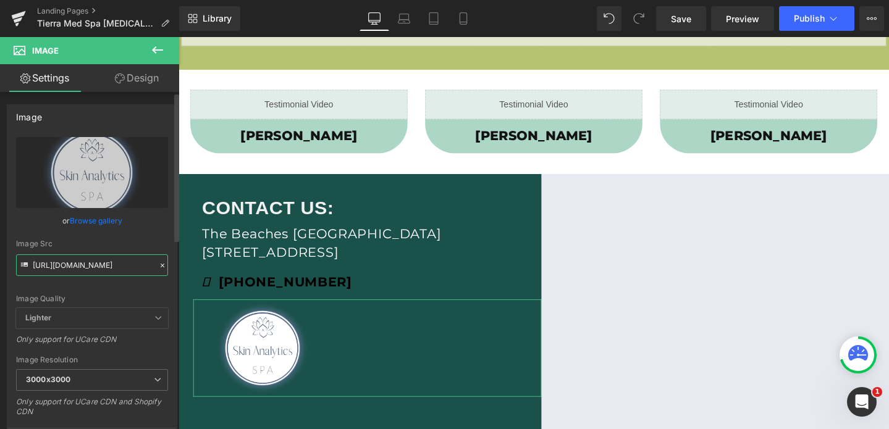
click at [93, 262] on input "[URL][DOMAIN_NAME]" at bounding box center [92, 265] width 152 height 22
paste input "TierraMedSpaLogo_2_3000x3000.png?v=1714668400"
type input "[URL][DOMAIN_NAME]"
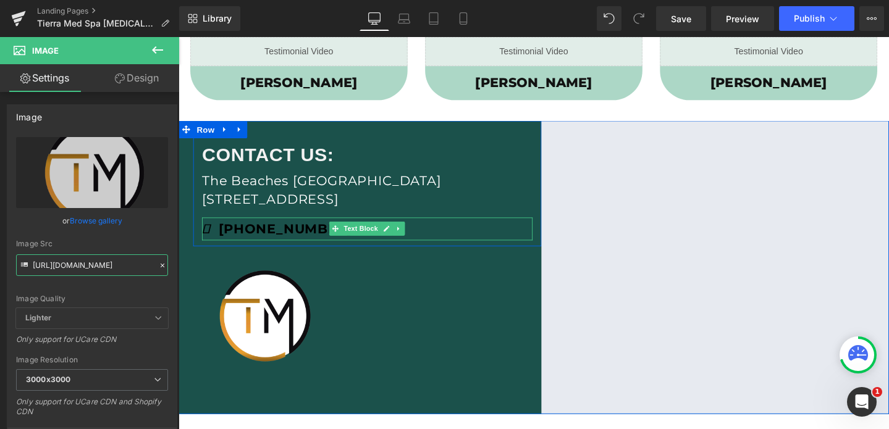
scroll to position [393, 0]
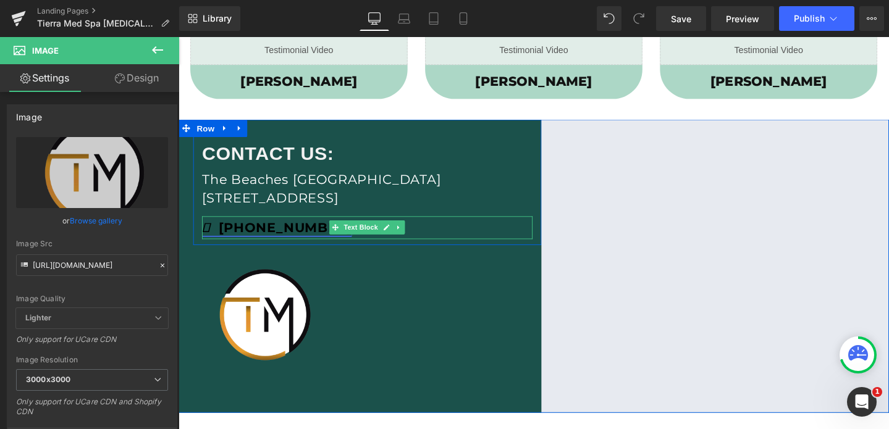
click at [305, 237] on strong "[PHONE_NUMBER]" at bounding box center [281, 237] width 157 height 17
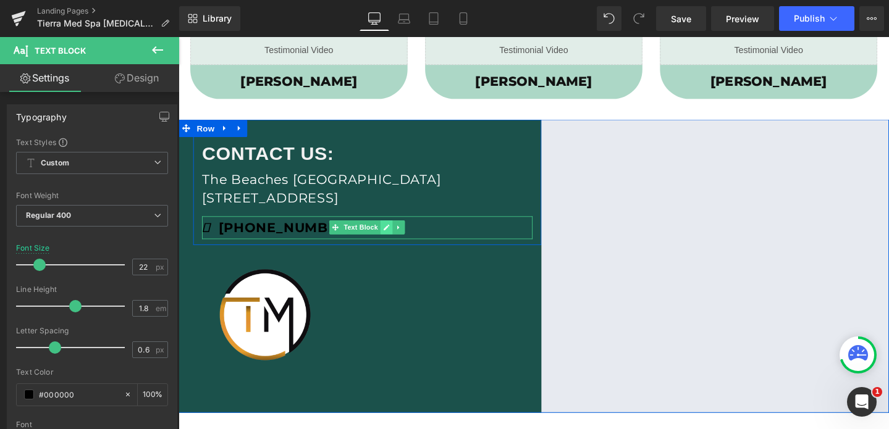
click at [400, 233] on icon at bounding box center [397, 236] width 7 height 7
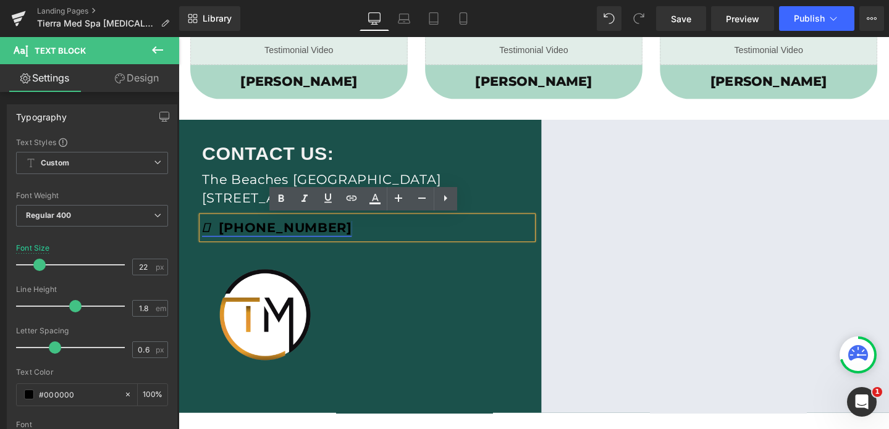
click at [276, 242] on strong "[PHONE_NUMBER]" at bounding box center [281, 237] width 157 height 17
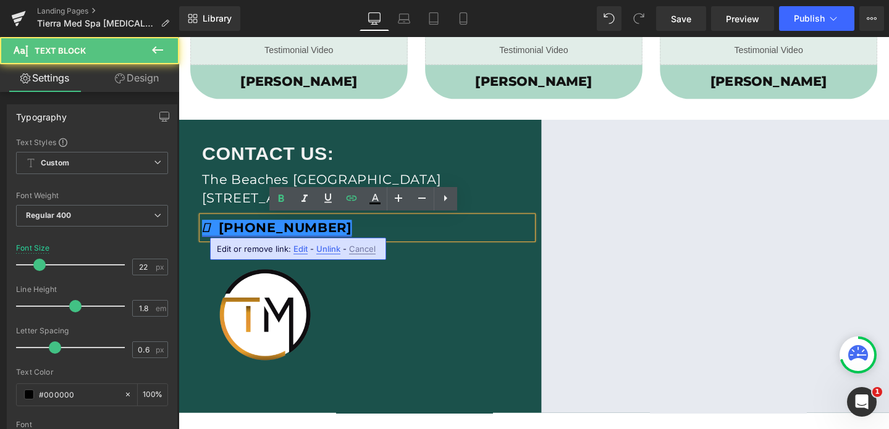
click at [276, 242] on strong "[PHONE_NUMBER]" at bounding box center [281, 237] width 157 height 17
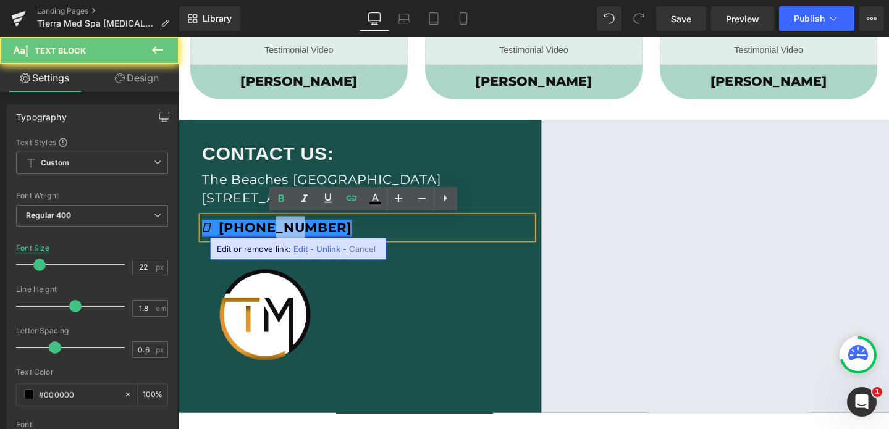
click at [276, 242] on strong "[PHONE_NUMBER]" at bounding box center [281, 237] width 157 height 17
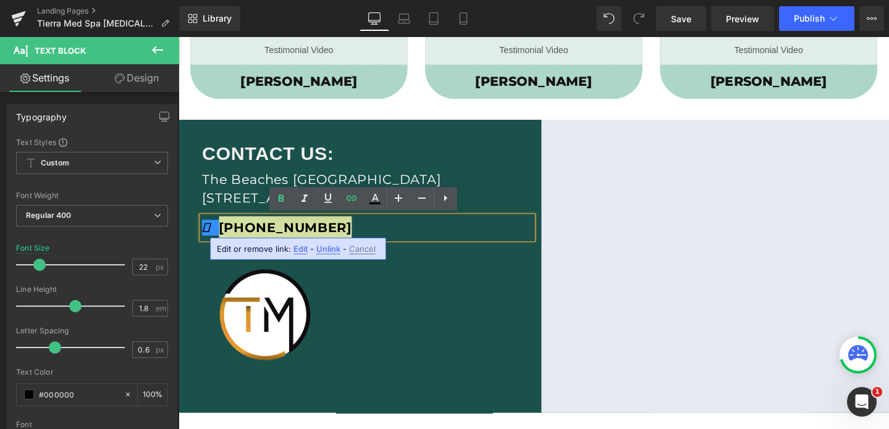
click at [300, 252] on span "Edit" at bounding box center [300, 249] width 14 height 10
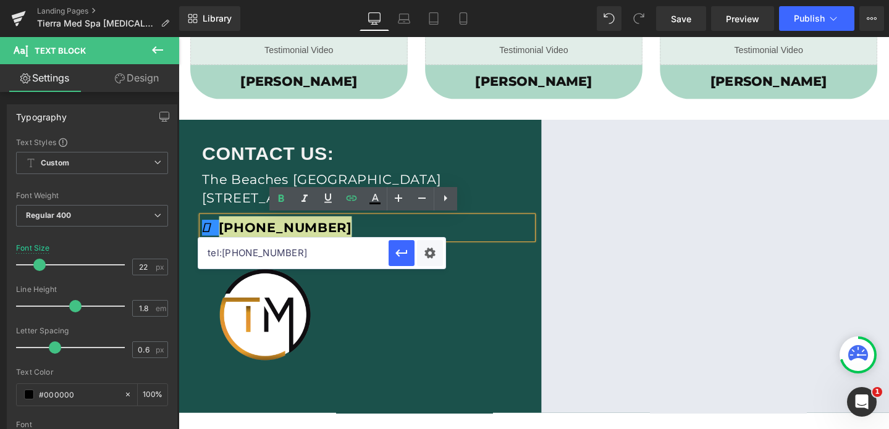
click at [300, 252] on input "tel:[PHONE_NUMBER]" at bounding box center [293, 253] width 190 height 31
paste input "6479461334"
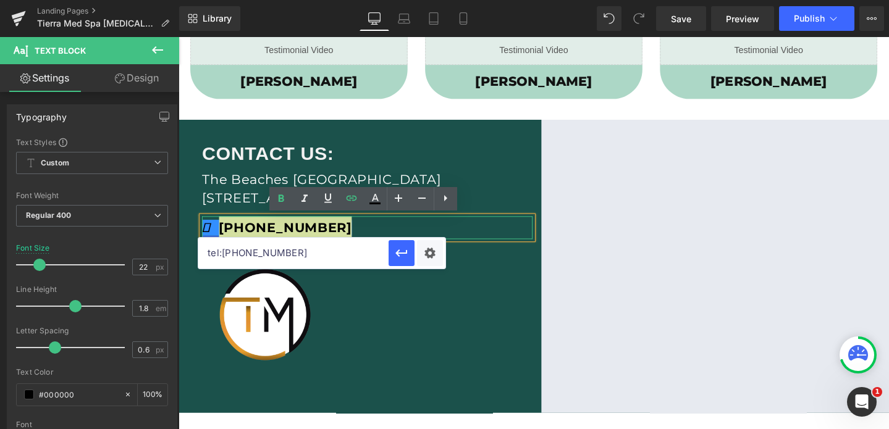
type input "tel:[PHONE_NUMBER]"
click at [249, 237] on strong "[PHONE_NUMBER]" at bounding box center [281, 237] width 157 height 17
click at [279, 237] on strong "[PHONE_NUMBER]" at bounding box center [281, 237] width 157 height 17
click at [401, 259] on icon "button" at bounding box center [401, 253] width 15 height 15
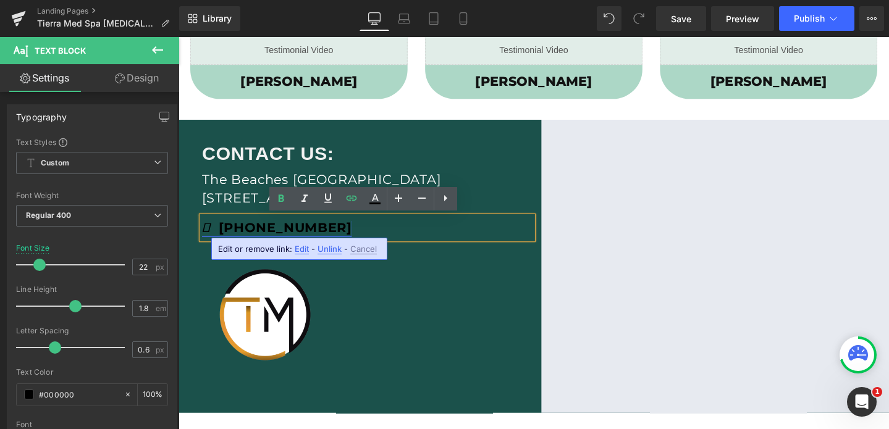
click at [306, 243] on strong "[PHONE_NUMBER]" at bounding box center [281, 237] width 157 height 17
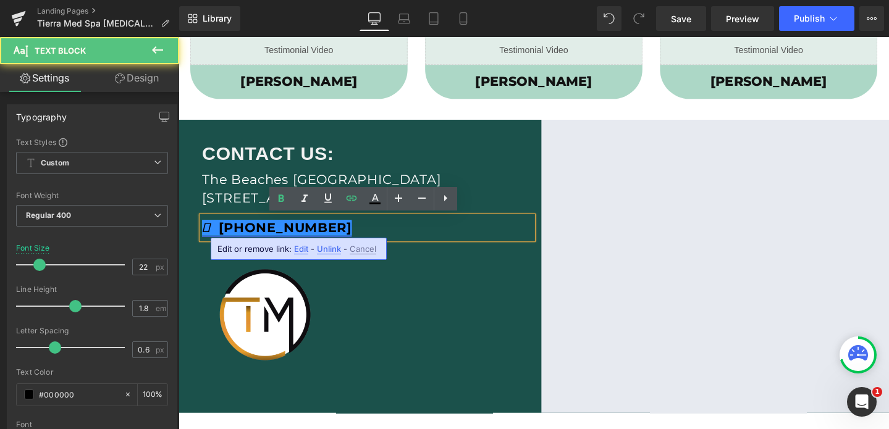
click at [306, 243] on strong "[PHONE_NUMBER]" at bounding box center [281, 237] width 157 height 17
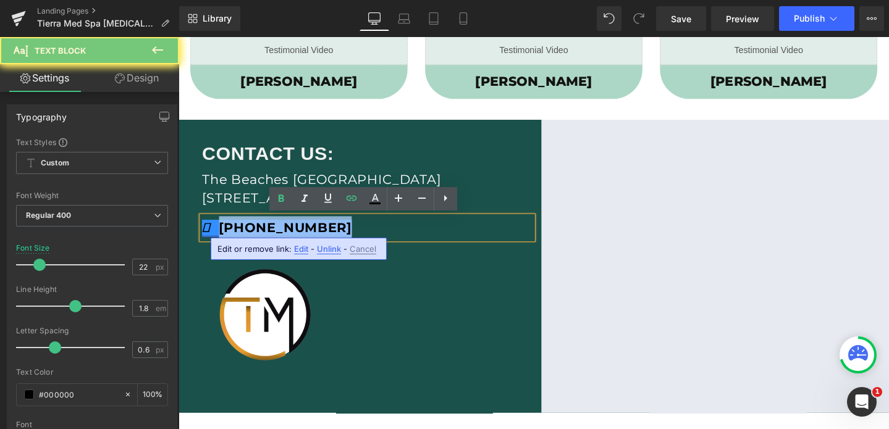
click at [306, 243] on strong "[PHONE_NUMBER]" at bounding box center [281, 237] width 157 height 17
click at [298, 251] on span "Edit" at bounding box center [301, 249] width 14 height 10
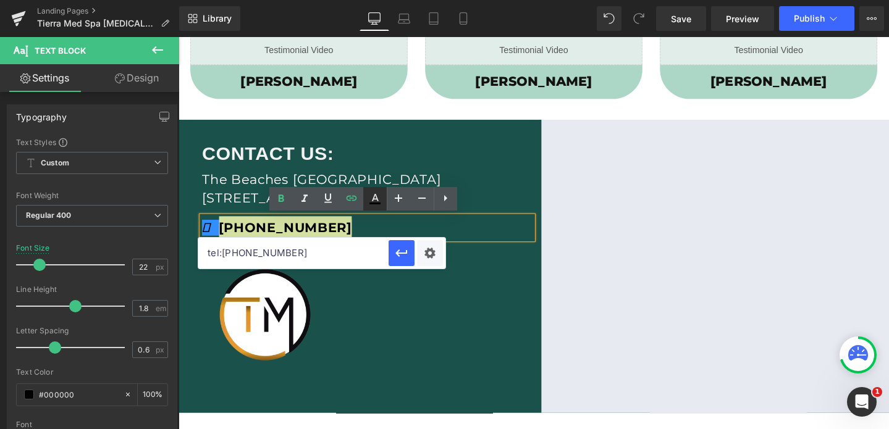
click at [373, 198] on icon at bounding box center [375, 197] width 7 height 7
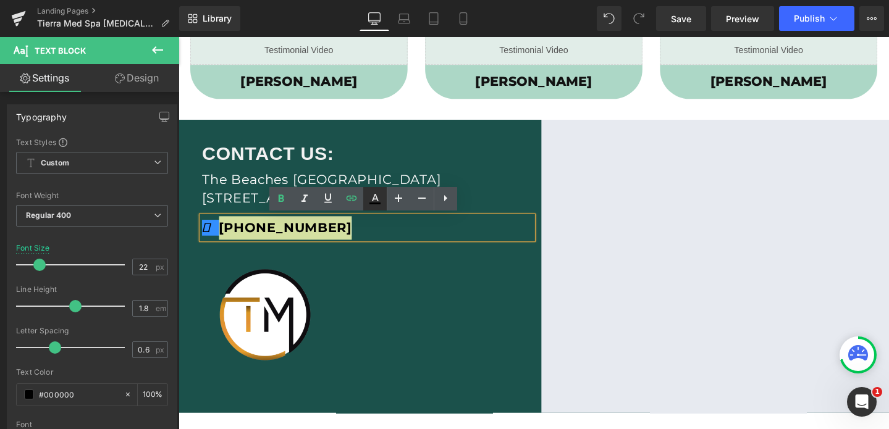
click at [377, 204] on icon at bounding box center [374, 204] width 11 height 2
type input "#000000"
type input "100"
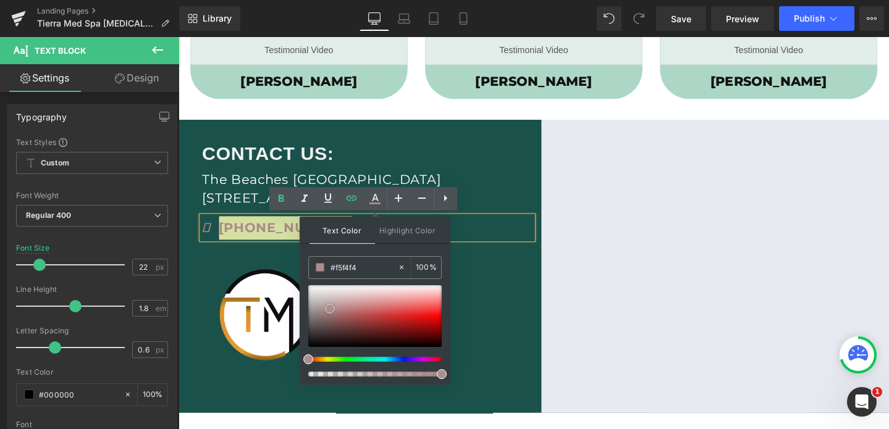
type input "#ffffff"
drag, startPoint x: 330, startPoint y: 309, endPoint x: 308, endPoint y: 277, distance: 39.4
click at [308, 277] on div "#ffffff 100 %" at bounding box center [374, 320] width 133 height 128
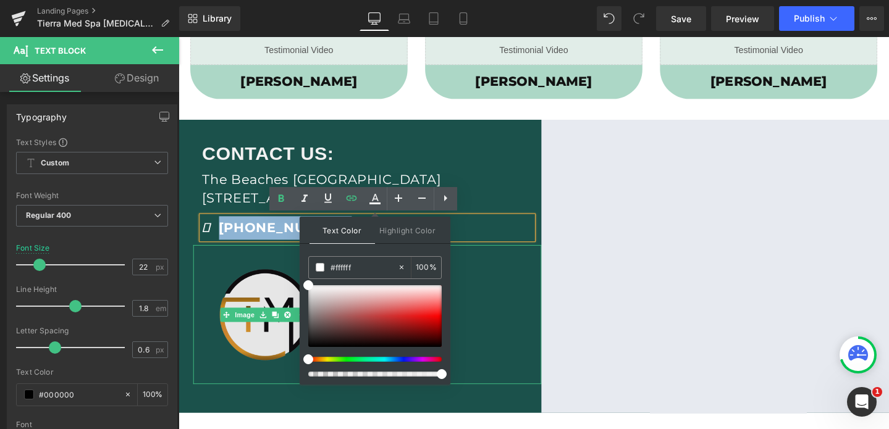
click at [260, 262] on img at bounding box center [267, 329] width 146 height 146
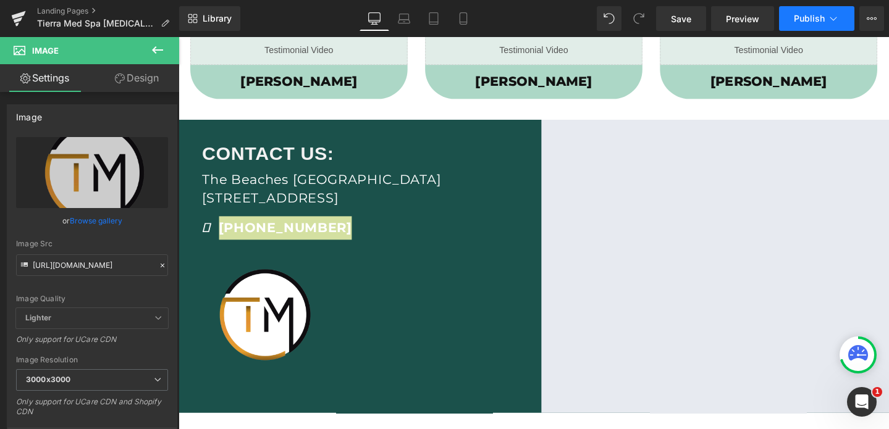
click at [800, 24] on button "Publish" at bounding box center [816, 18] width 75 height 25
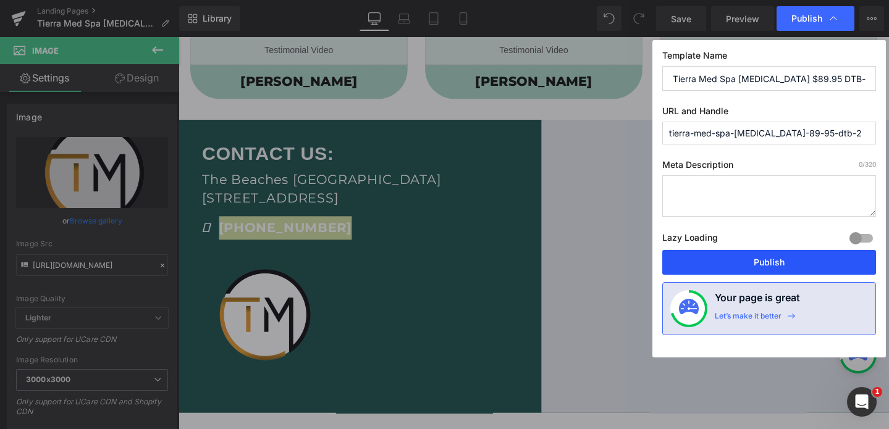
click at [744, 262] on button "Publish" at bounding box center [769, 262] width 214 height 25
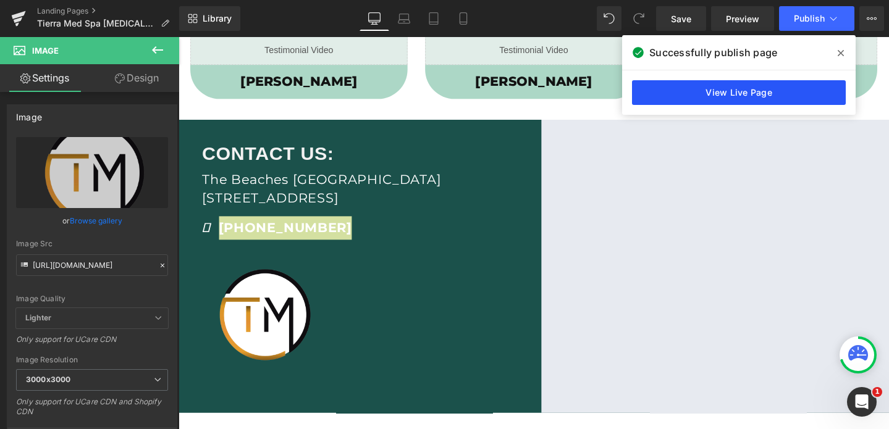
click at [779, 98] on link "View Live Page" at bounding box center [739, 92] width 214 height 25
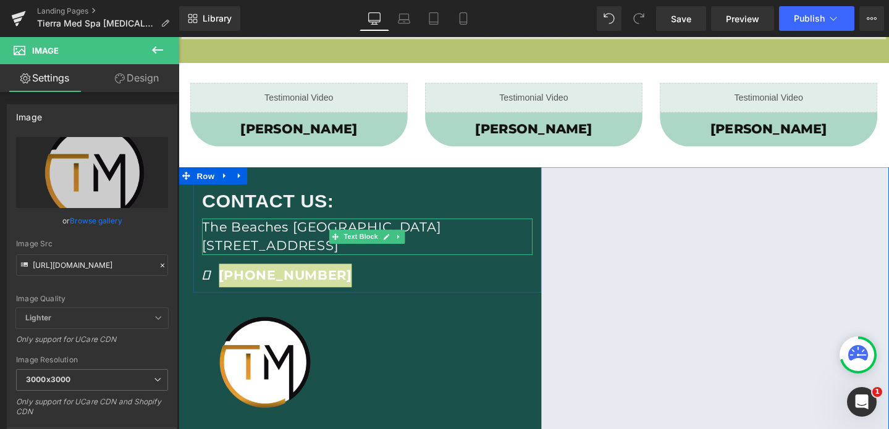
scroll to position [307, 0]
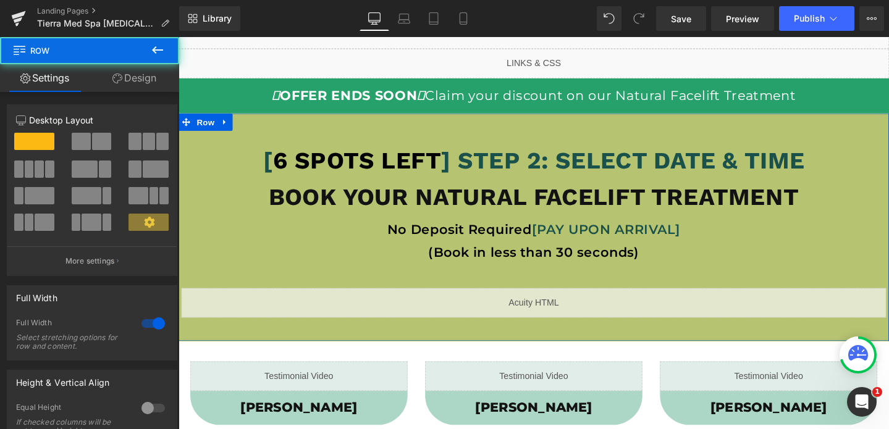
scroll to position [0, 0]
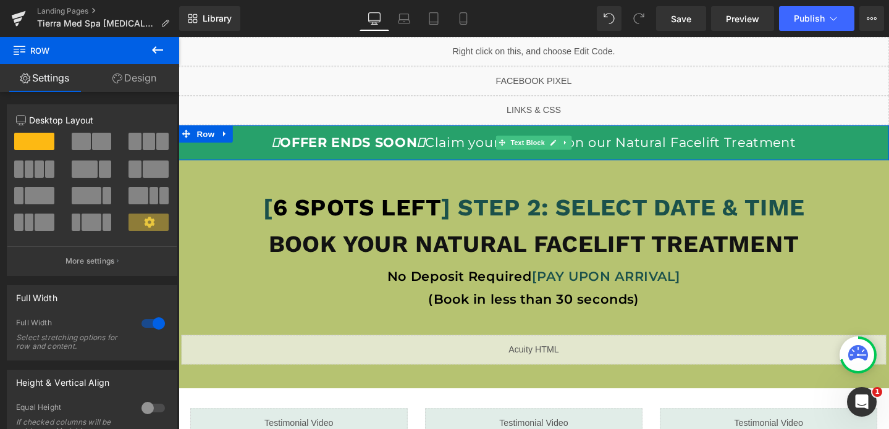
click at [238, 149] on p "OFFER ENDS SOON Claim your discount on our Natural Facelift Treatment" at bounding box center [551, 148] width 747 height 25
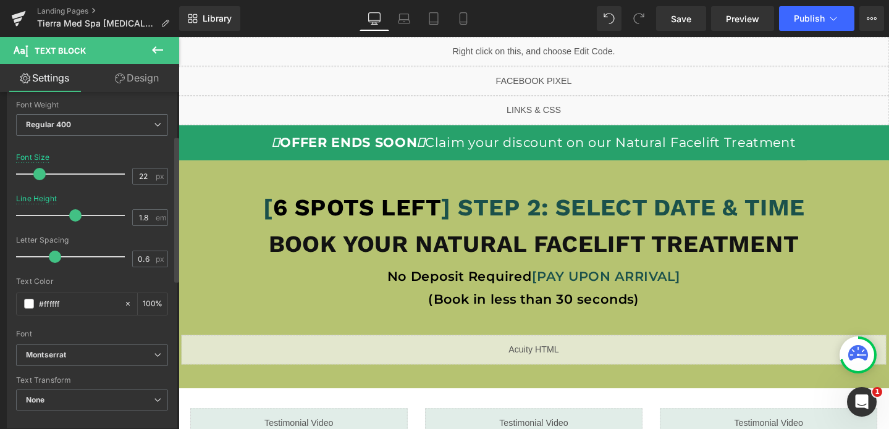
scroll to position [101, 0]
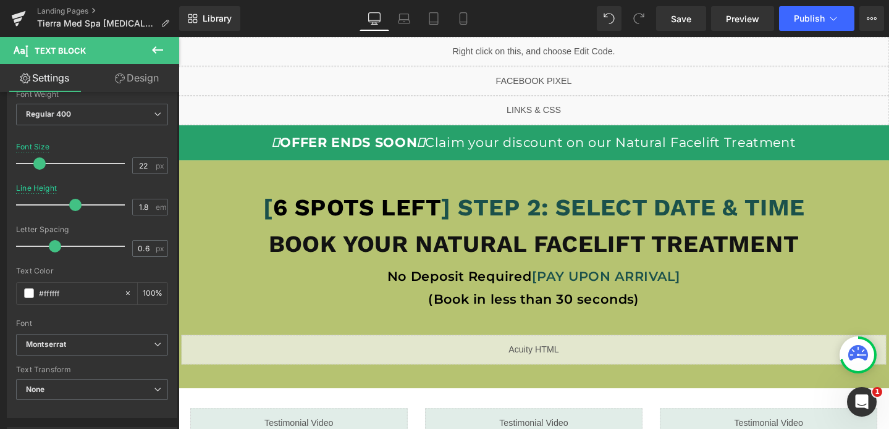
click at [133, 79] on link "Design" at bounding box center [137, 78] width 90 height 28
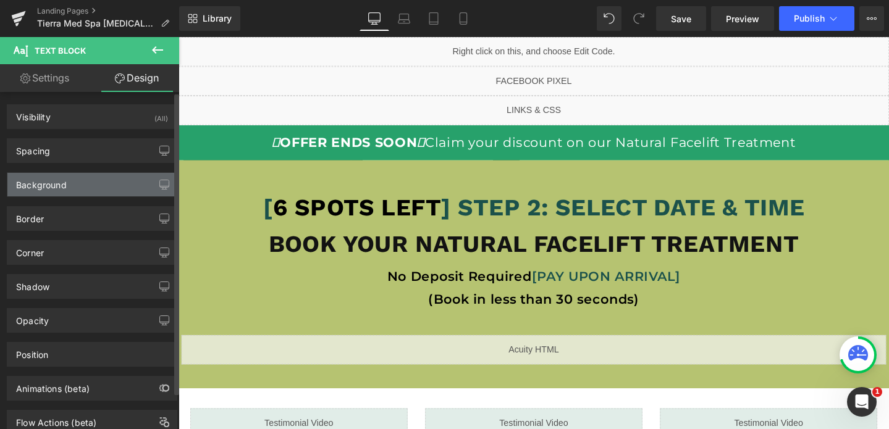
click at [53, 191] on div "Background" at bounding box center [91, 184] width 169 height 23
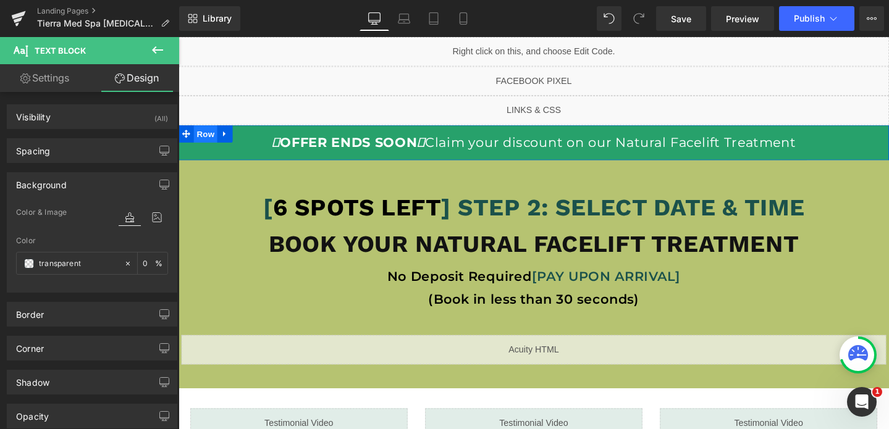
click at [209, 138] on span "Row" at bounding box center [207, 139] width 25 height 19
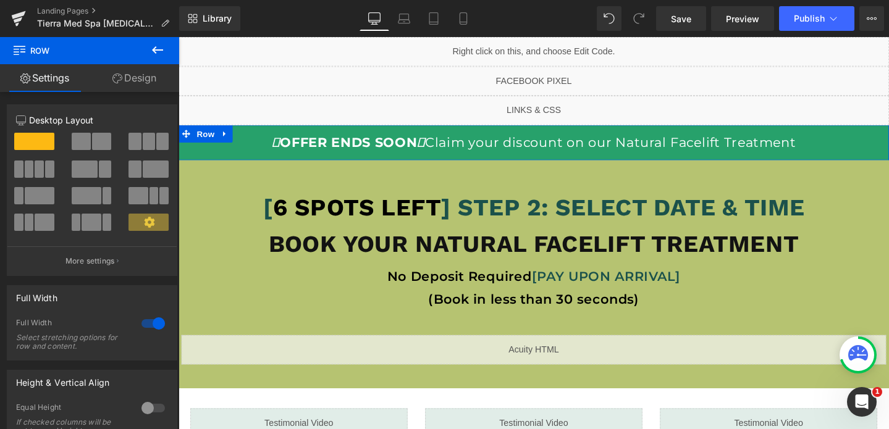
click at [136, 78] on link "Design" at bounding box center [135, 78] width 90 height 28
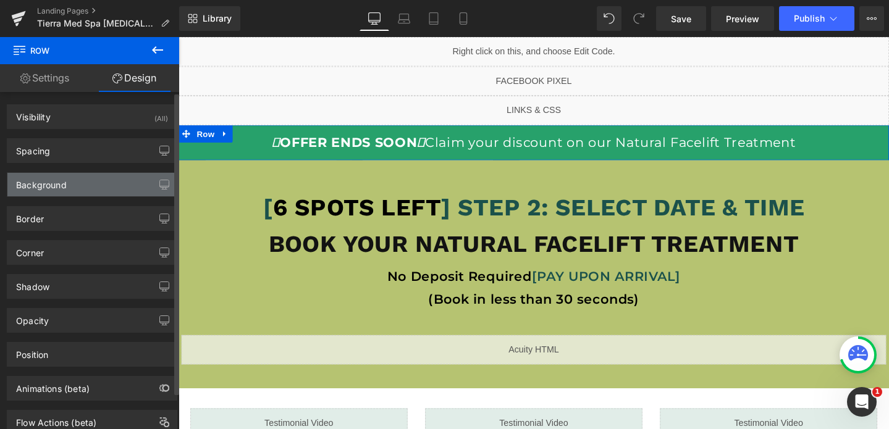
click at [74, 193] on div "Background" at bounding box center [91, 184] width 169 height 23
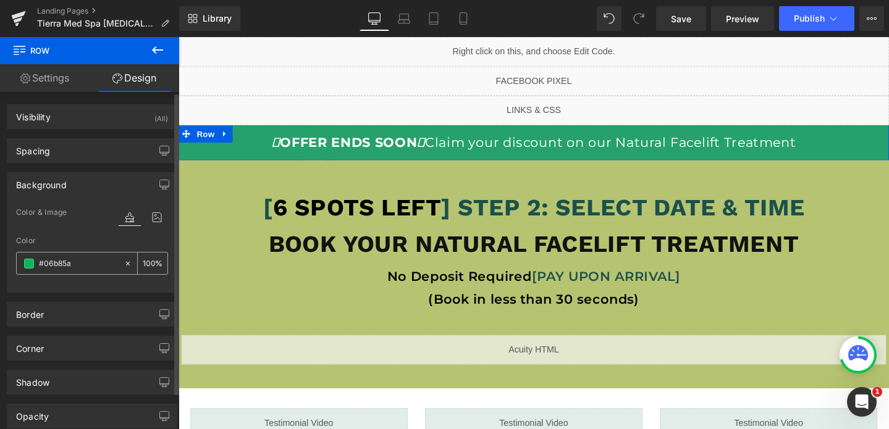
click at [65, 266] on input "#06b85a" at bounding box center [78, 264] width 79 height 14
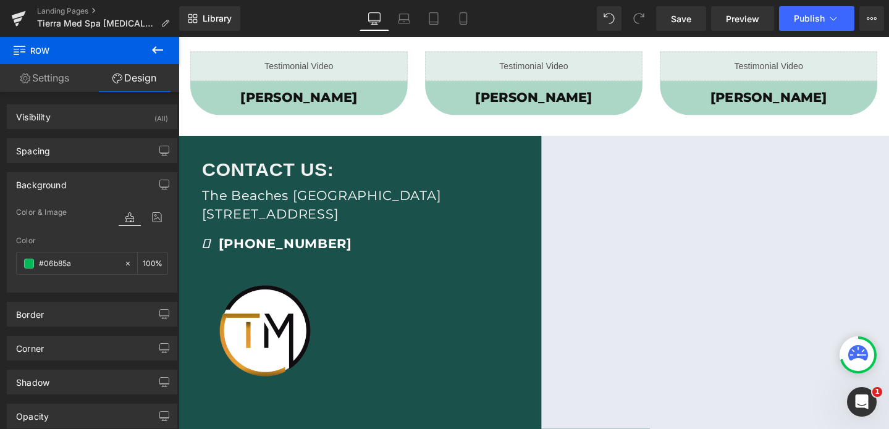
scroll to position [269, 0]
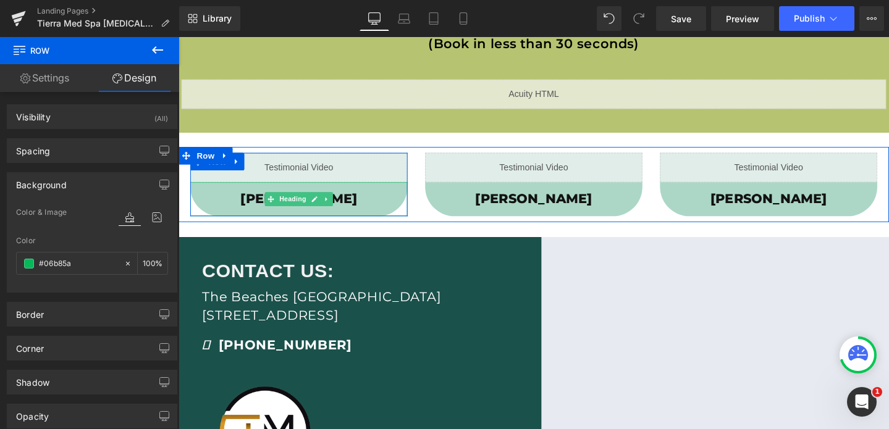
click at [243, 216] on h1 "[PERSON_NAME]" at bounding box center [305, 208] width 229 height 18
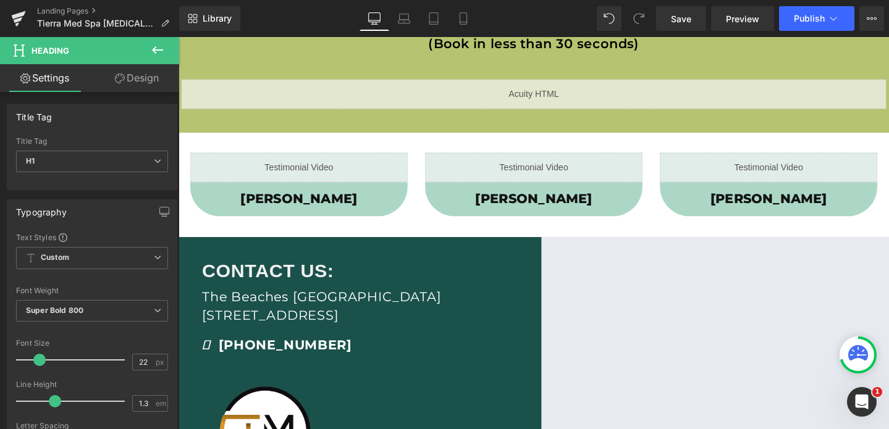
click at [133, 80] on link "Design" at bounding box center [137, 78] width 90 height 28
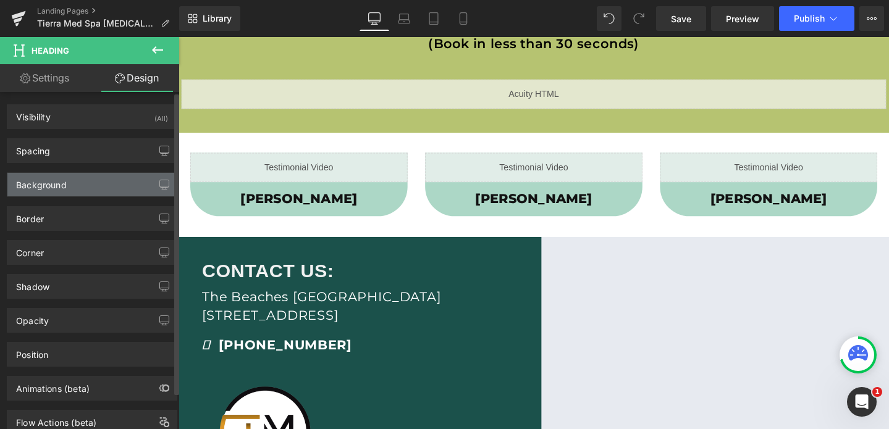
click at [71, 192] on div "Background" at bounding box center [91, 184] width 169 height 23
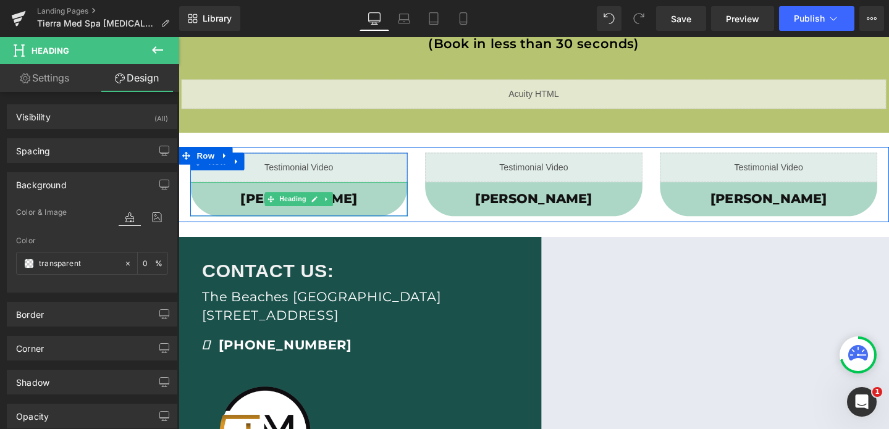
click at [415, 209] on h1 "[PERSON_NAME]" at bounding box center [305, 208] width 229 height 18
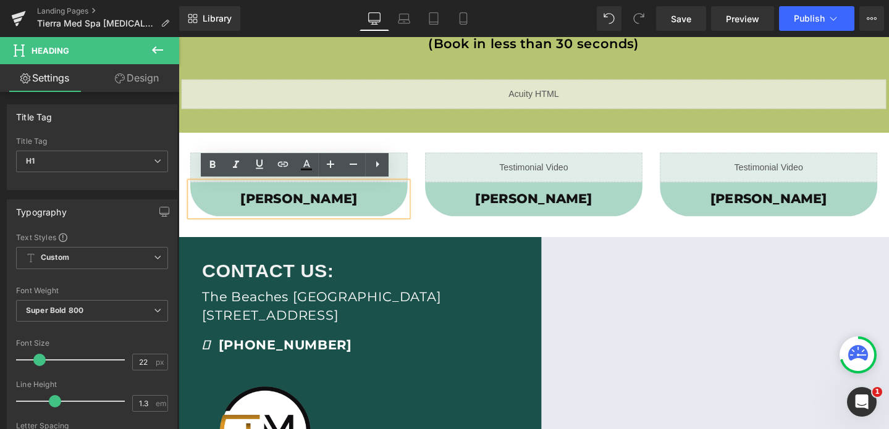
click at [424, 217] on div "Liquid [PERSON_NAME] Heading Row" at bounding box center [305, 192] width 247 height 67
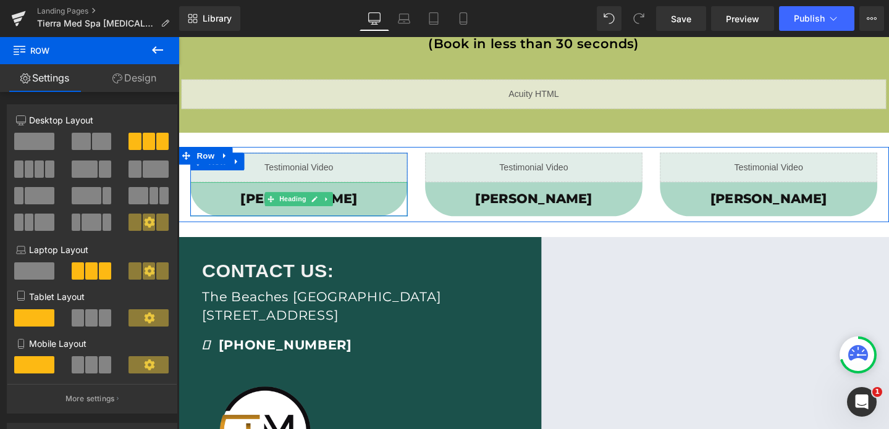
click at [415, 219] on div "[PERSON_NAME]" at bounding box center [305, 208] width 229 height 36
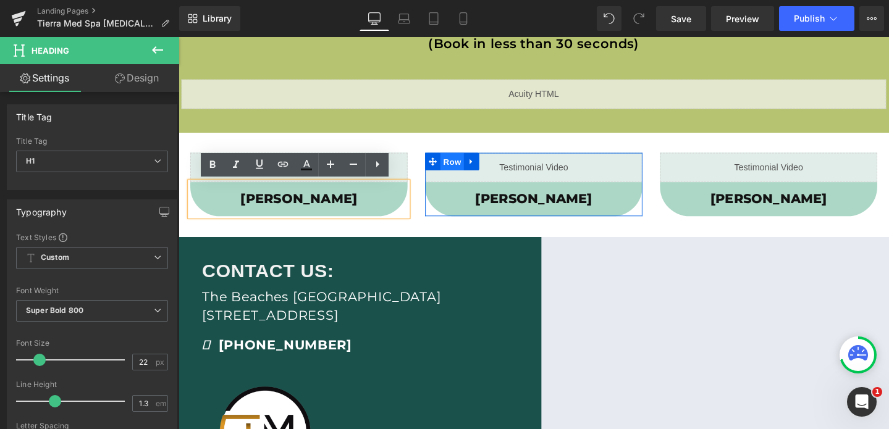
click at [463, 170] on span "Row" at bounding box center [466, 168] width 25 height 19
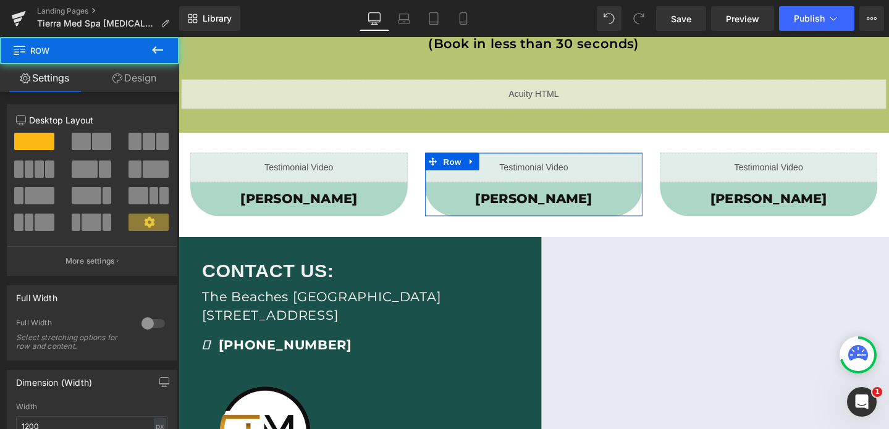
click at [129, 102] on div "Column Size Customizer 12 Desktop Layout Laptop Layout Tablet Layout Mobile Lay…" at bounding box center [92, 185] width 185 height 181
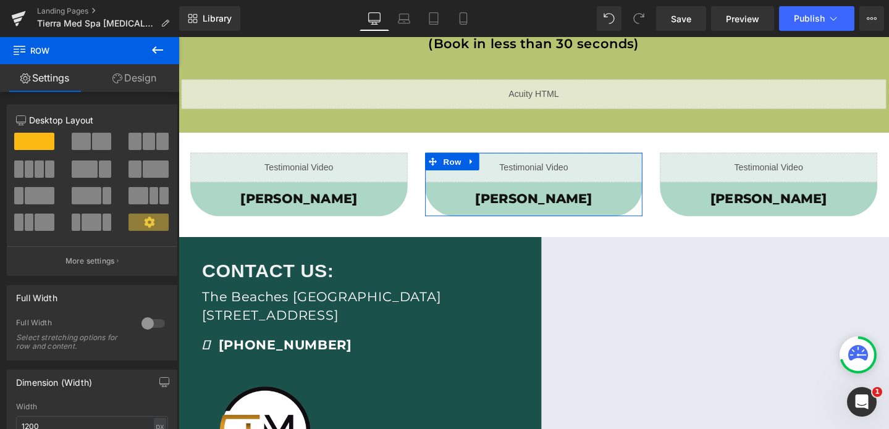
click at [137, 91] on link "Design" at bounding box center [135, 78] width 90 height 28
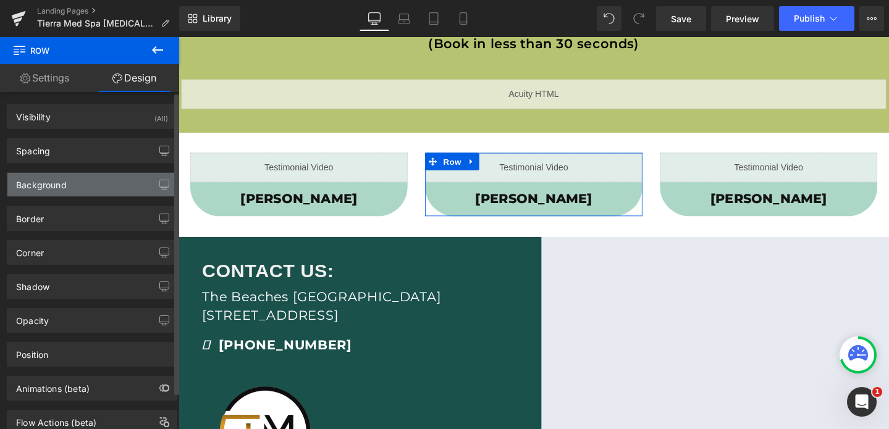
click at [82, 195] on div "Background" at bounding box center [91, 184] width 169 height 23
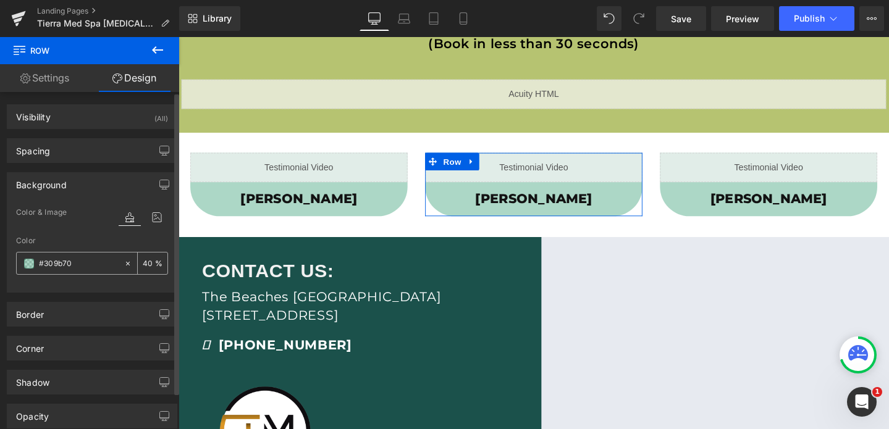
click at [86, 266] on input "#309b70" at bounding box center [78, 264] width 79 height 14
paste input "06b85a"
type input "#06b85a"
type input "100"
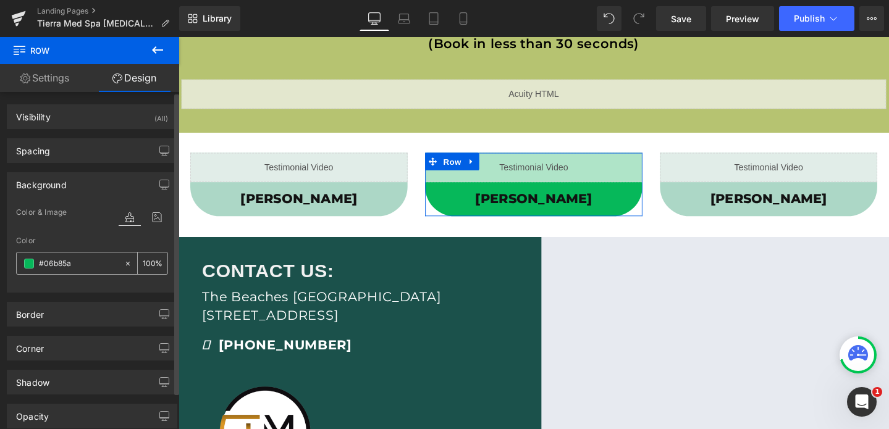
type input "#06b85a"
click at [147, 264] on input "100" at bounding box center [149, 263] width 12 height 14
type input "9"
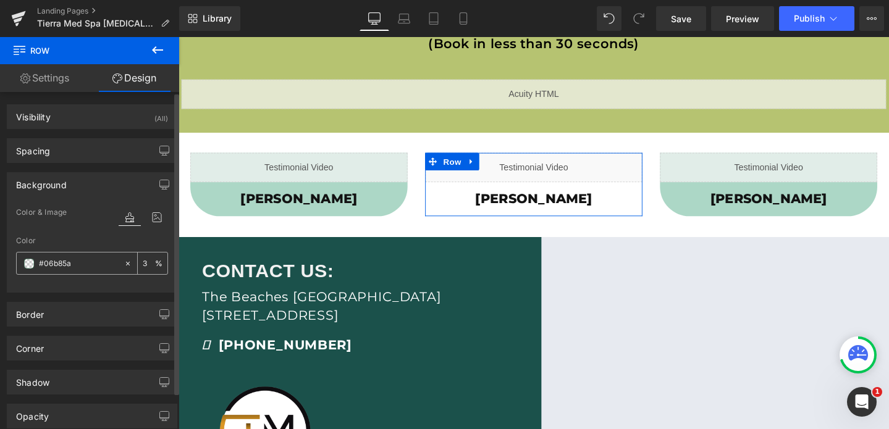
type input "30"
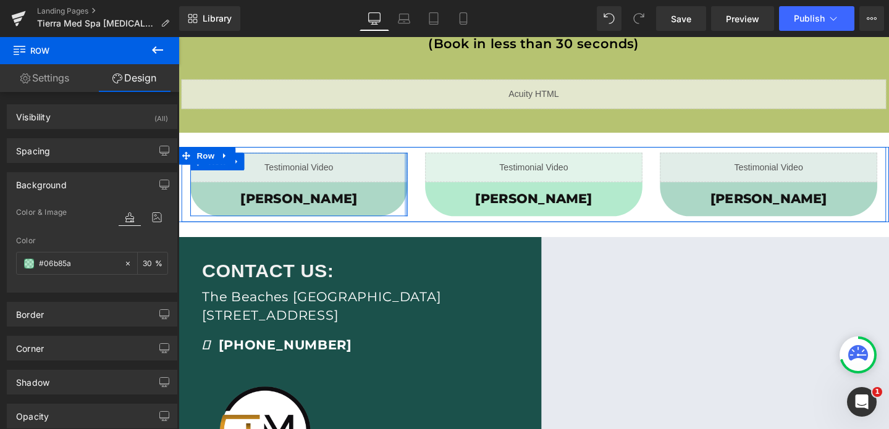
click at [416, 222] on div at bounding box center [417, 192] width 3 height 67
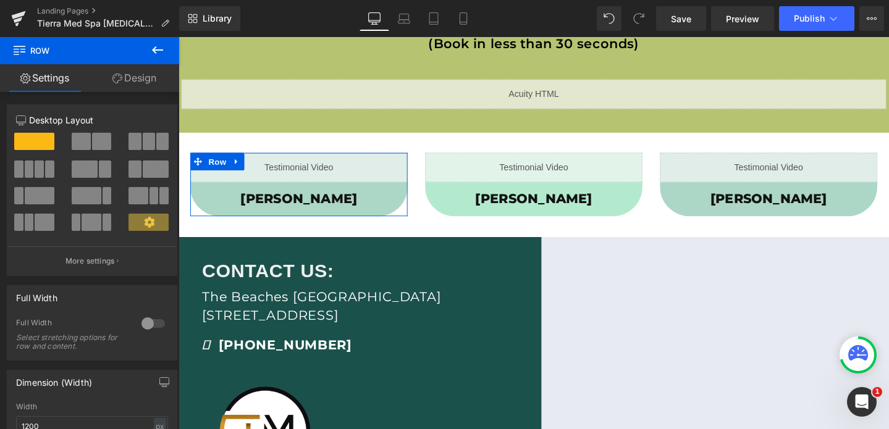
click at [135, 77] on link "Design" at bounding box center [135, 78] width 90 height 28
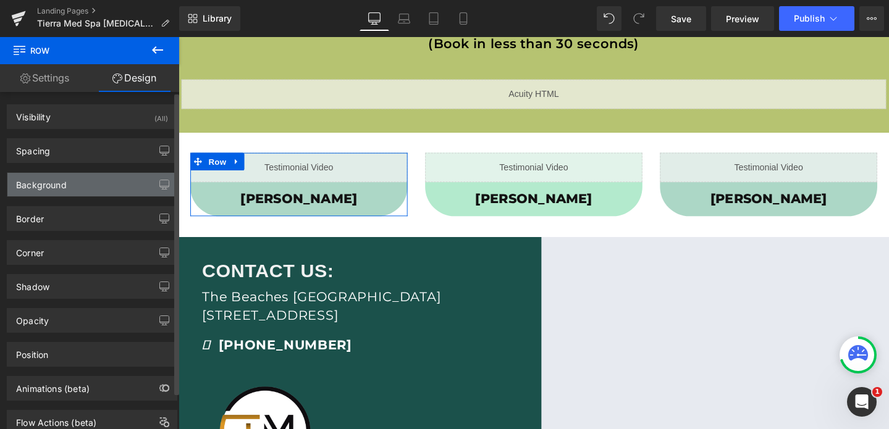
click at [91, 184] on div "Background" at bounding box center [91, 184] width 169 height 23
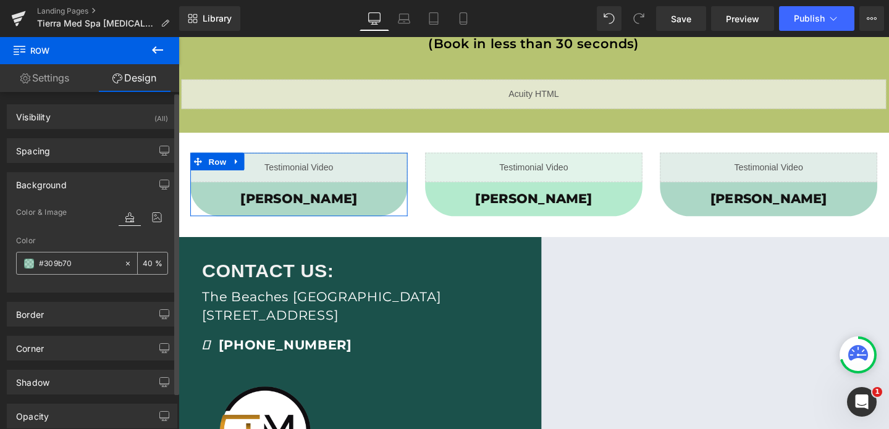
click at [83, 267] on input "#309b70" at bounding box center [78, 264] width 79 height 14
paste input "06b85a"
type input "#06b85a"
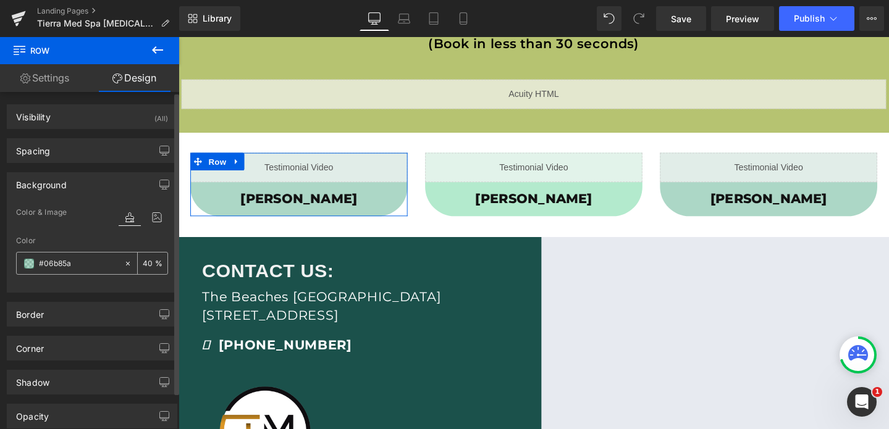
type input "100"
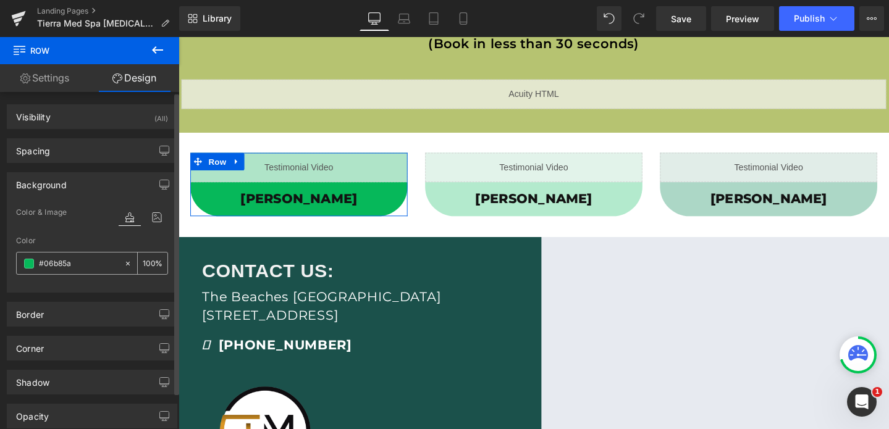
type input "#06b85a"
click at [146, 264] on input "100" at bounding box center [149, 263] width 12 height 14
type input "30"
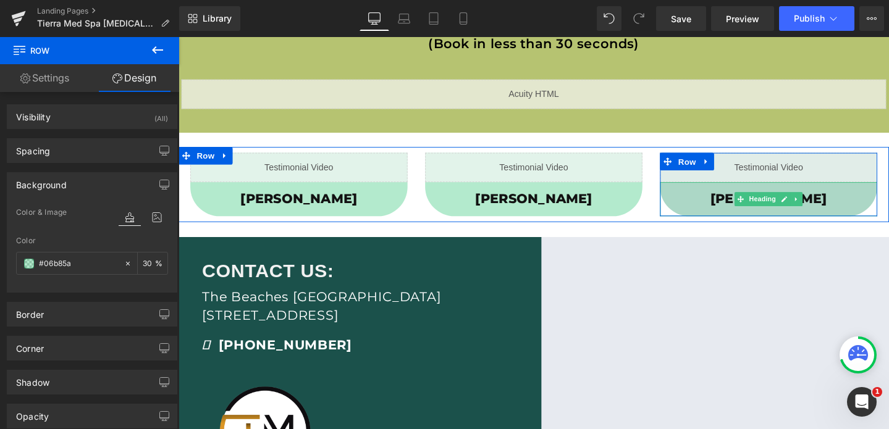
click at [711, 210] on h1 "[PERSON_NAME]" at bounding box center [799, 208] width 229 height 18
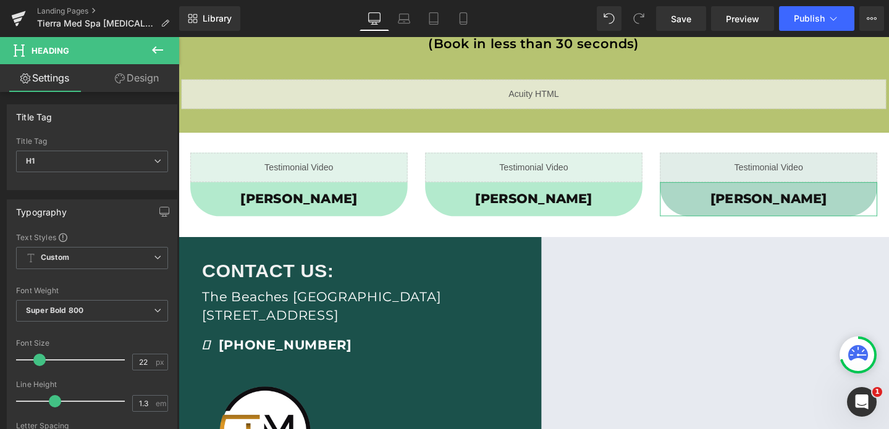
click at [150, 83] on link "Design" at bounding box center [137, 78] width 90 height 28
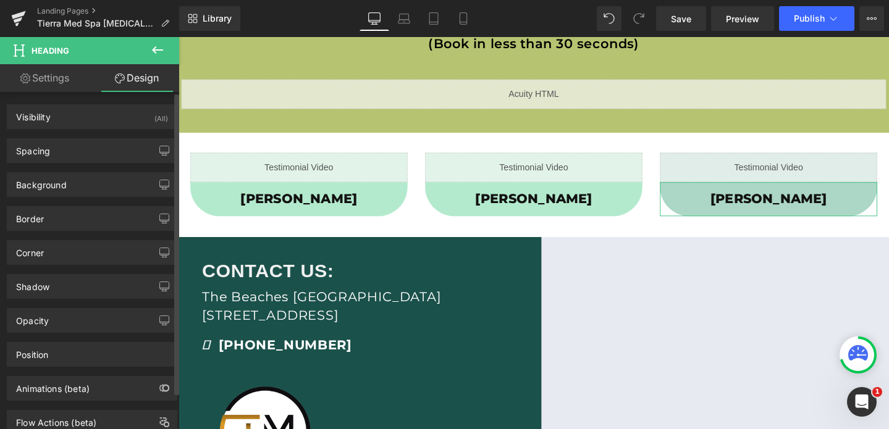
click at [107, 197] on div "Border Border Style Custom Custom Setup Global Style Custom Setup Global Style …" at bounding box center [92, 214] width 185 height 34
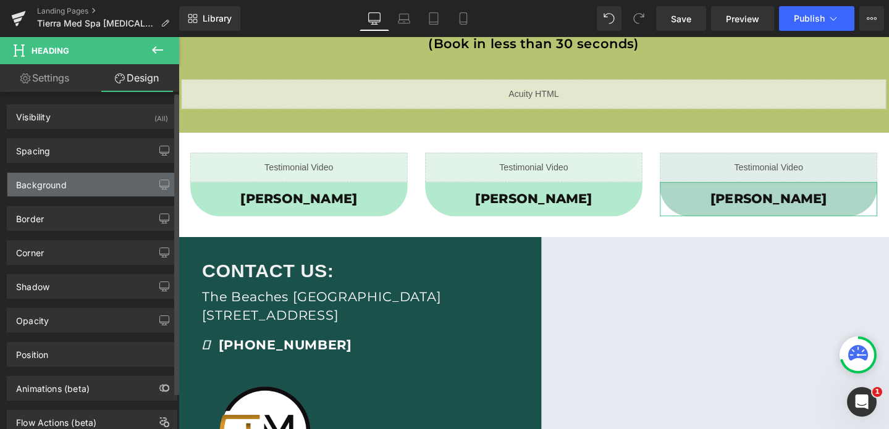
click at [106, 187] on div "Background" at bounding box center [91, 184] width 169 height 23
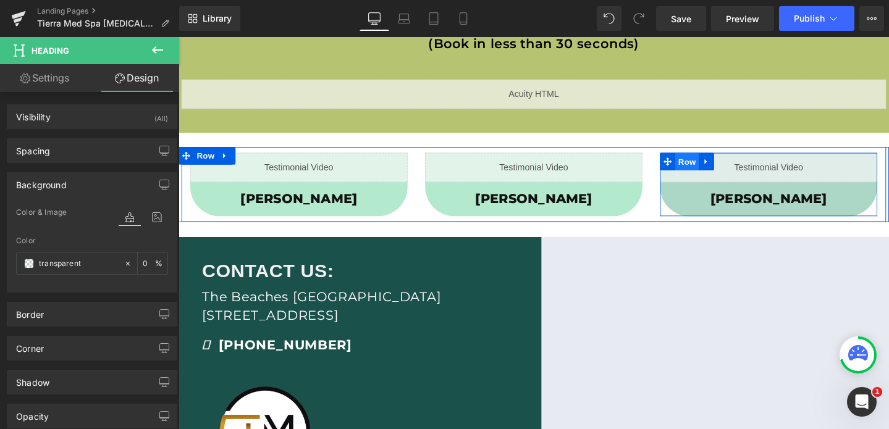
click at [707, 171] on span "Row" at bounding box center [713, 168] width 25 height 19
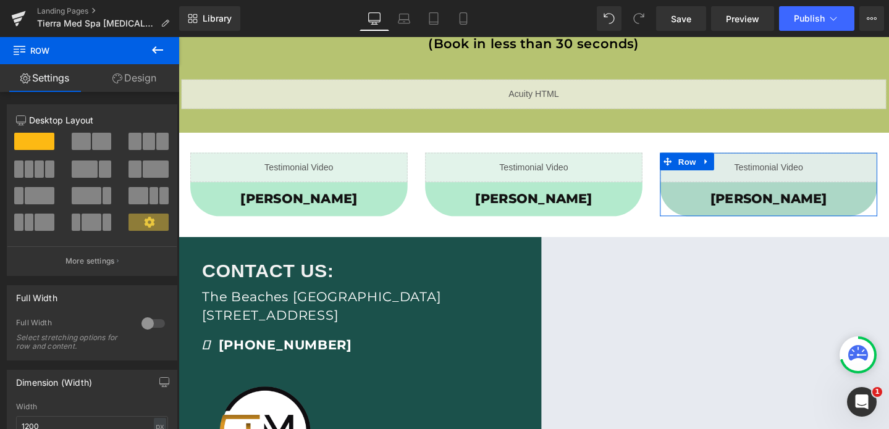
click at [135, 78] on link "Design" at bounding box center [135, 78] width 90 height 28
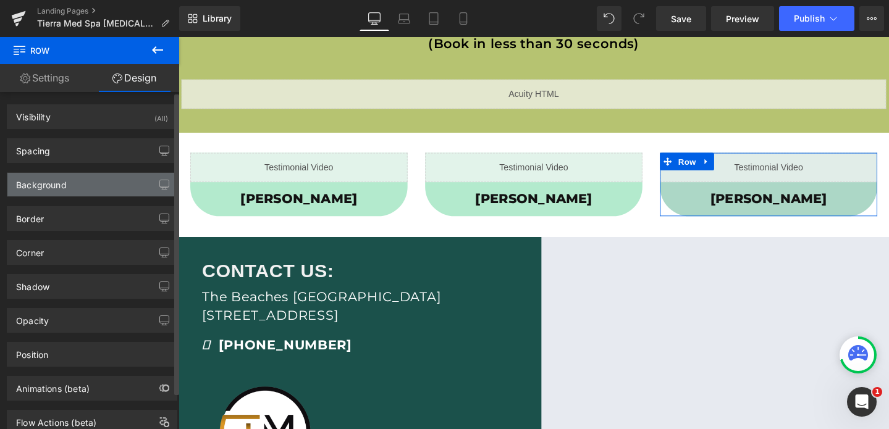
click at [97, 182] on div "Background" at bounding box center [91, 184] width 169 height 23
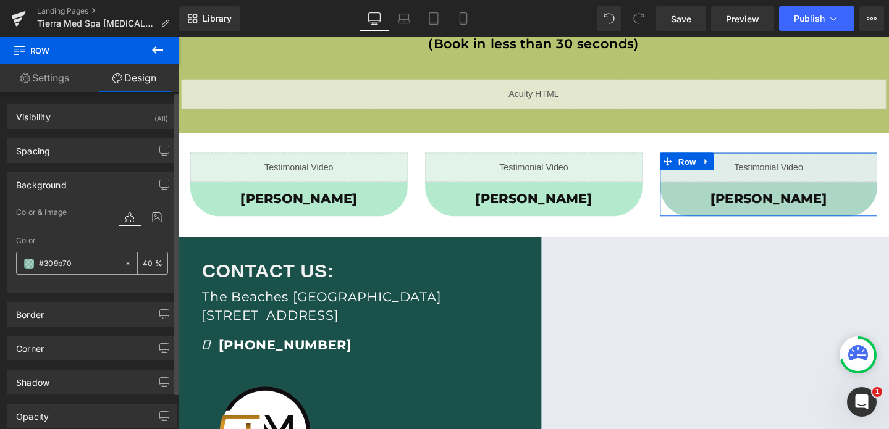
click at [80, 268] on input "#309b70" at bounding box center [78, 264] width 79 height 14
paste input "06b85a"
type input "#06b85a"
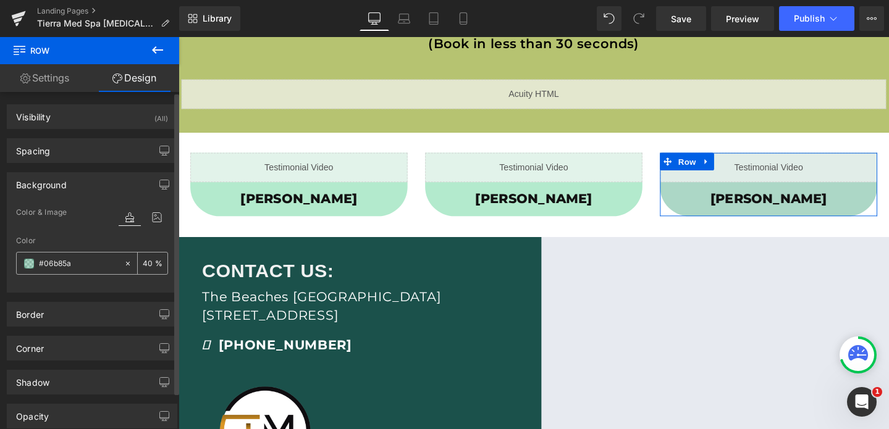
type input "100"
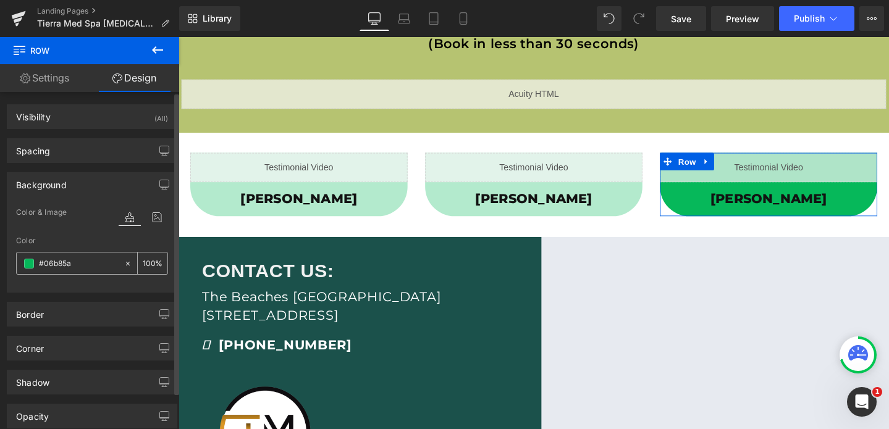
type input "#06b85a"
click at [143, 268] on input "100" at bounding box center [149, 263] width 12 height 14
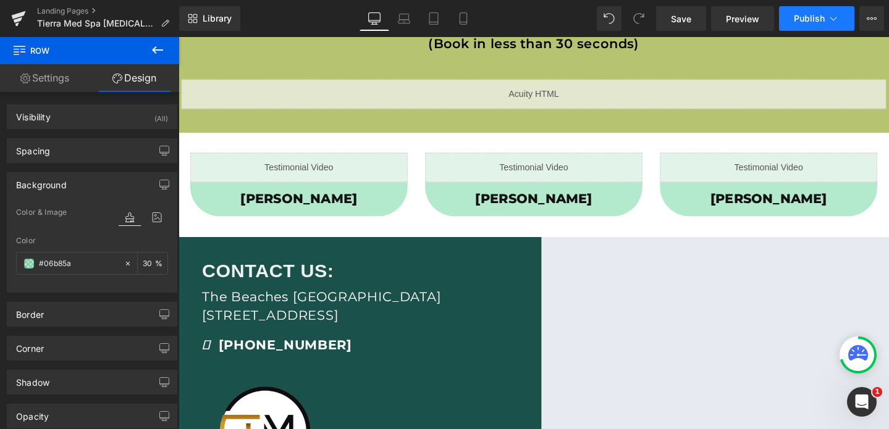
type input "30"
click at [808, 15] on span "Publish" at bounding box center [809, 19] width 31 height 10
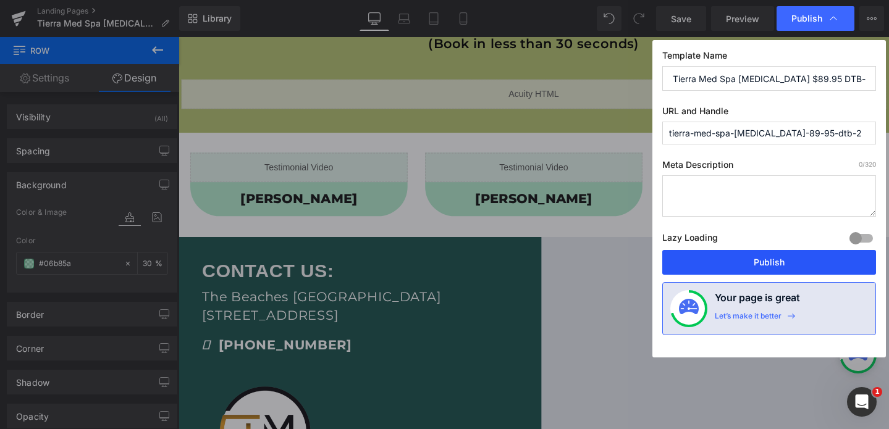
click at [765, 262] on button "Publish" at bounding box center [769, 262] width 214 height 25
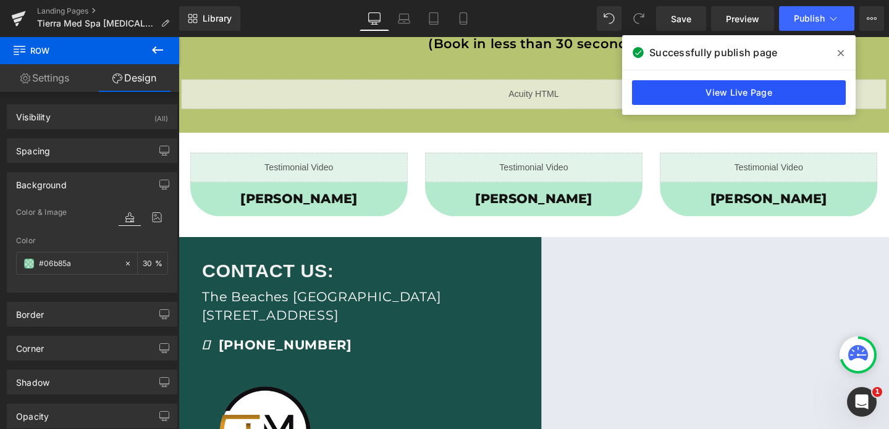
click at [711, 84] on link "View Live Page" at bounding box center [739, 92] width 214 height 25
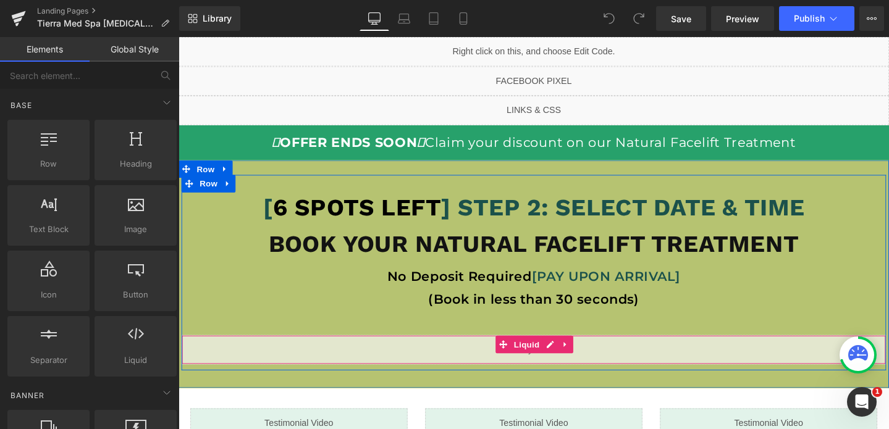
click at [561, 360] on div "Liquid" at bounding box center [552, 366] width 741 height 31
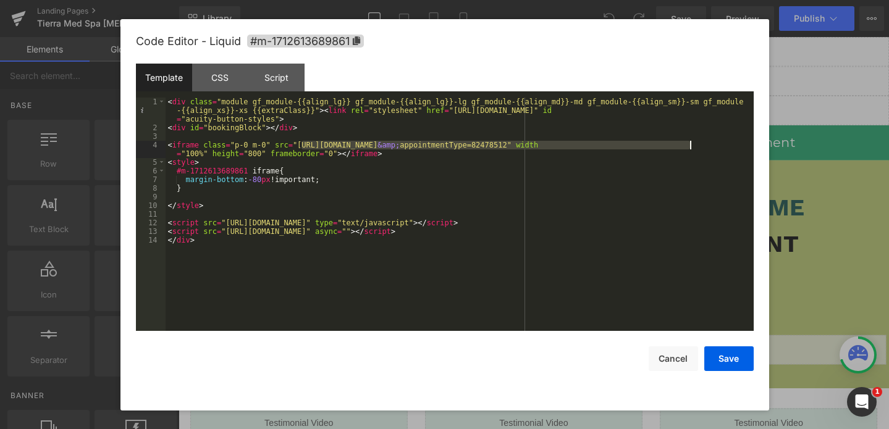
drag, startPoint x: 300, startPoint y: 143, endPoint x: 692, endPoint y: 145, distance: 392.2
click at [692, 145] on div "< div class = "module gf_module-{{align_lg}} gf_module-{{align_lg}}-lg gf_modul…" at bounding box center [460, 232] width 588 height 268
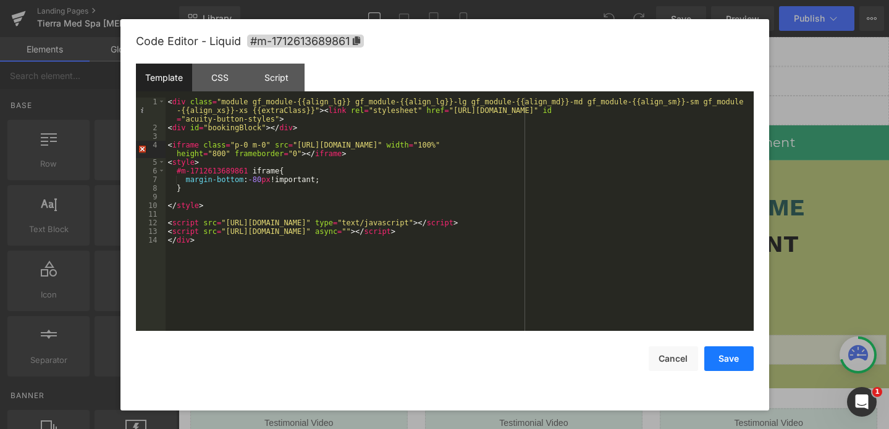
click at [736, 362] on button "Save" at bounding box center [728, 358] width 49 height 25
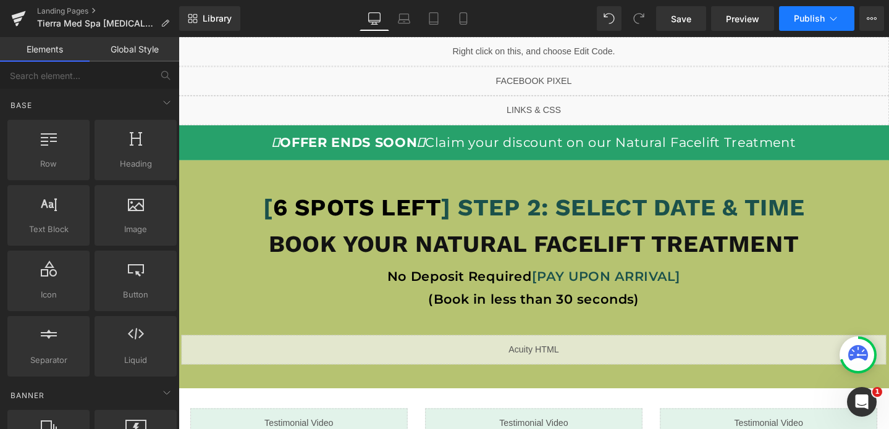
click at [799, 15] on span "Publish" at bounding box center [809, 19] width 31 height 10
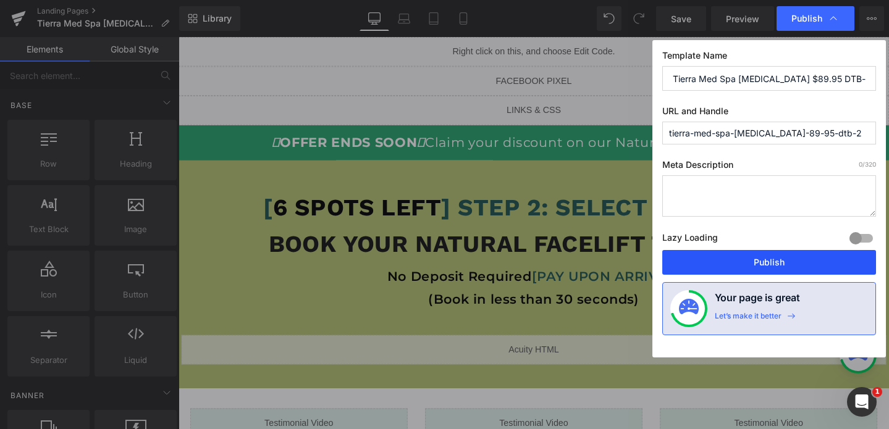
click at [750, 259] on button "Publish" at bounding box center [769, 262] width 214 height 25
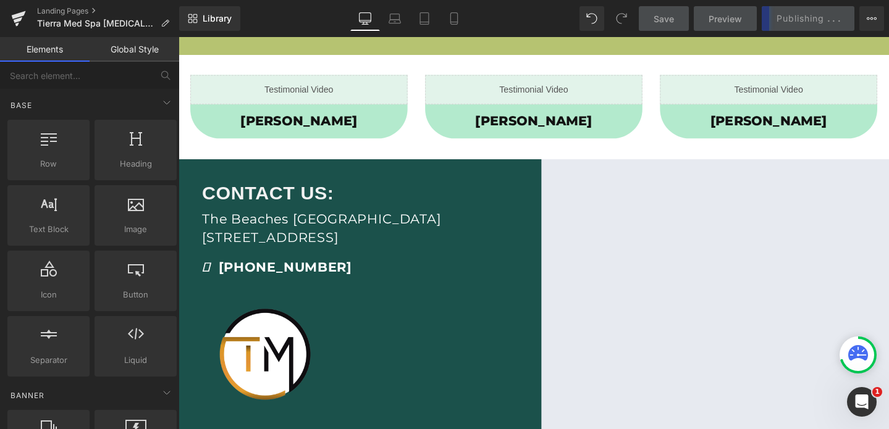
scroll to position [557, 0]
